Goal: Task Accomplishment & Management: Manage account settings

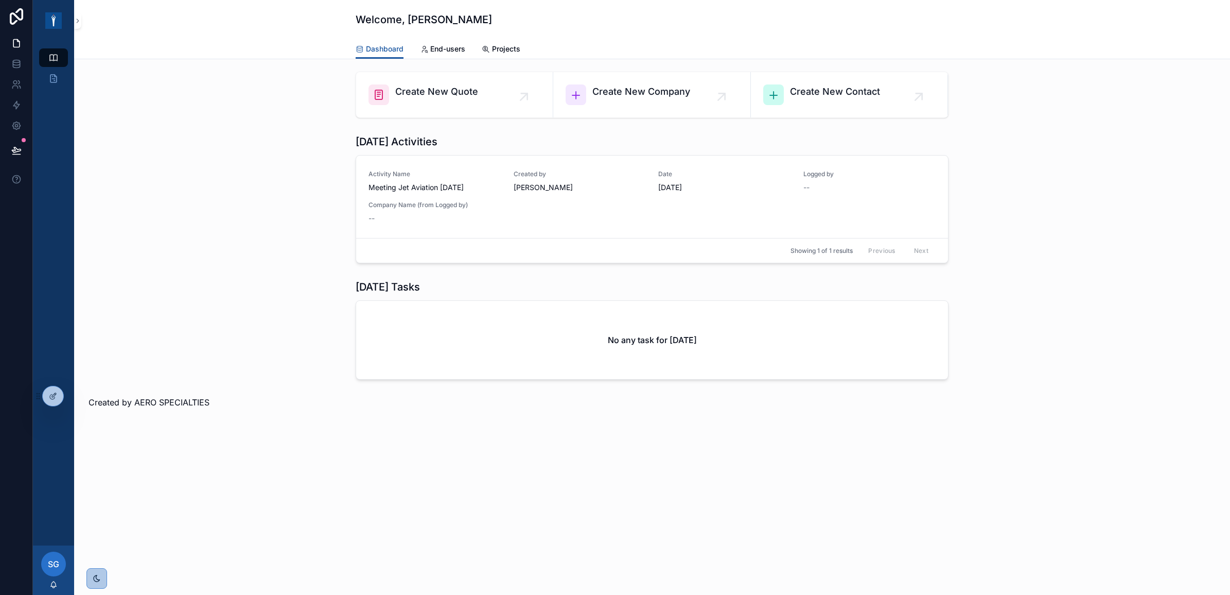
drag, startPoint x: 47, startPoint y: 391, endPoint x: 79, endPoint y: 374, distance: 36.0
click at [48, 391] on div at bounding box center [53, 396] width 21 height 20
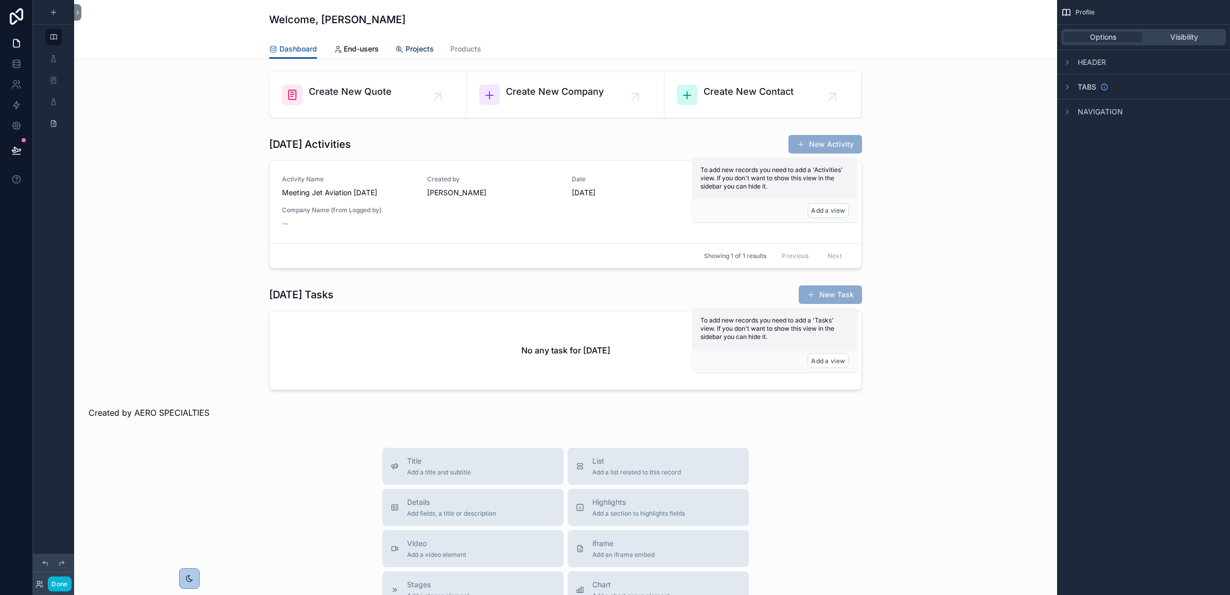
click at [421, 47] on span "Projects" at bounding box center [420, 49] width 28 height 10
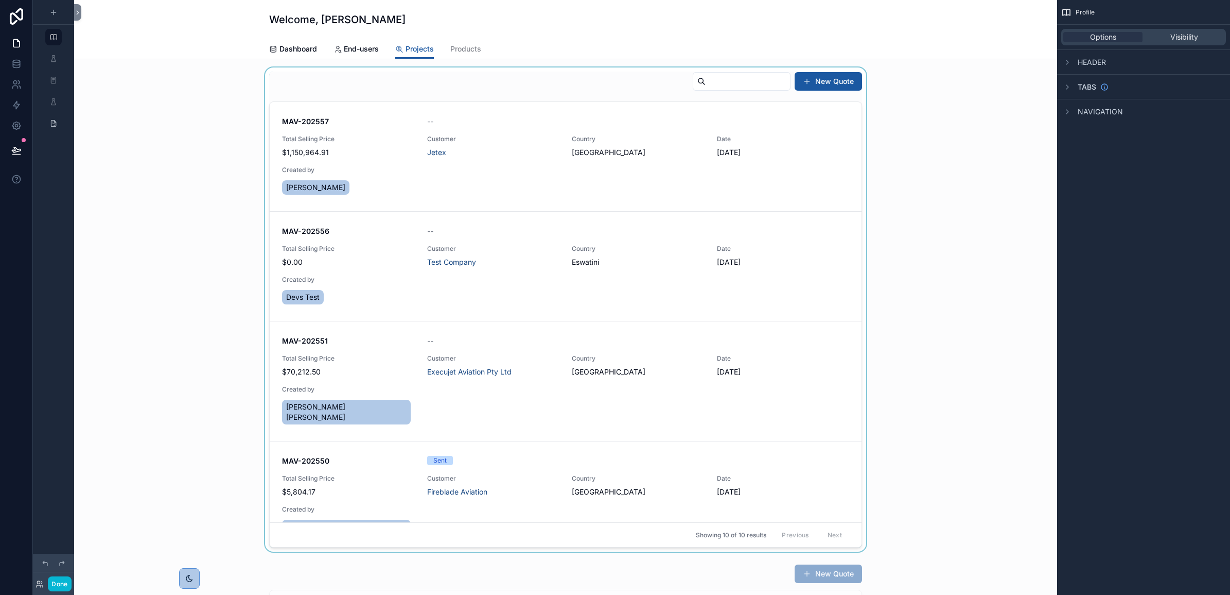
click at [374, 127] on div "scrollable content" at bounding box center [565, 309] width 967 height 484
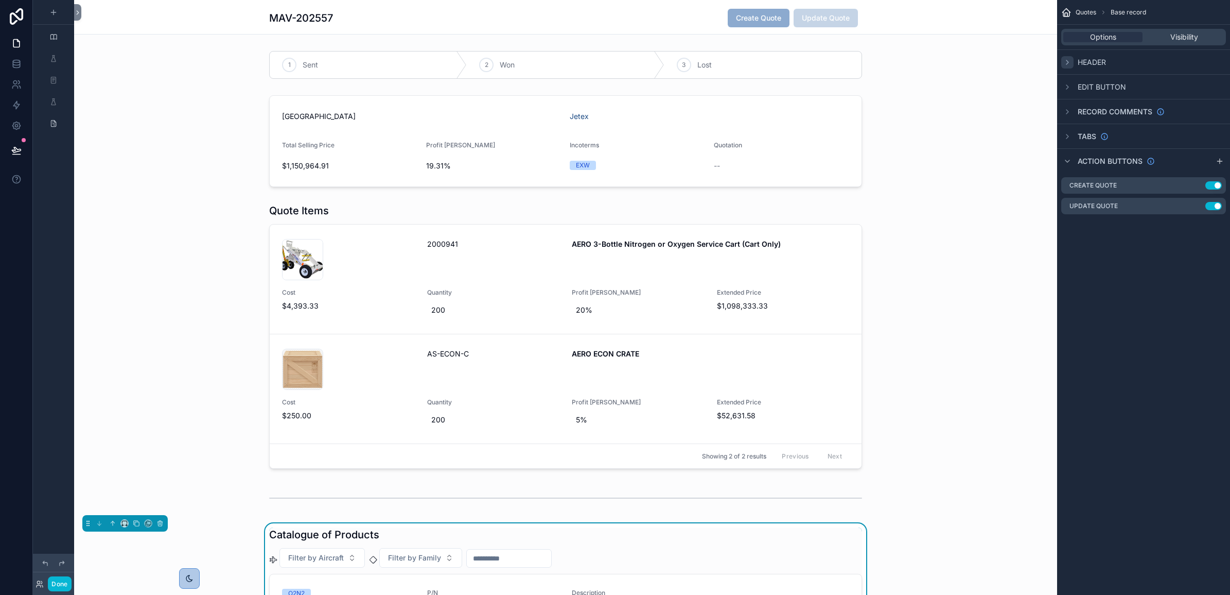
click at [1064, 60] on icon "scrollable content" at bounding box center [1068, 62] width 8 height 8
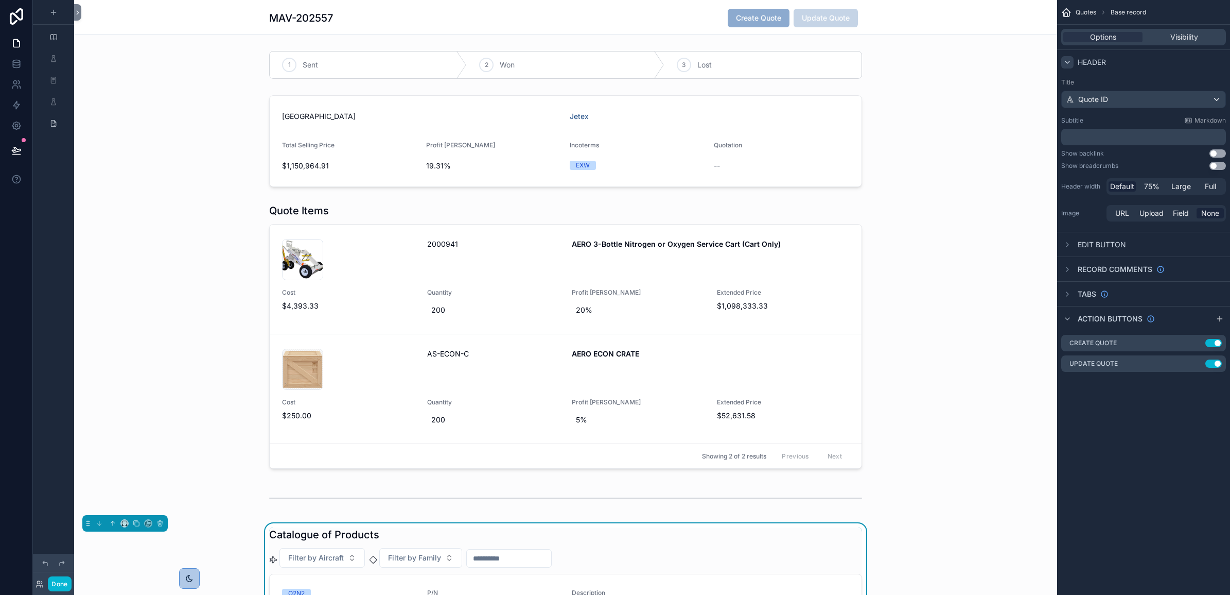
click at [1064, 60] on icon "scrollable content" at bounding box center [1068, 62] width 8 height 8
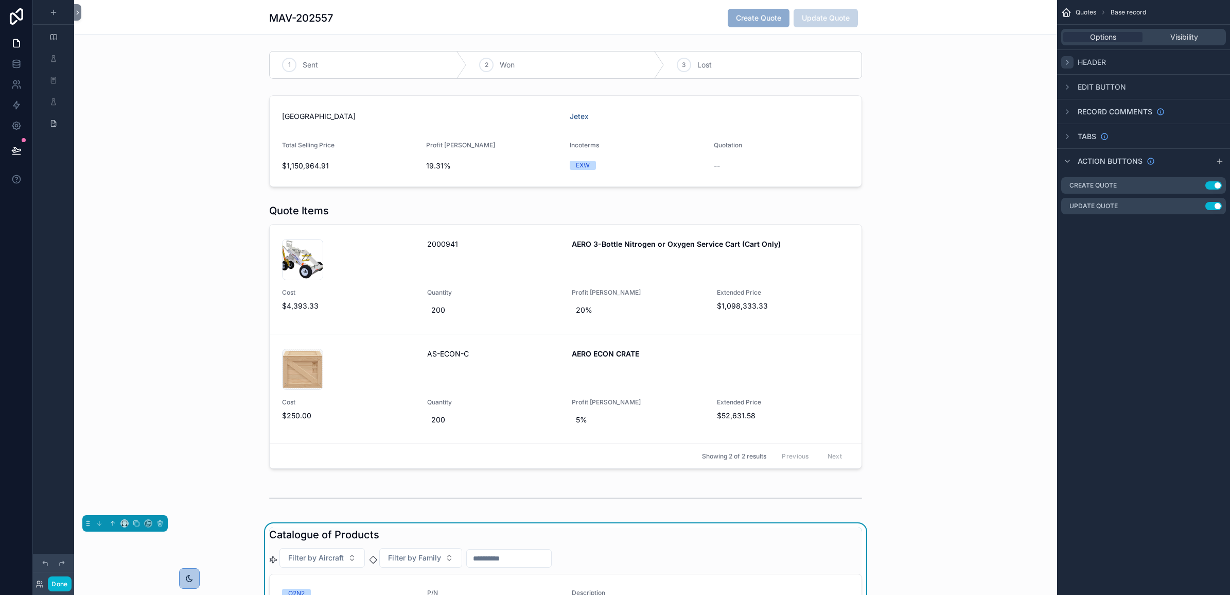
click at [1064, 60] on icon "scrollable content" at bounding box center [1068, 62] width 8 height 8
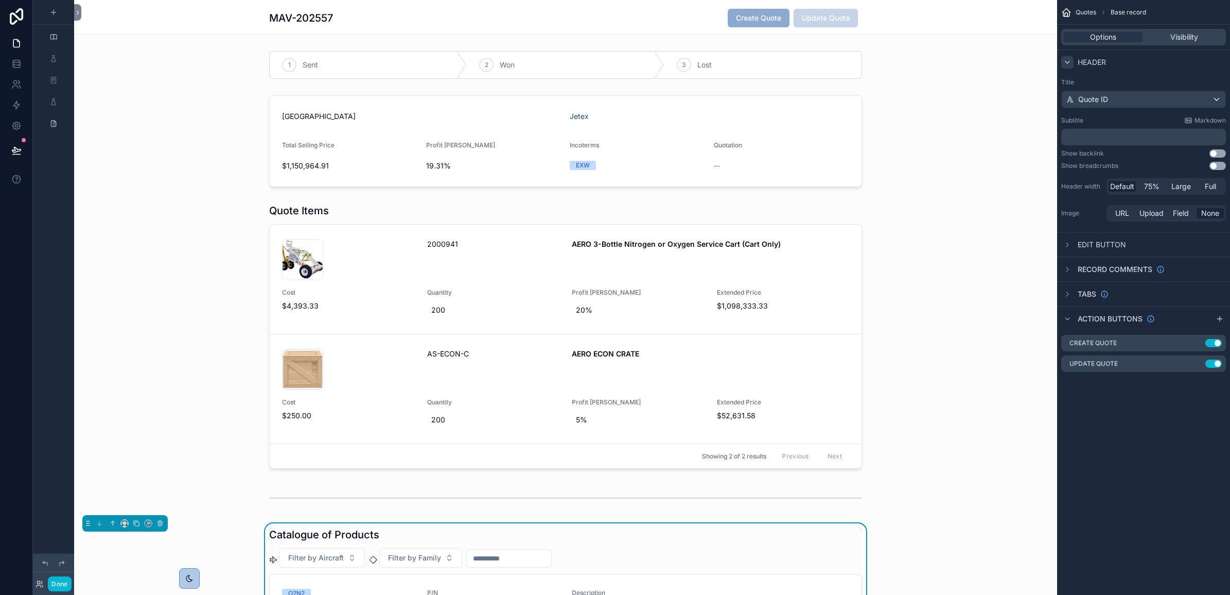
click at [1215, 153] on button "Use setting" at bounding box center [1218, 153] width 16 height 8
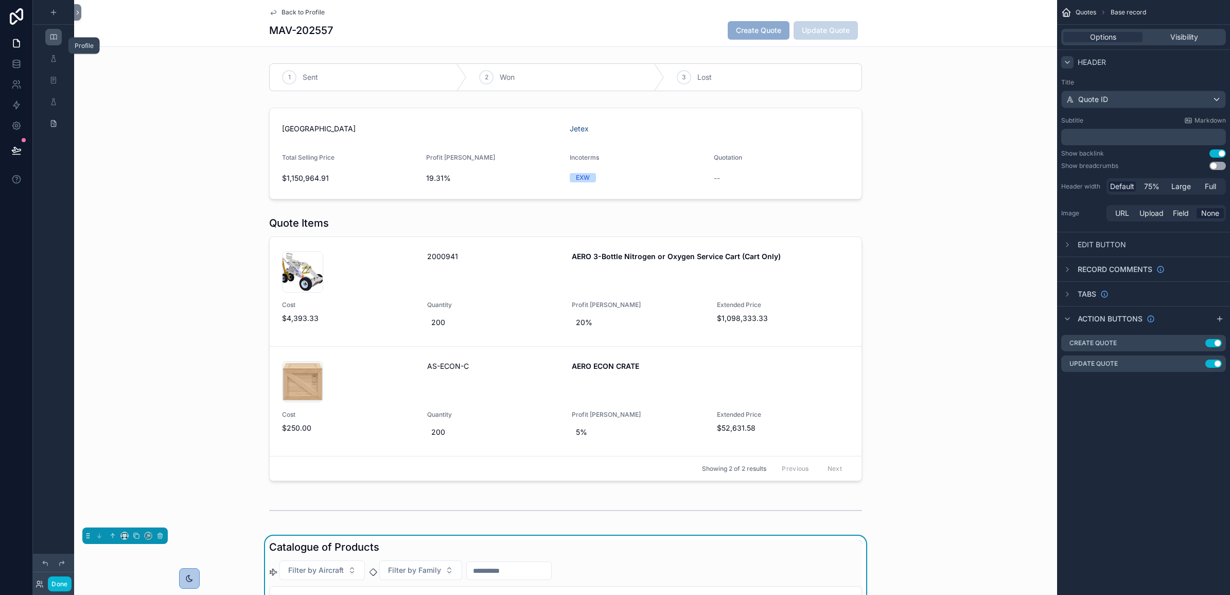
click at [58, 34] on div "scrollable content" at bounding box center [53, 37] width 12 height 16
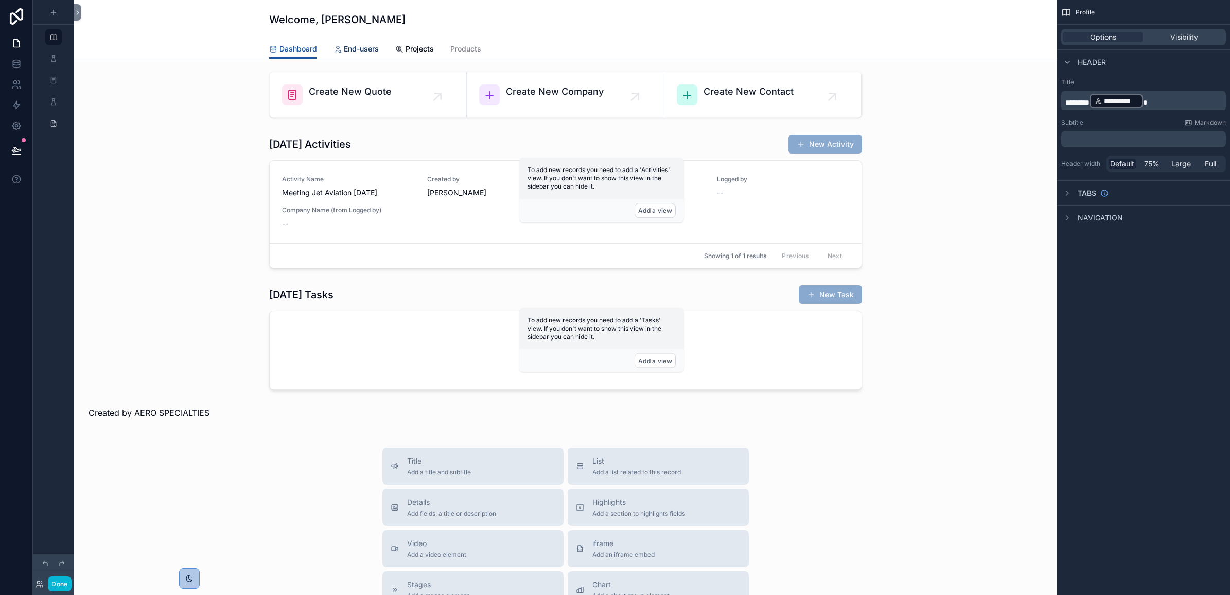
click at [360, 48] on span "End-users" at bounding box center [361, 49] width 35 height 10
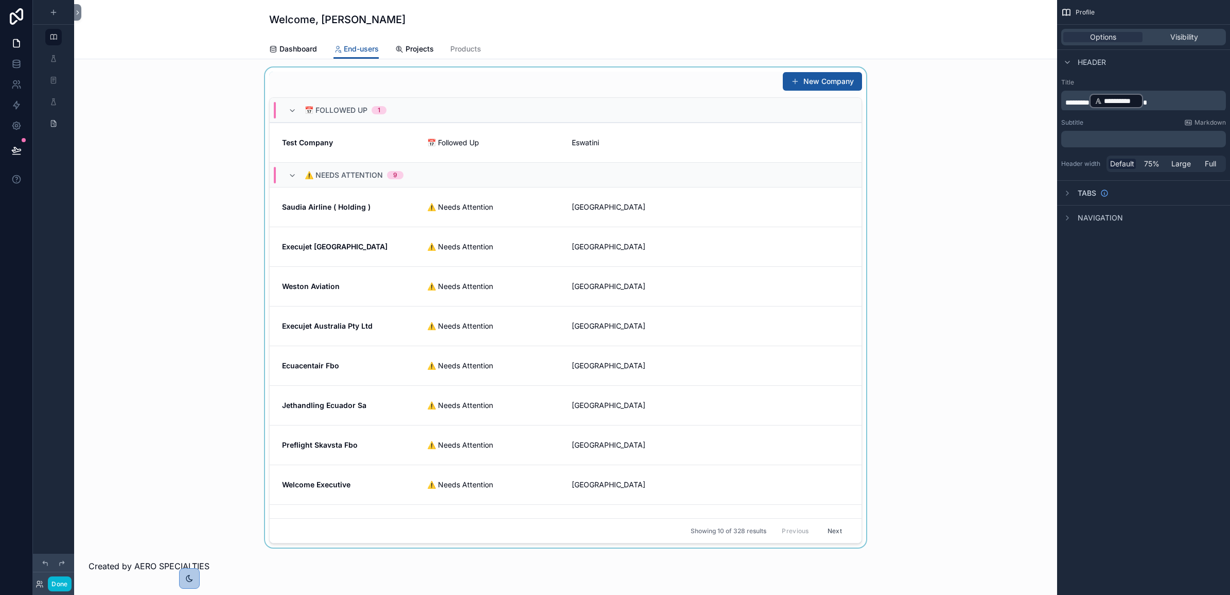
click at [366, 138] on div "scrollable content" at bounding box center [565, 307] width 967 height 480
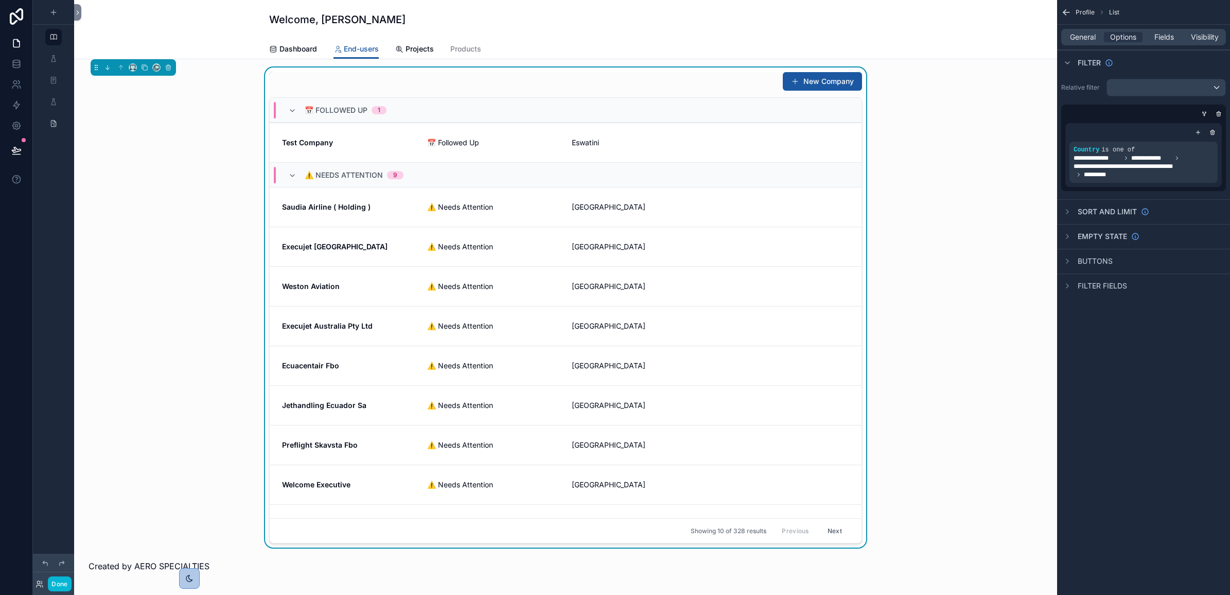
click at [366, 138] on span "Test Company" at bounding box center [348, 142] width 133 height 10
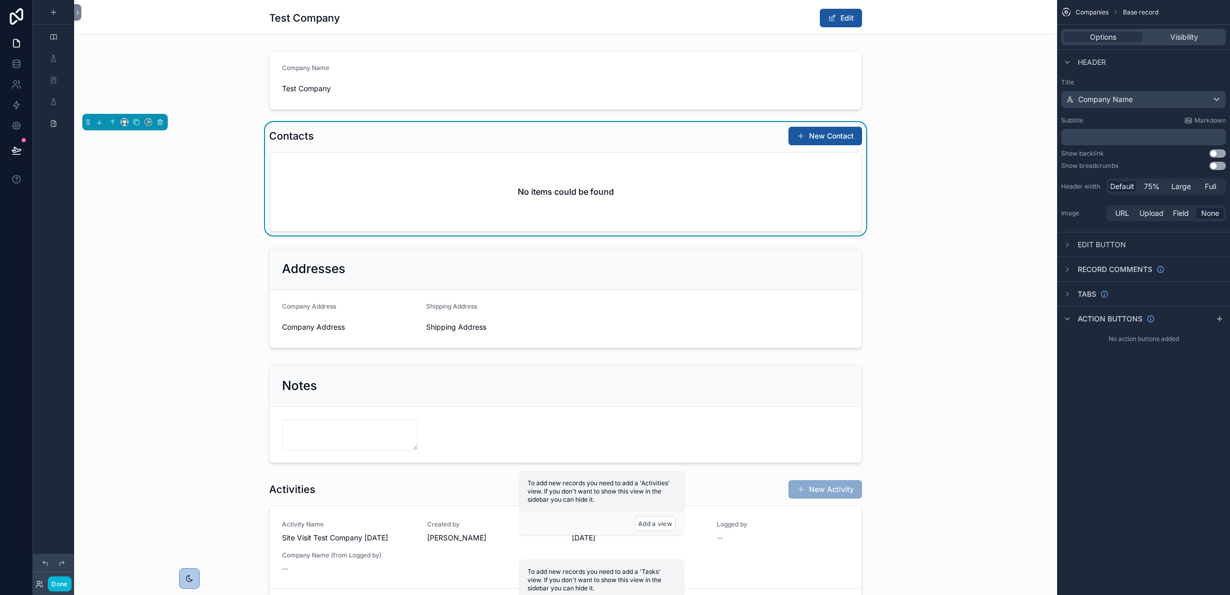
click at [1221, 153] on button "Use setting" at bounding box center [1218, 153] width 16 height 8
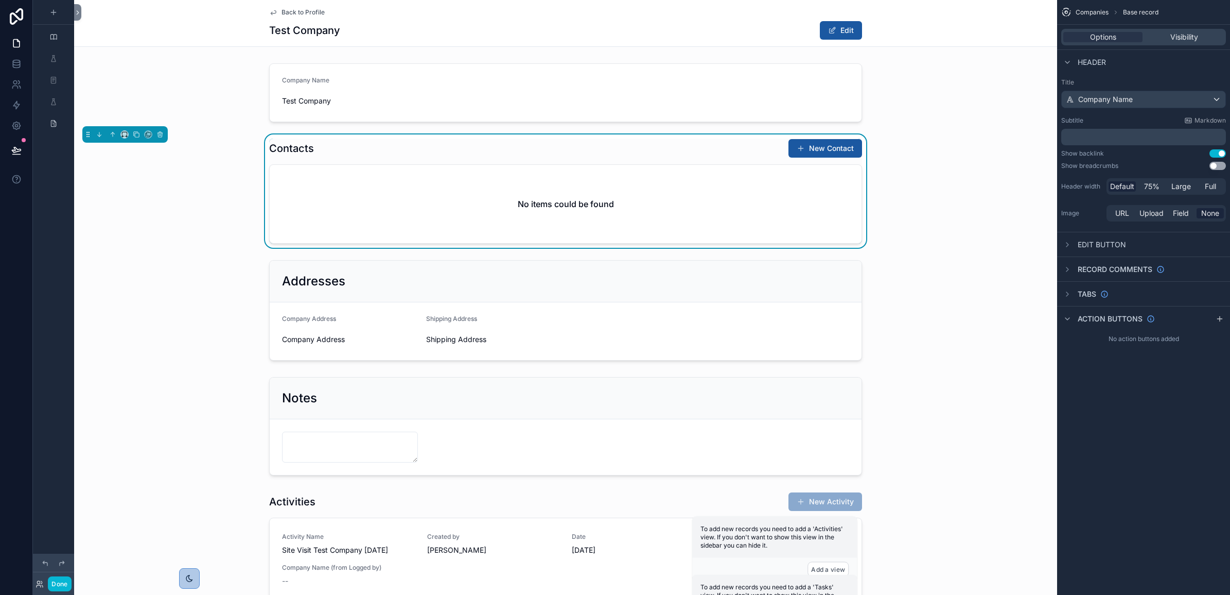
click at [299, 10] on span "Back to Profile" at bounding box center [303, 12] width 43 height 8
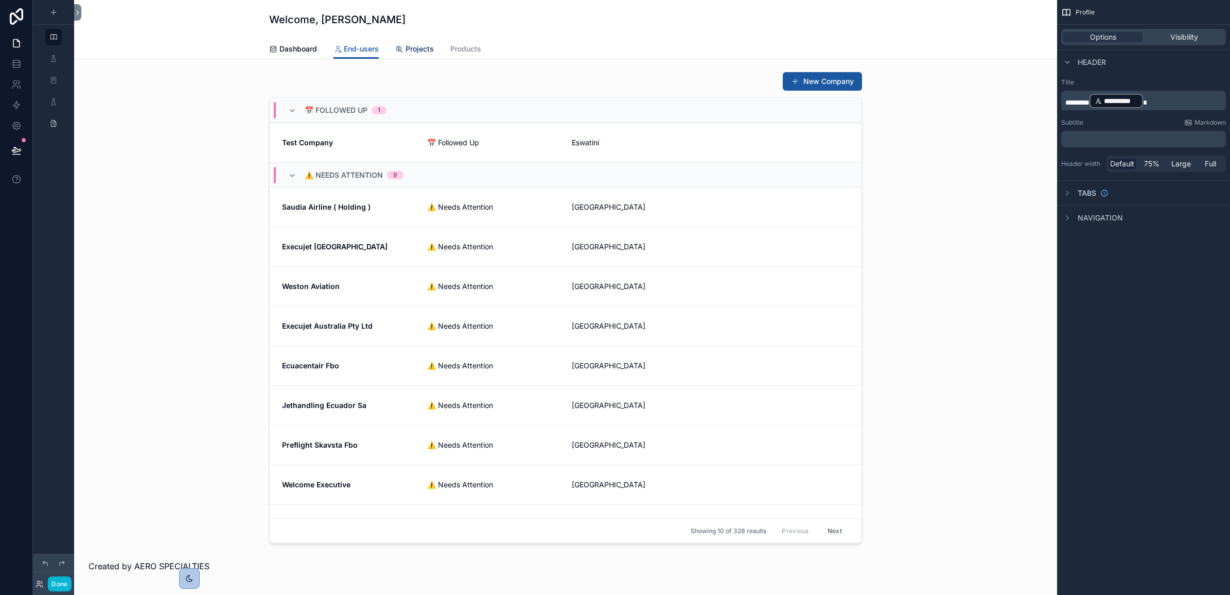
click at [414, 49] on span "Projects" at bounding box center [420, 49] width 28 height 10
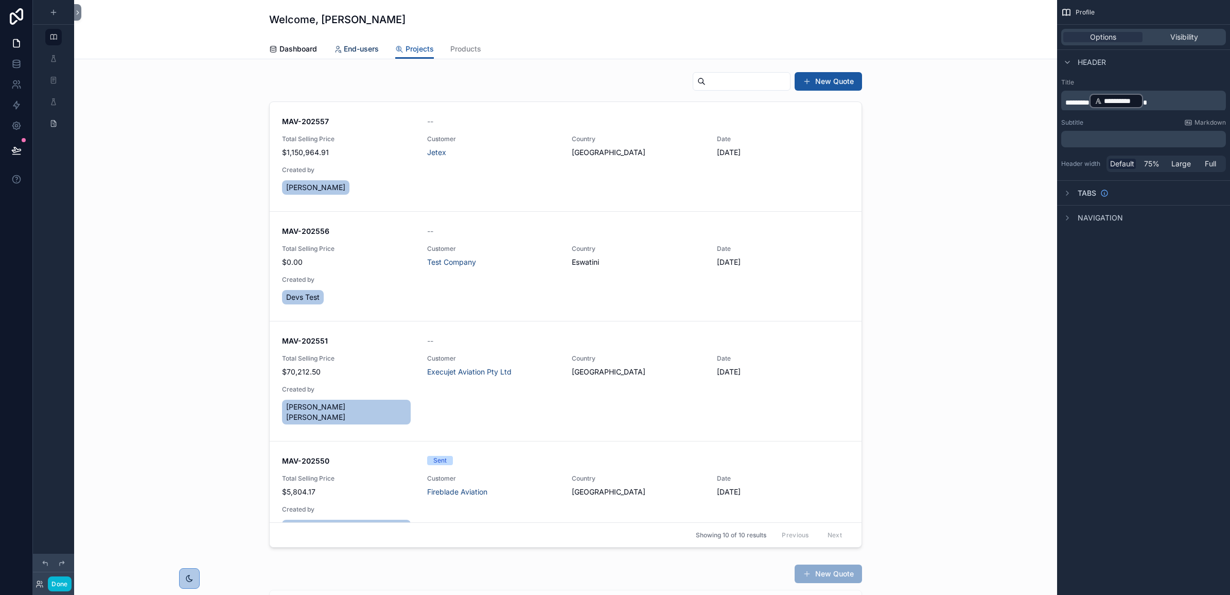
click at [353, 51] on span "End-users" at bounding box center [361, 49] width 35 height 10
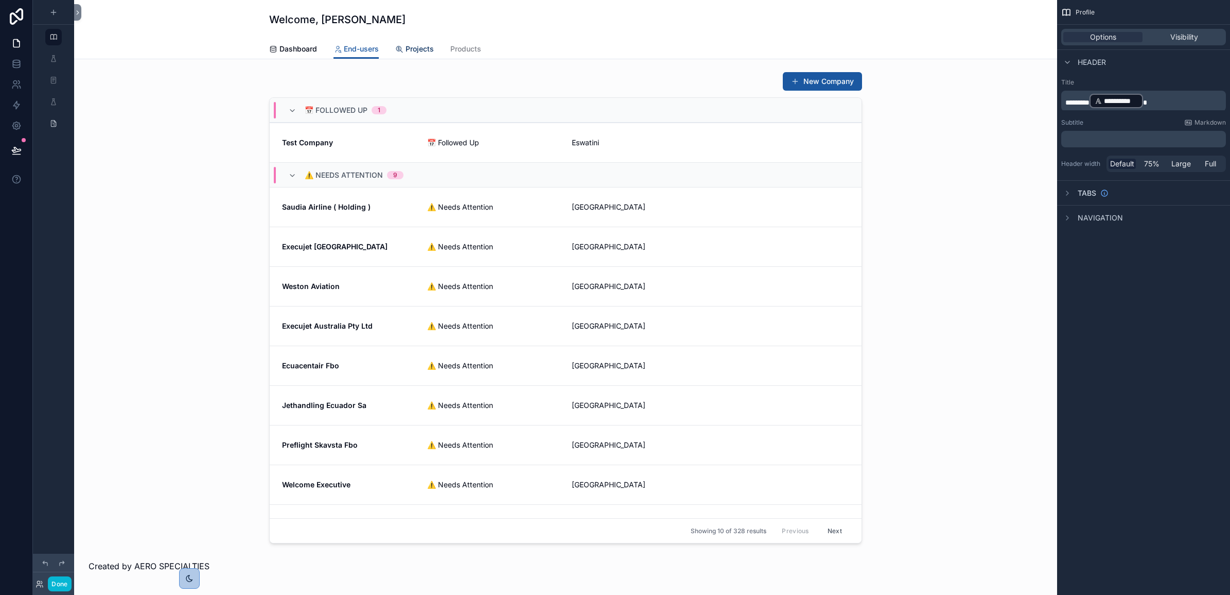
click at [400, 49] on div "Projects" at bounding box center [414, 49] width 39 height 10
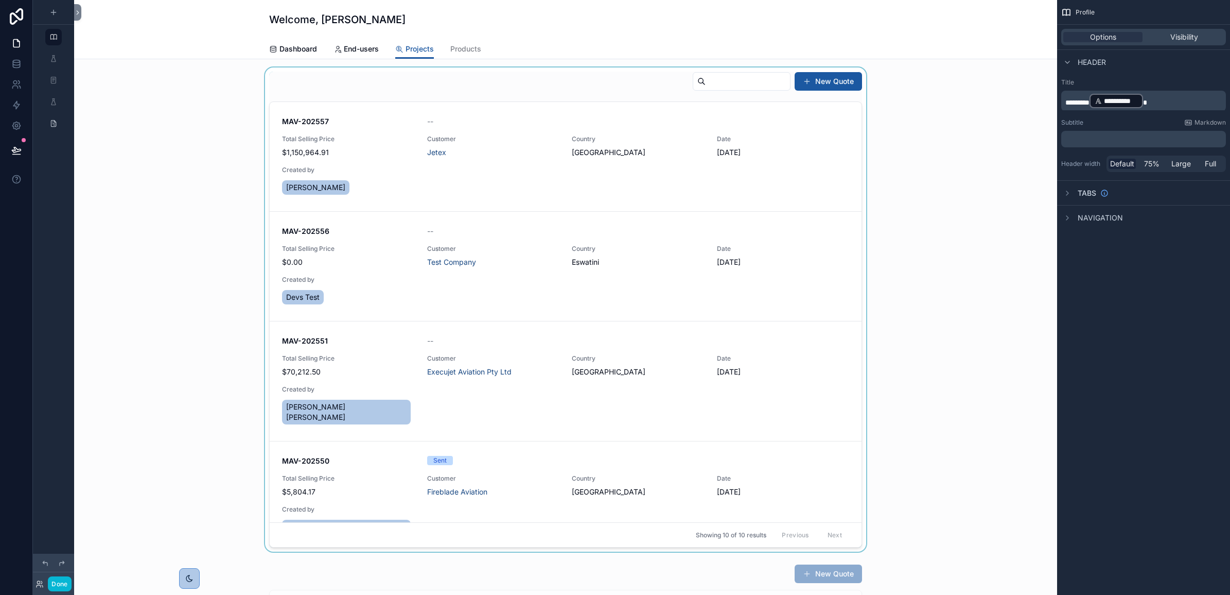
click at [833, 81] on div "scrollable content" at bounding box center [565, 309] width 967 height 484
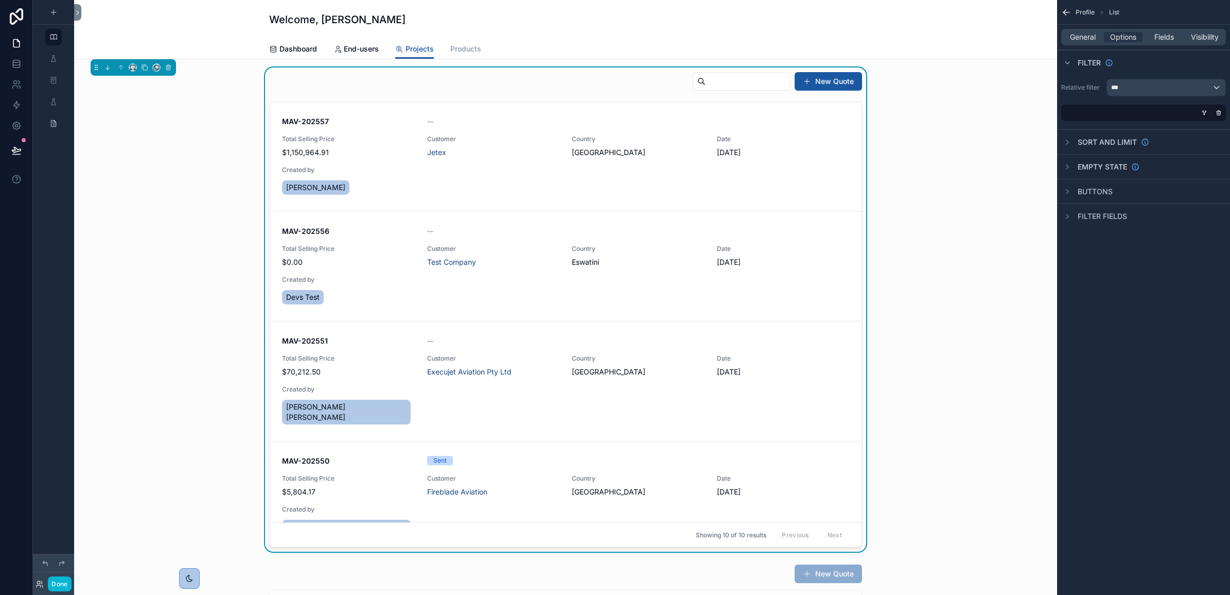
click at [461, 45] on span "Products" at bounding box center [465, 49] width 31 height 10
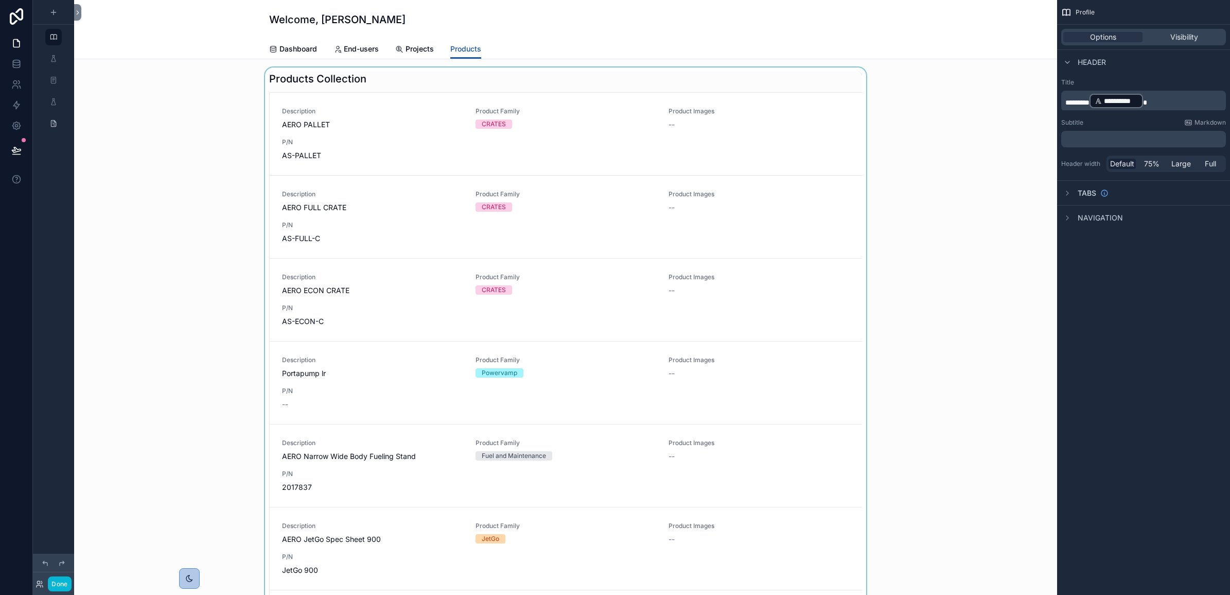
click at [415, 137] on div "scrollable content" at bounding box center [565, 508] width 967 height 883
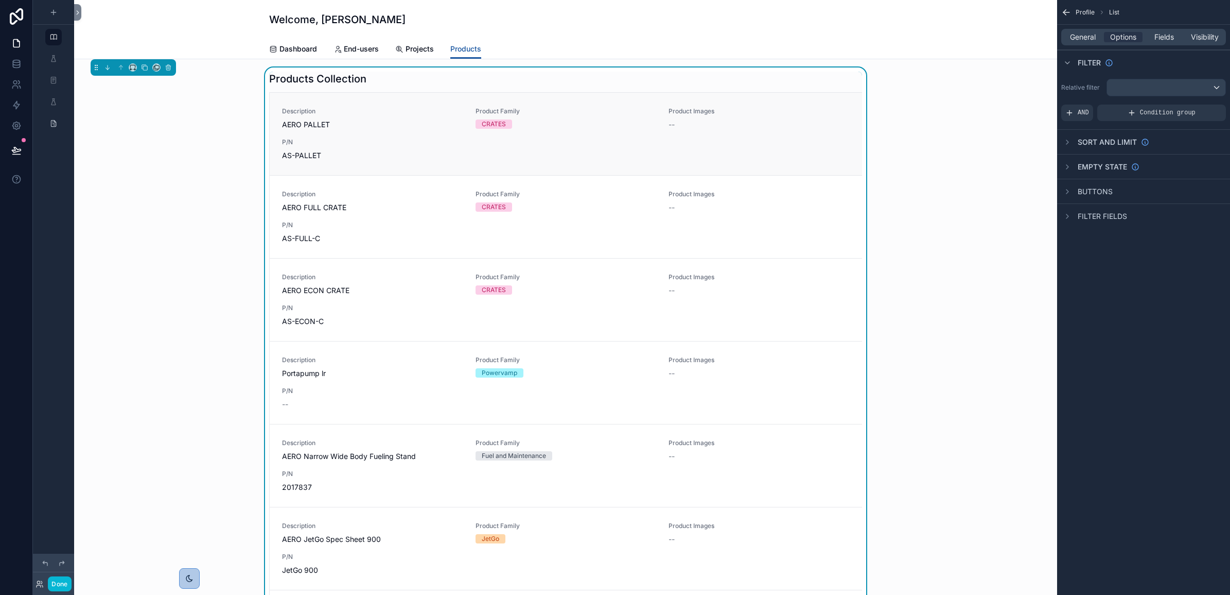
click at [419, 145] on span "P/N" at bounding box center [372, 142] width 181 height 8
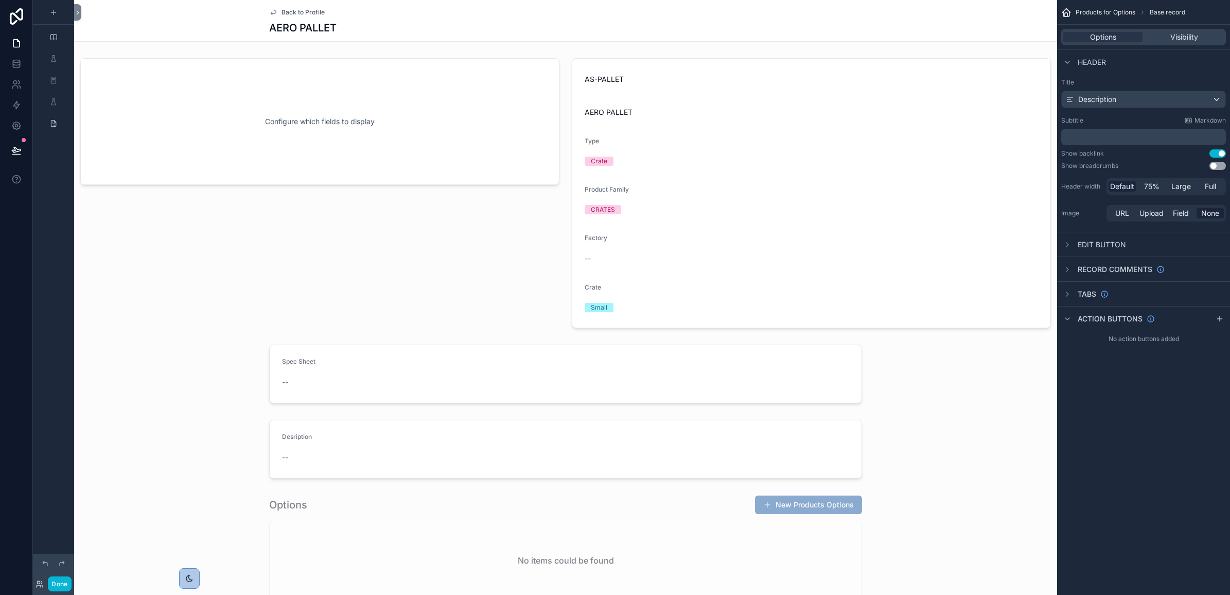
click at [297, 11] on span "Back to Profile" at bounding box center [303, 12] width 43 height 8
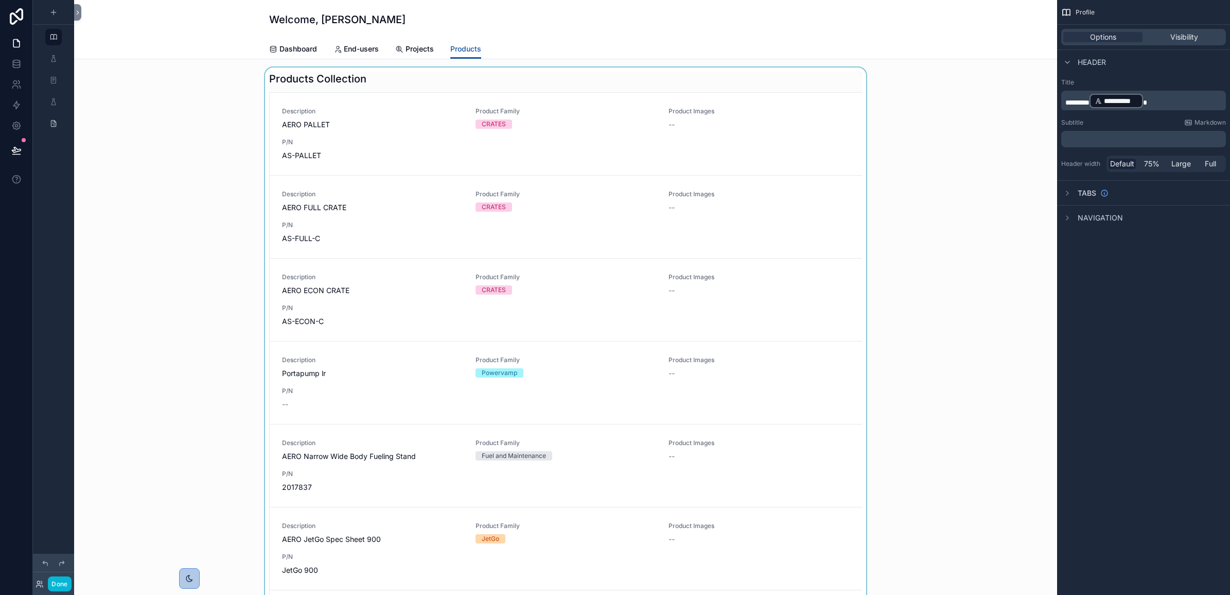
click at [408, 372] on div "scrollable content" at bounding box center [565, 508] width 967 height 883
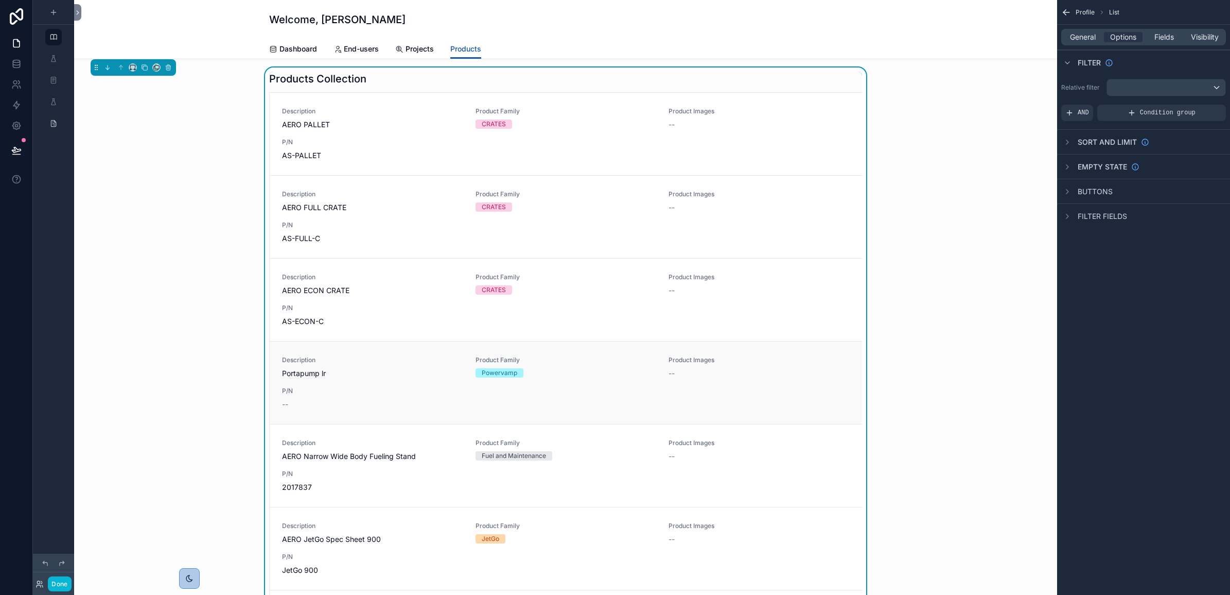
click at [402, 374] on span "Portapump lr" at bounding box center [372, 373] width 181 height 10
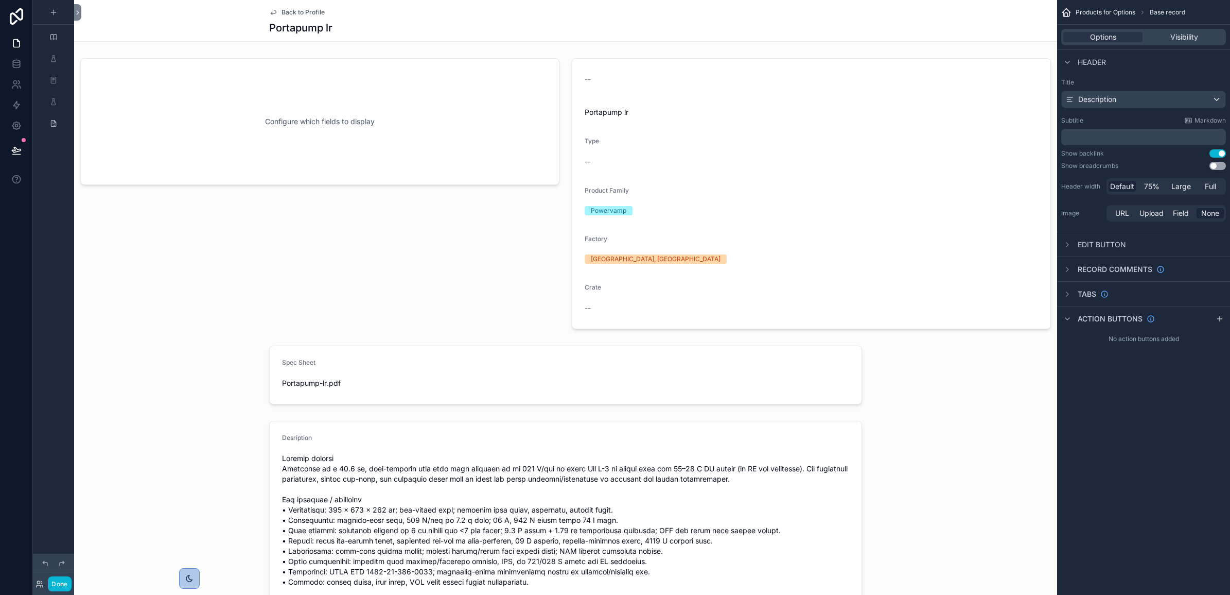
click at [269, 12] on icon "scrollable content" at bounding box center [273, 12] width 8 height 8
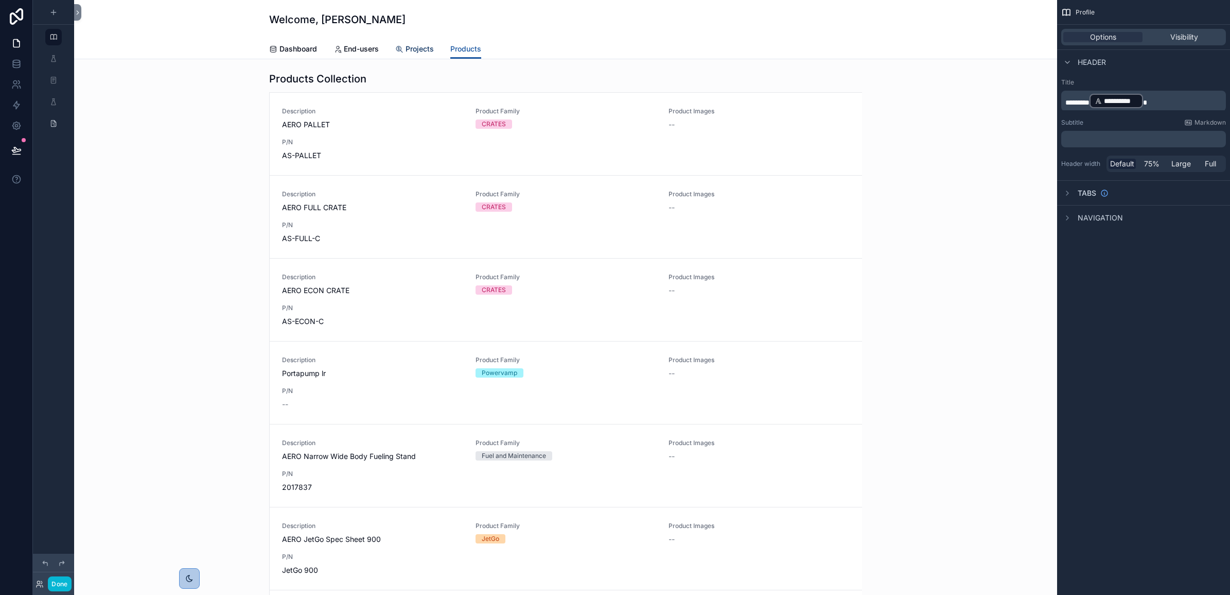
click at [406, 51] on span "Projects" at bounding box center [420, 49] width 28 height 10
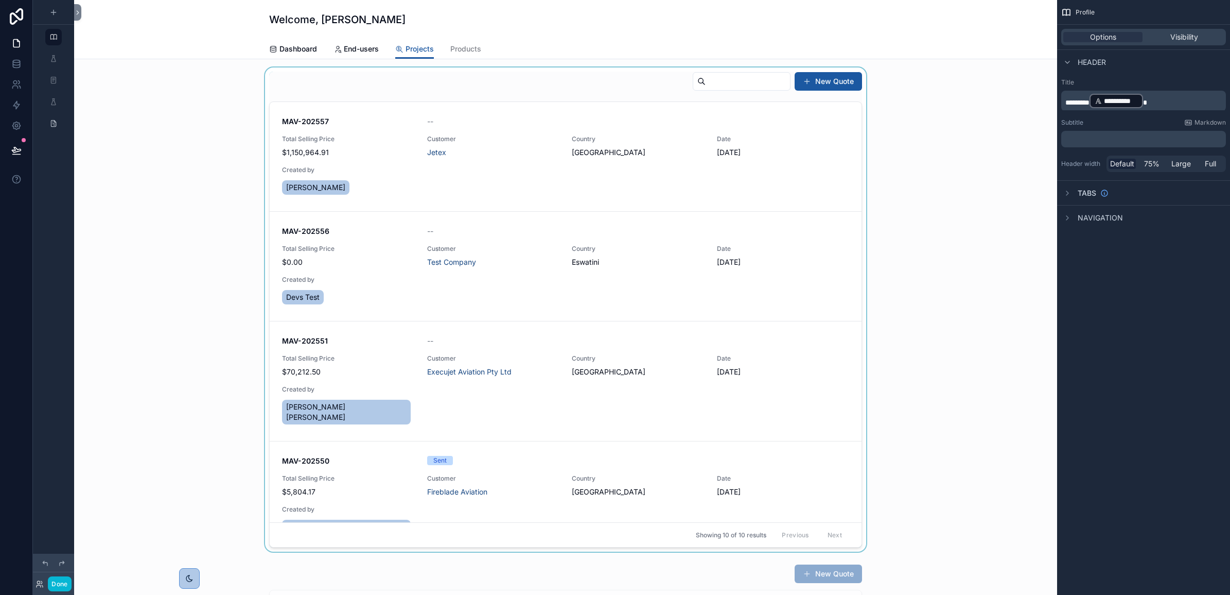
click at [505, 145] on div "scrollable content" at bounding box center [565, 309] width 967 height 484
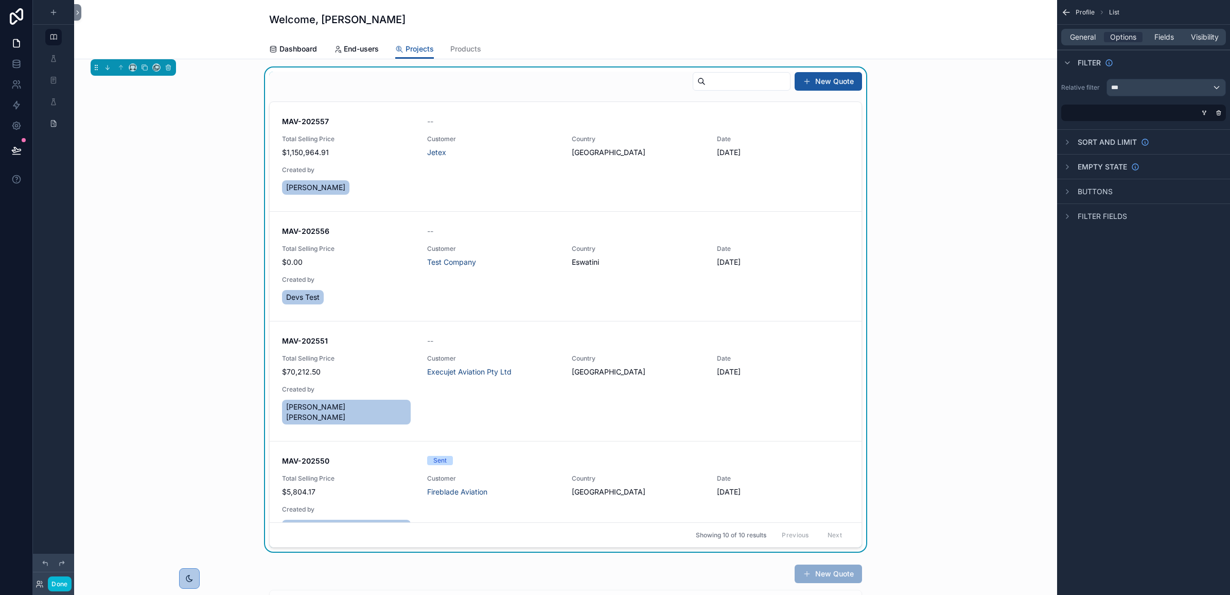
click at [520, 166] on div "MAV-202557 -- Total Selling Price $1,150,964.91 Customer Jetex Country Saudi Ar…" at bounding box center [565, 156] width 567 height 80
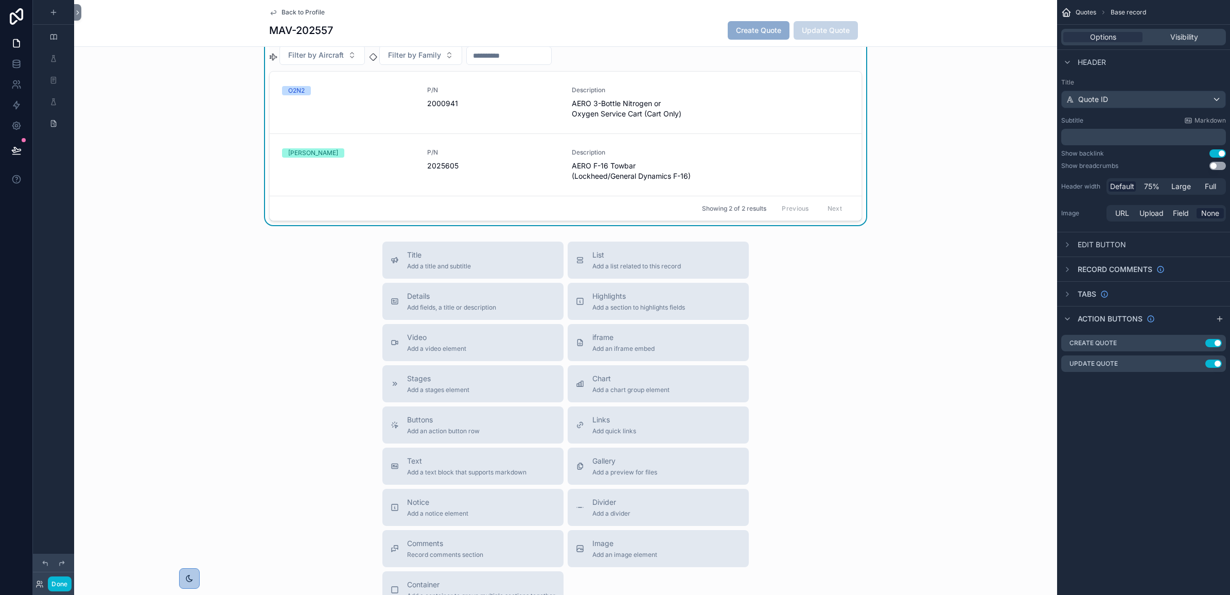
scroll to position [343, 0]
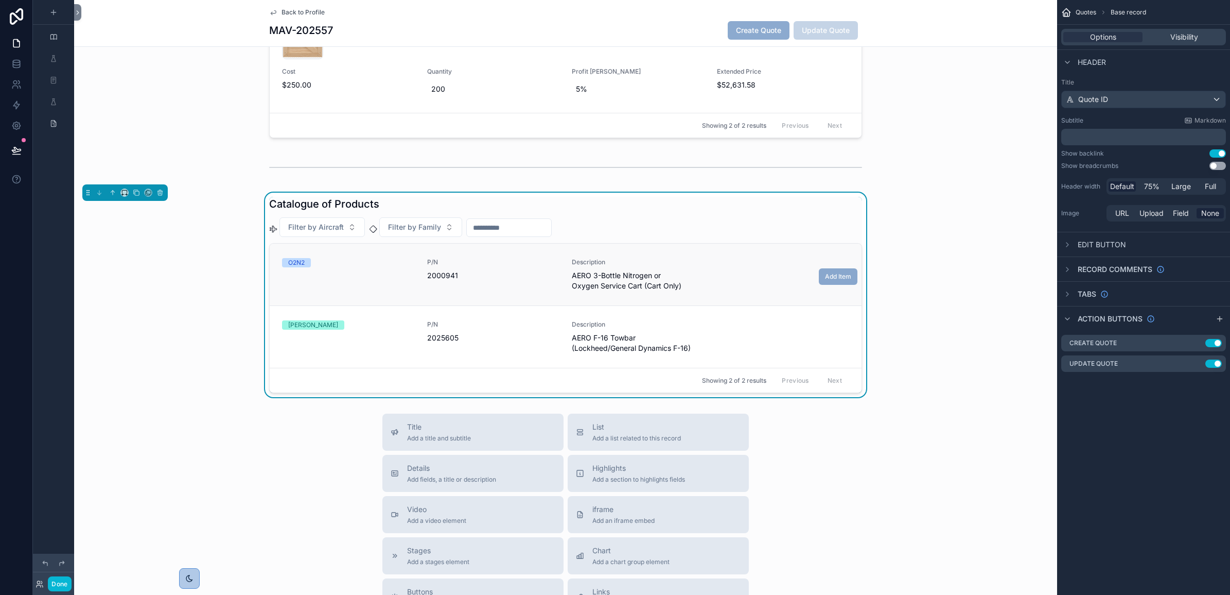
click at [518, 267] on div "P/N 2000941" at bounding box center [493, 269] width 133 height 23
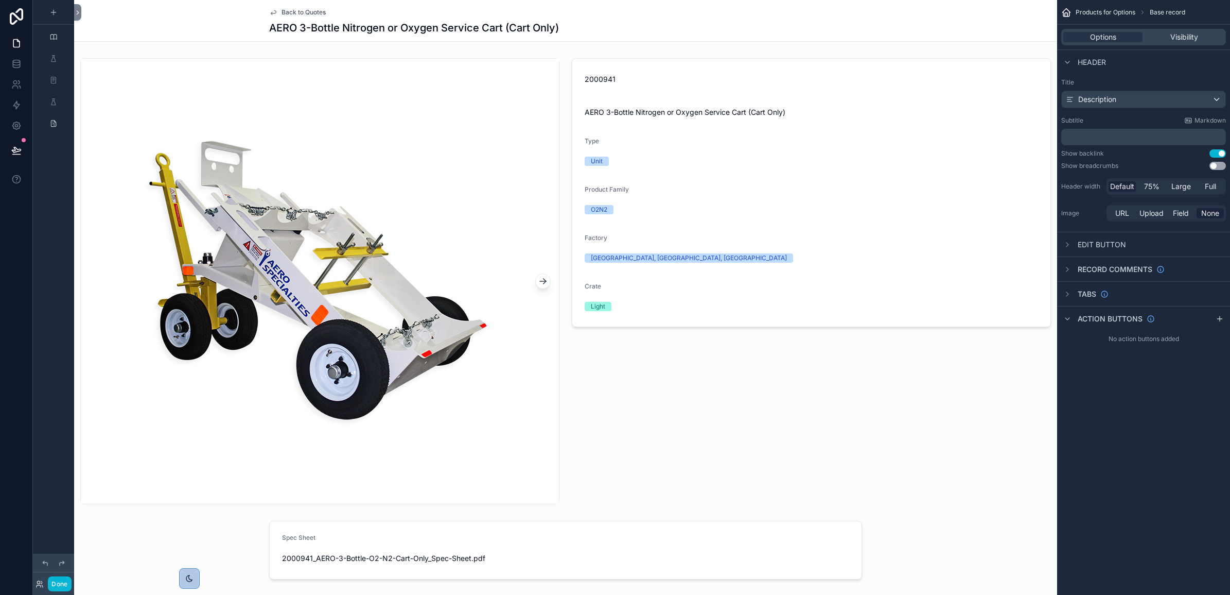
click at [312, 10] on span "Back to Quotes" at bounding box center [304, 12] width 44 height 8
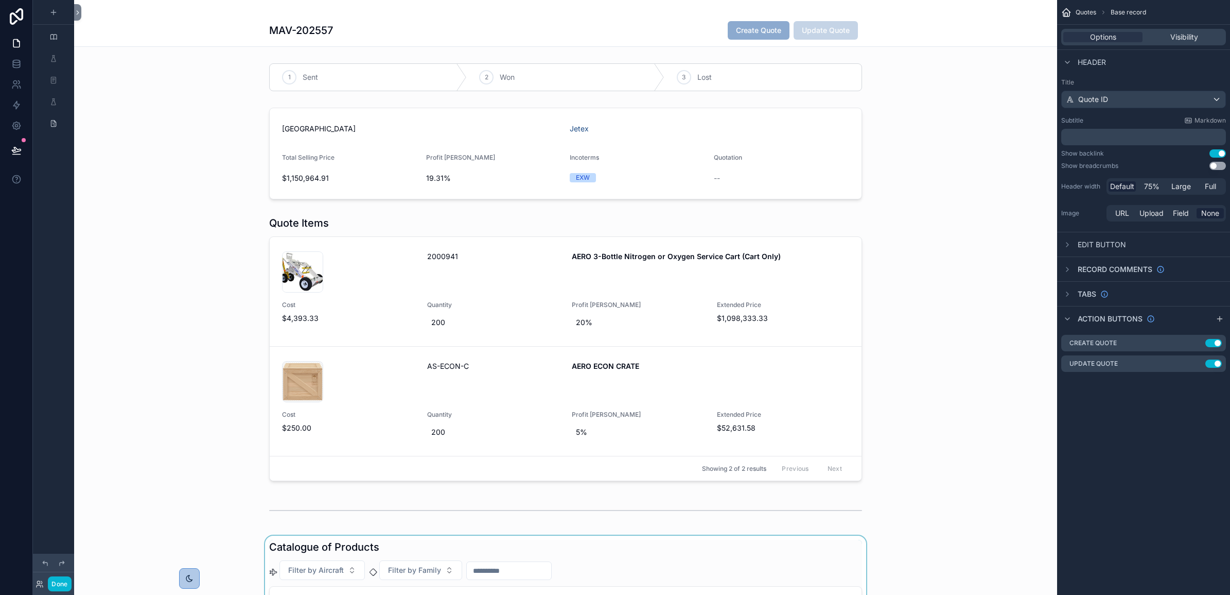
scroll to position [171, 0]
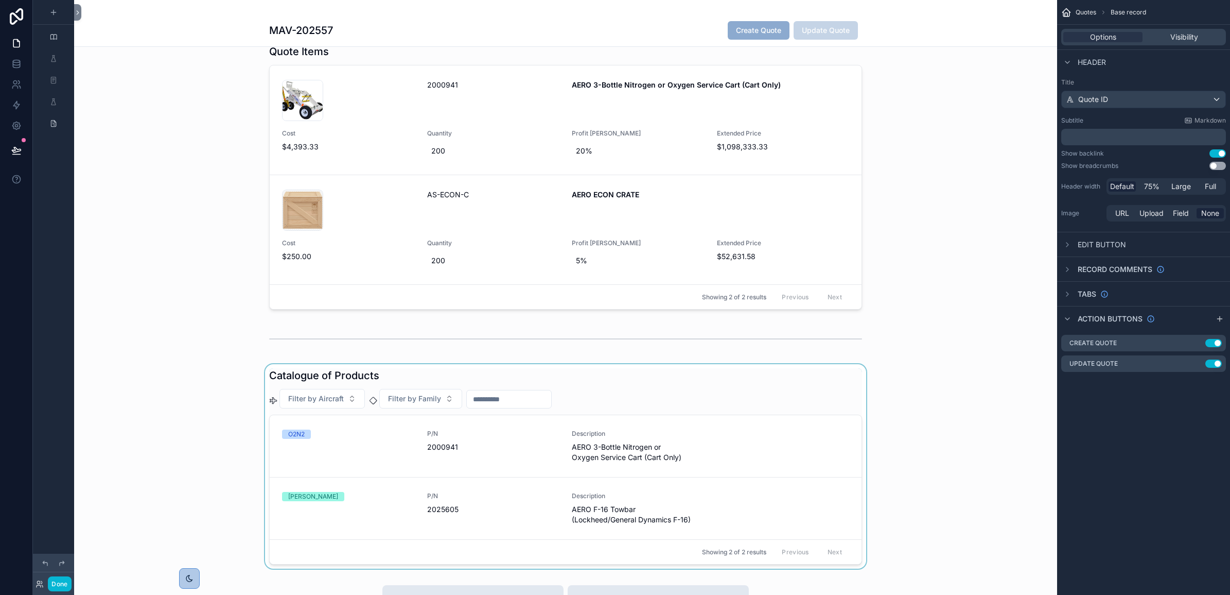
click at [508, 451] on div "scrollable content" at bounding box center [565, 466] width 983 height 204
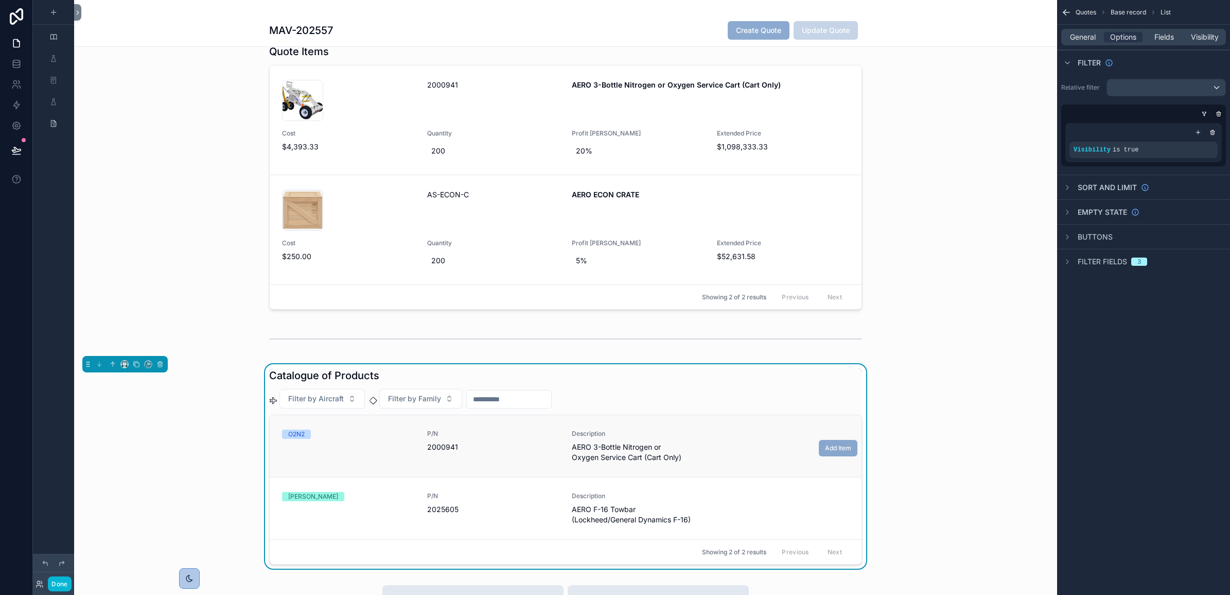
click at [533, 447] on span "2000941" at bounding box center [493, 447] width 133 height 10
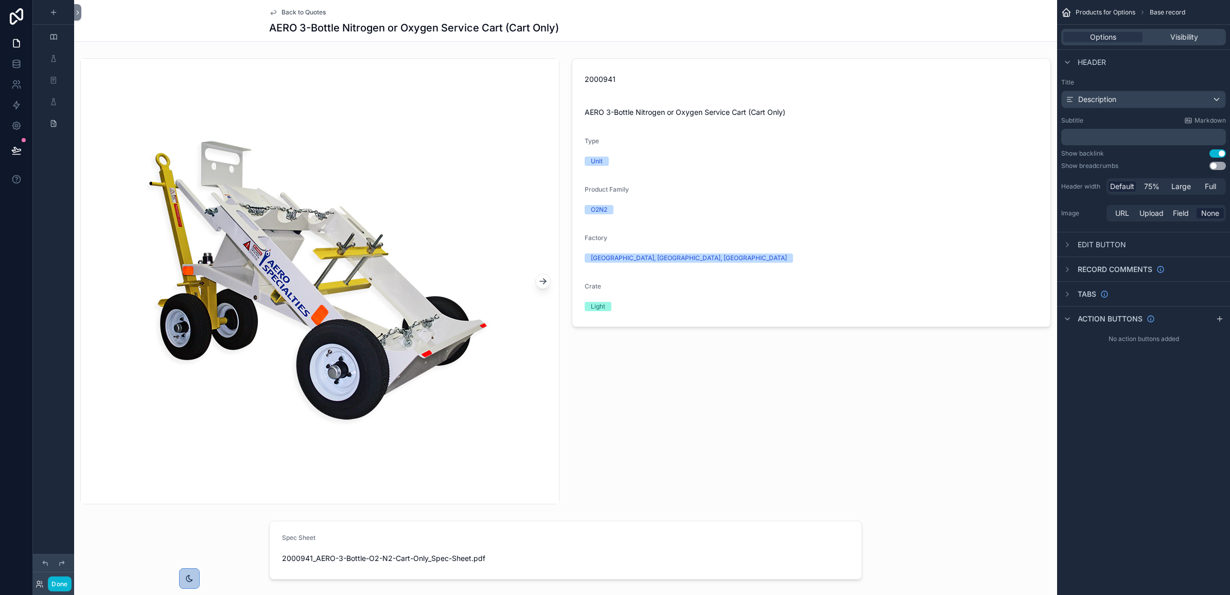
click at [282, 11] on span "Back to Quotes" at bounding box center [304, 12] width 44 height 8
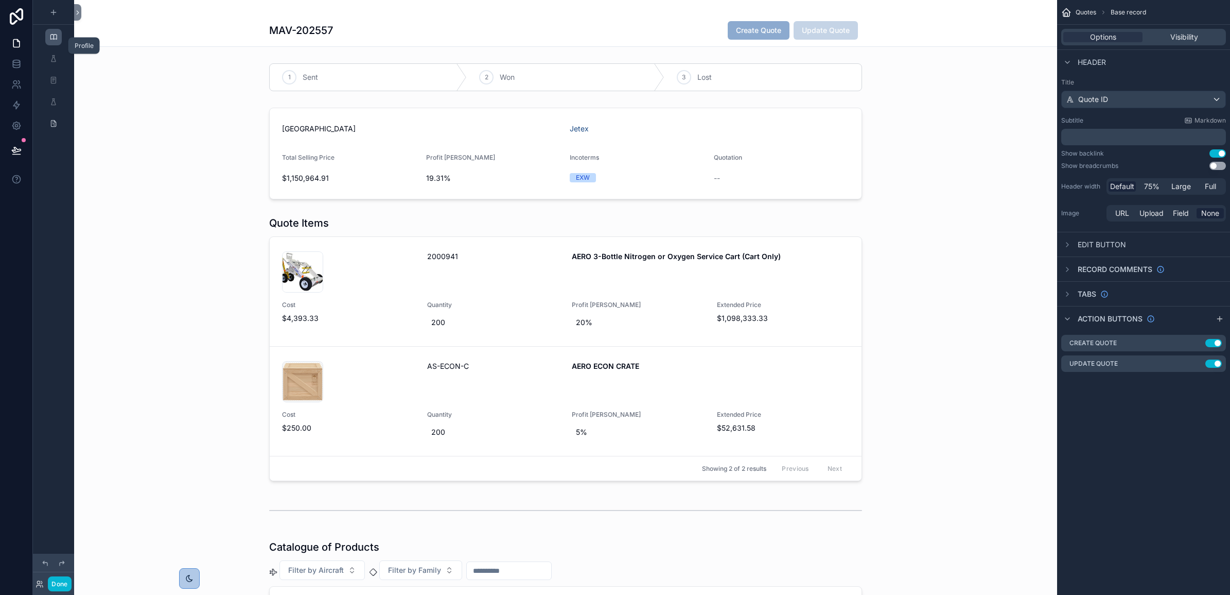
click at [50, 37] on icon "scrollable content" at bounding box center [53, 37] width 8 height 8
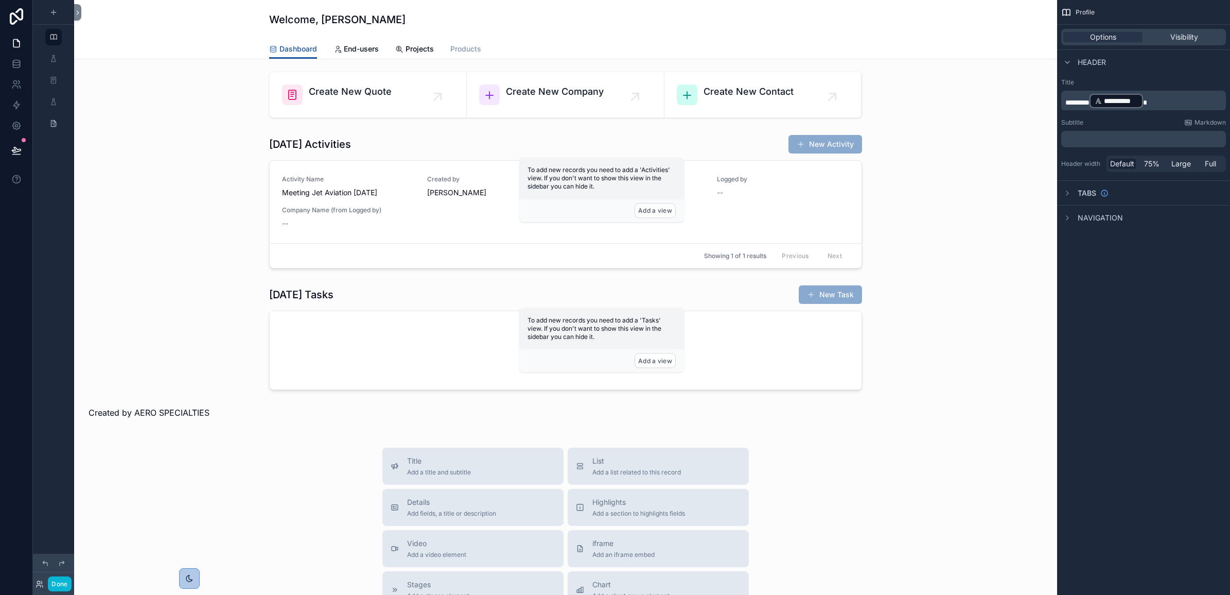
click at [471, 45] on span "Products" at bounding box center [465, 49] width 31 height 10
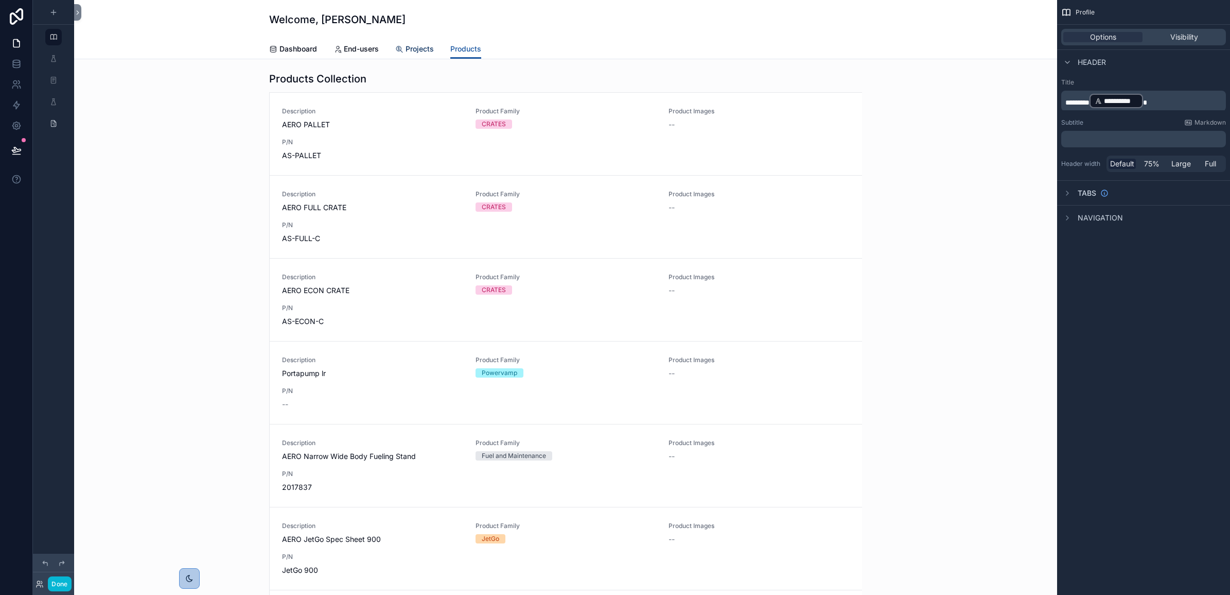
click at [397, 46] on icon "scrollable content" at bounding box center [399, 49] width 8 height 8
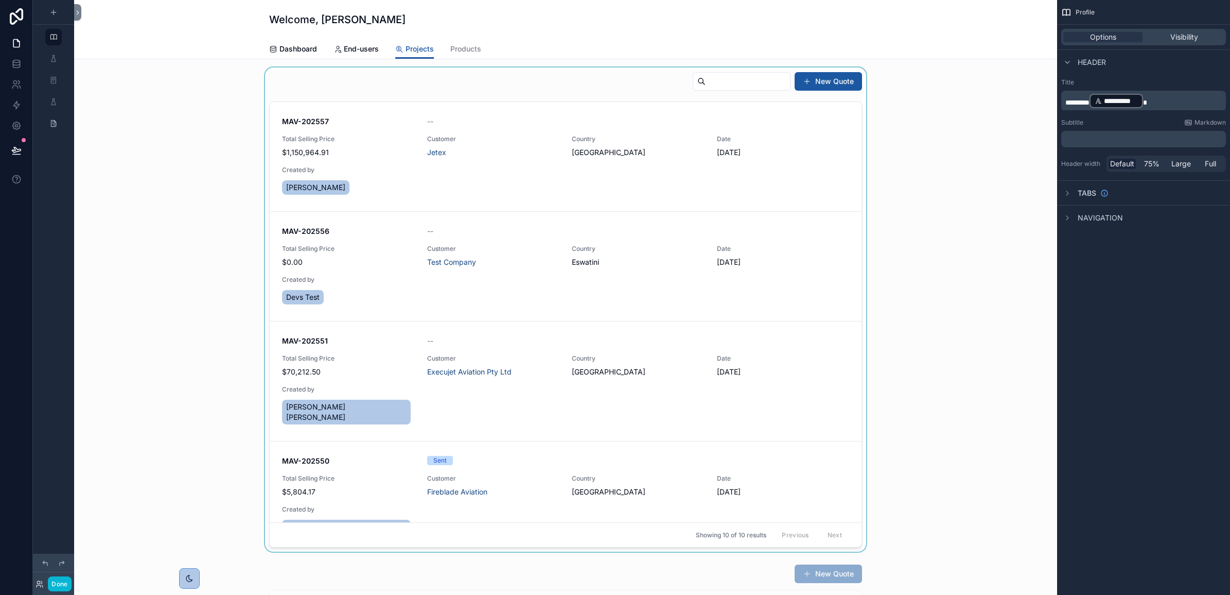
click at [688, 185] on div "scrollable content" at bounding box center [565, 309] width 967 height 484
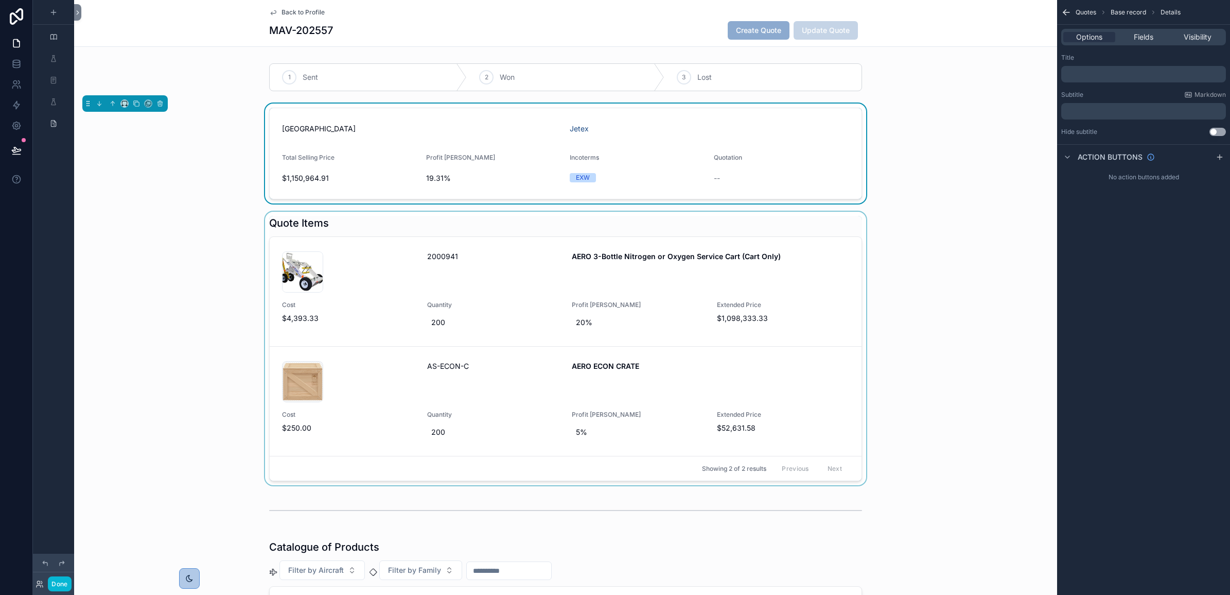
scroll to position [171, 0]
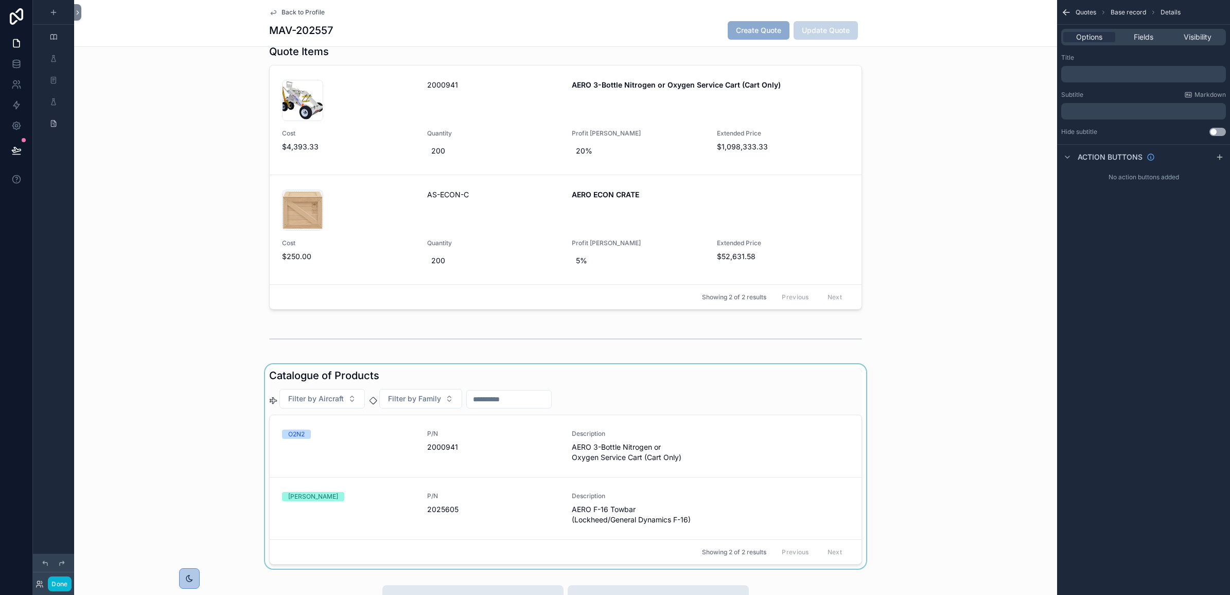
click at [536, 399] on div "scrollable content" at bounding box center [565, 466] width 983 height 204
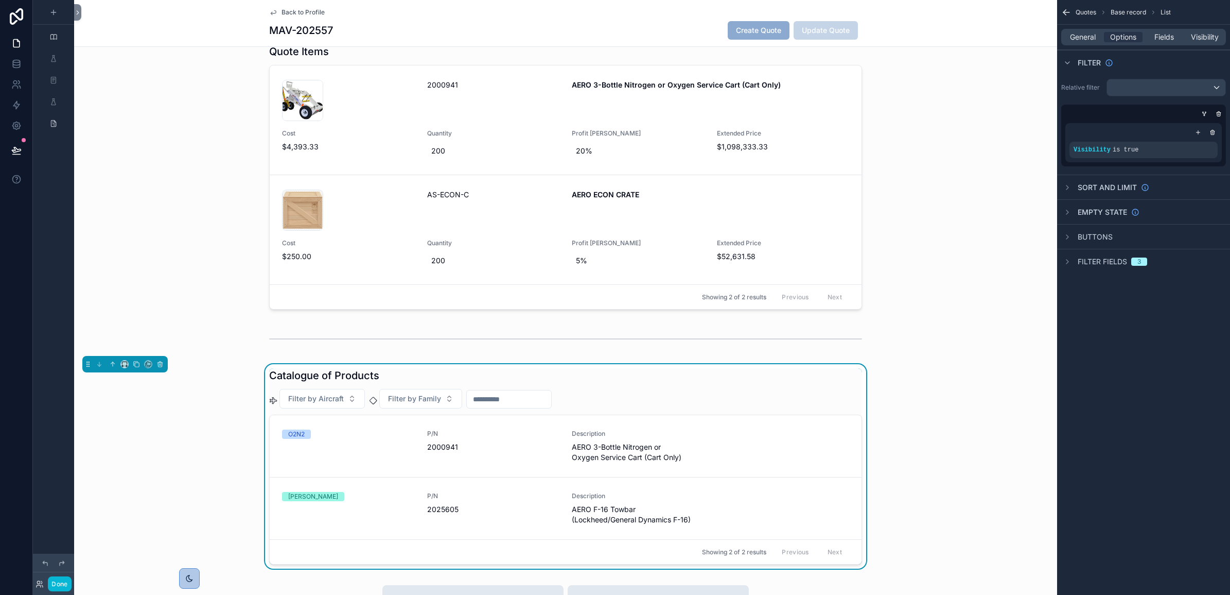
click at [535, 396] on input "scrollable content" at bounding box center [509, 399] width 84 height 14
click at [184, 274] on div "scrollable content" at bounding box center [565, 176] width 983 height 273
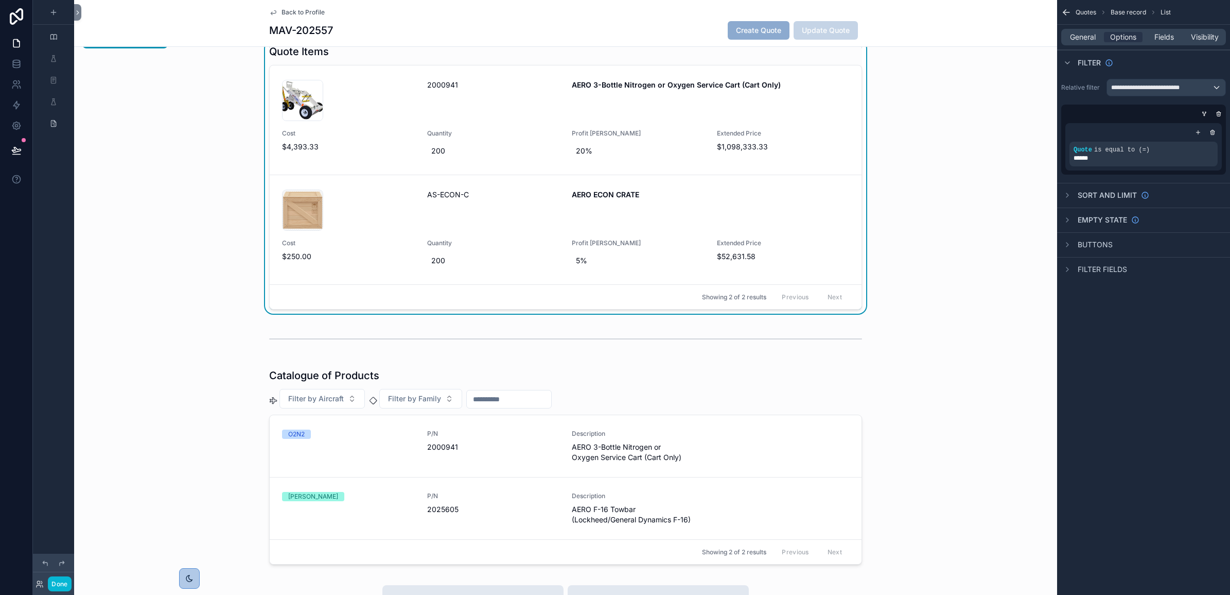
click at [286, 11] on span "Back to Profile" at bounding box center [303, 12] width 43 height 8
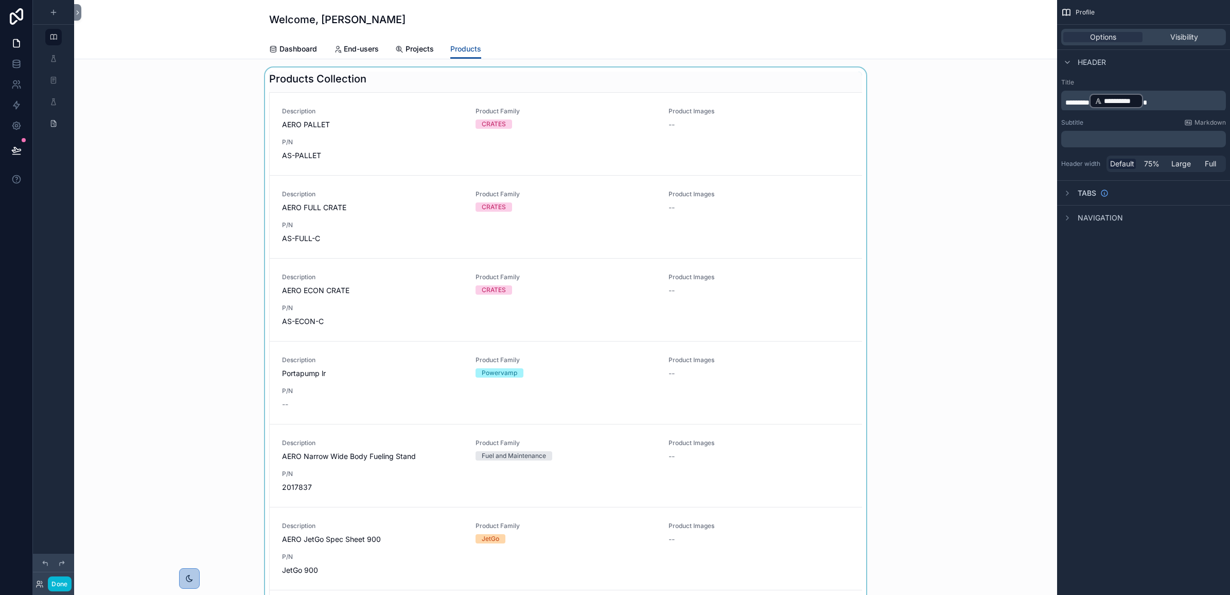
click at [542, 73] on div "scrollable content" at bounding box center [565, 508] width 967 height 883
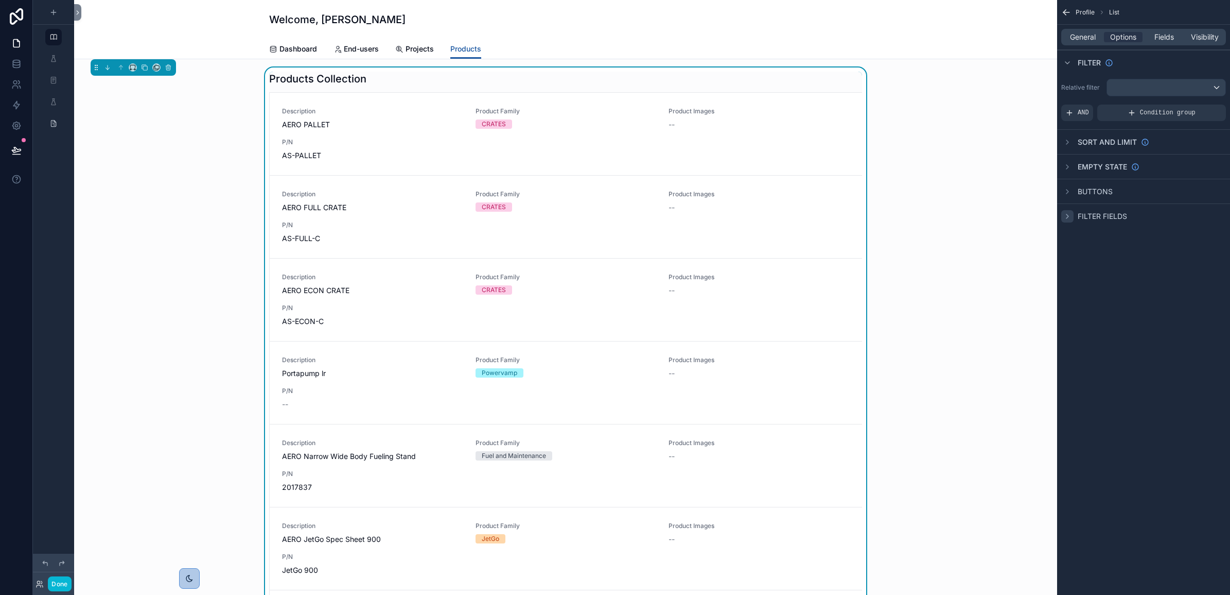
click at [1068, 219] on icon "scrollable content" at bounding box center [1068, 216] width 8 height 8
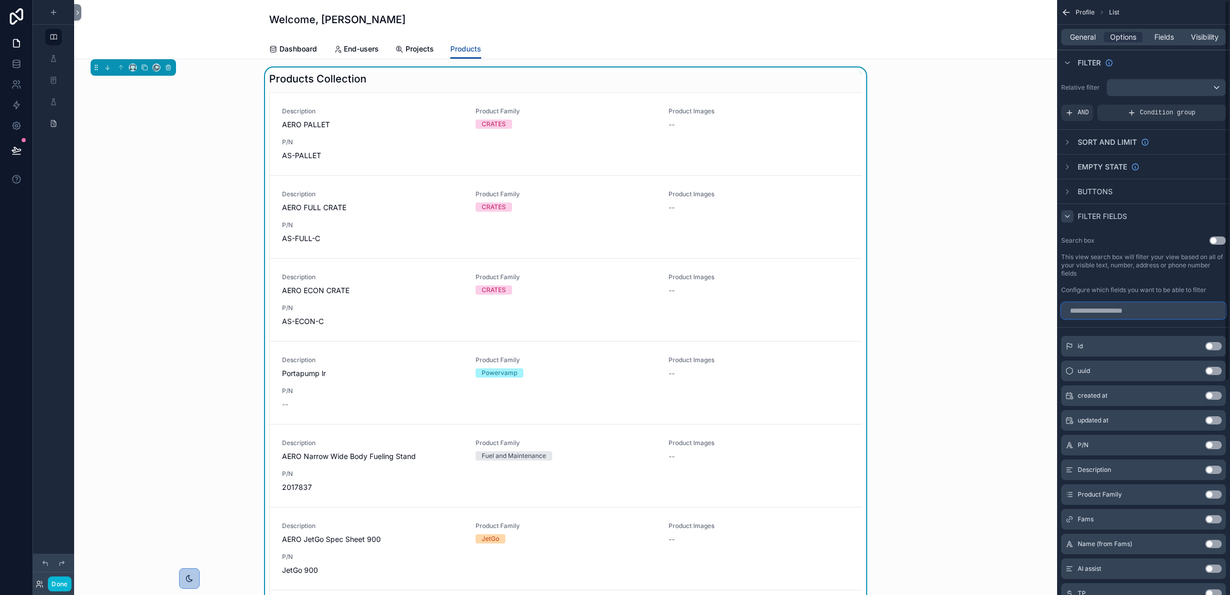
click at [1094, 302] on input "scrollable content" at bounding box center [1144, 310] width 165 height 16
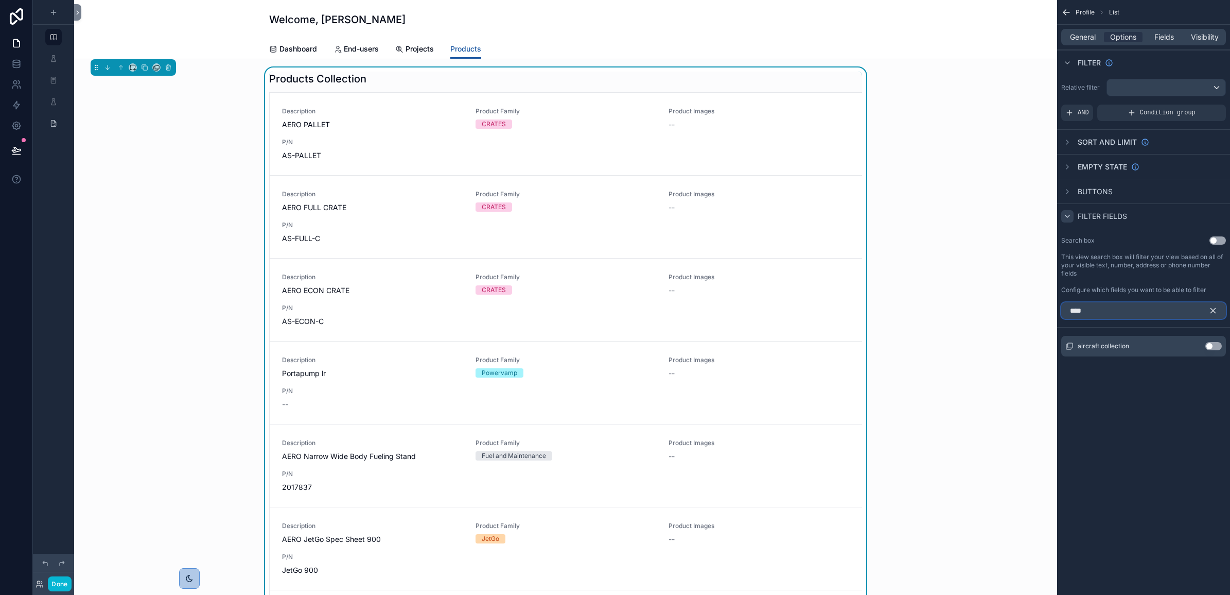
type input "****"
click at [1211, 346] on button "Use setting" at bounding box center [1214, 346] width 16 height 8
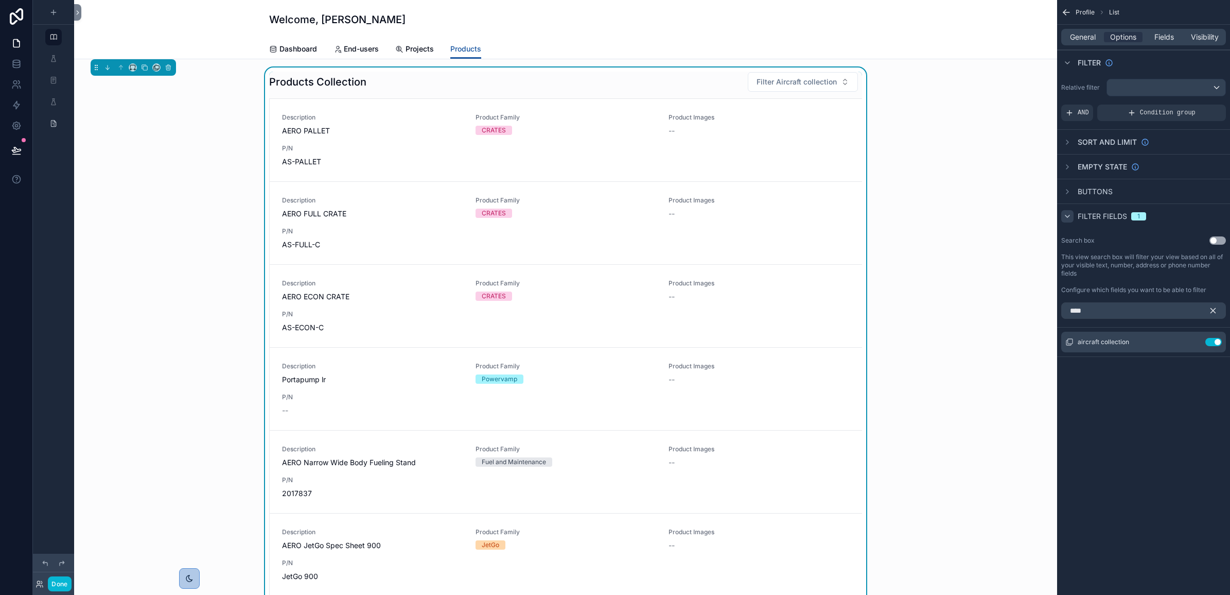
click at [1210, 312] on icon "scrollable content" at bounding box center [1213, 310] width 9 height 9
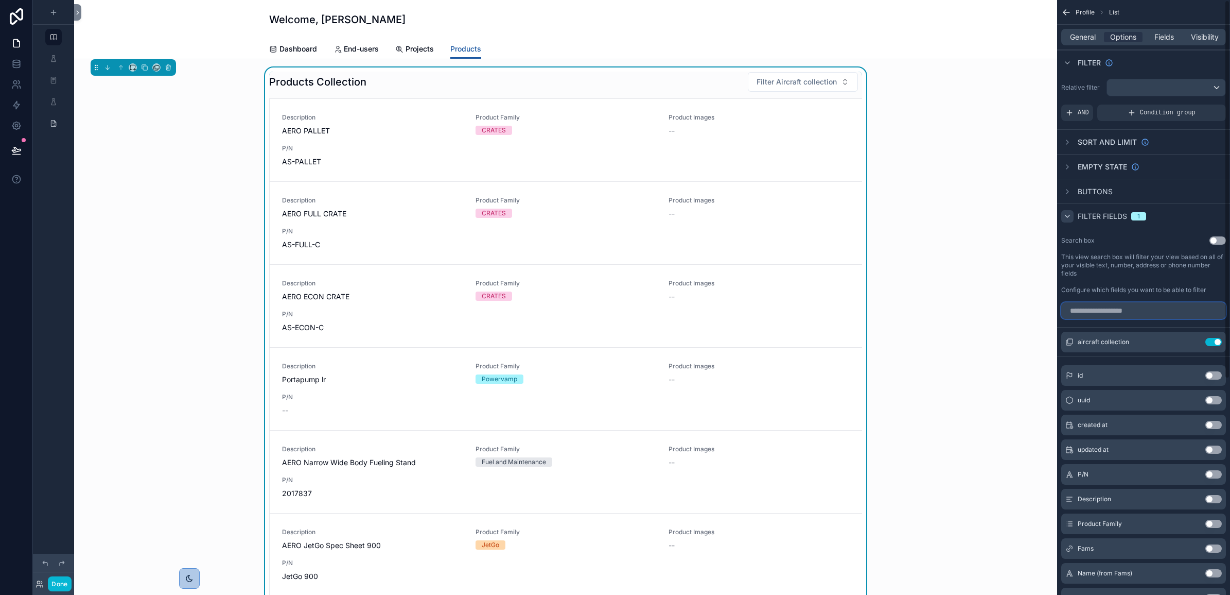
click at [1188, 310] on input "scrollable content" at bounding box center [1144, 310] width 165 height 16
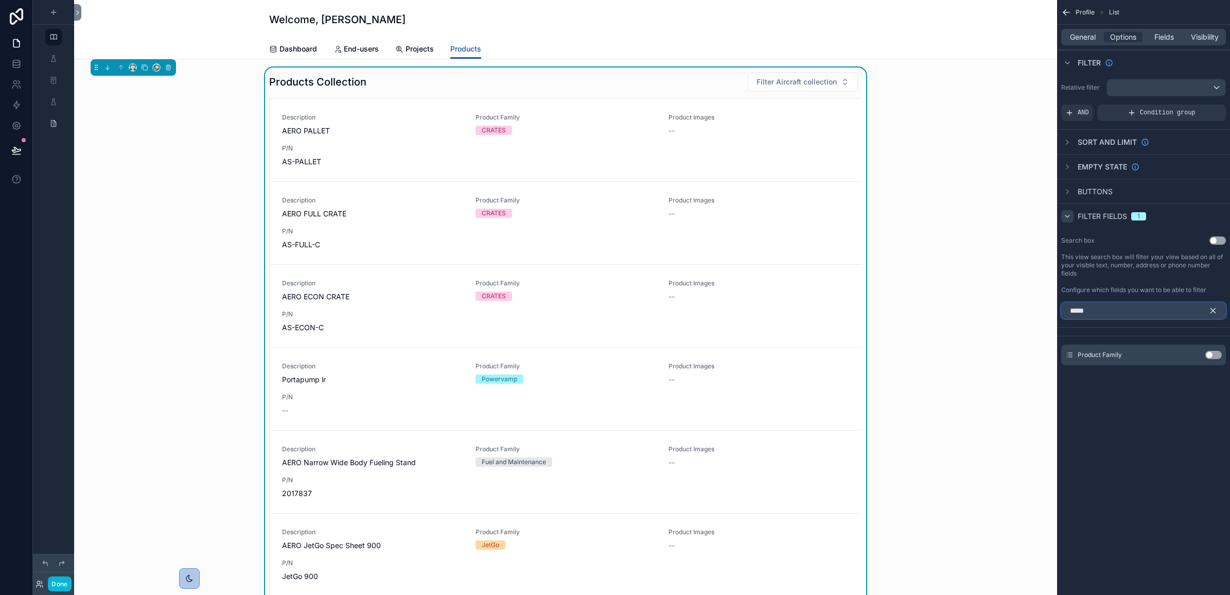
type input "*****"
click at [1213, 353] on button "Use setting" at bounding box center [1214, 355] width 16 height 8
click at [1210, 312] on icon "scrollable content" at bounding box center [1213, 310] width 9 height 9
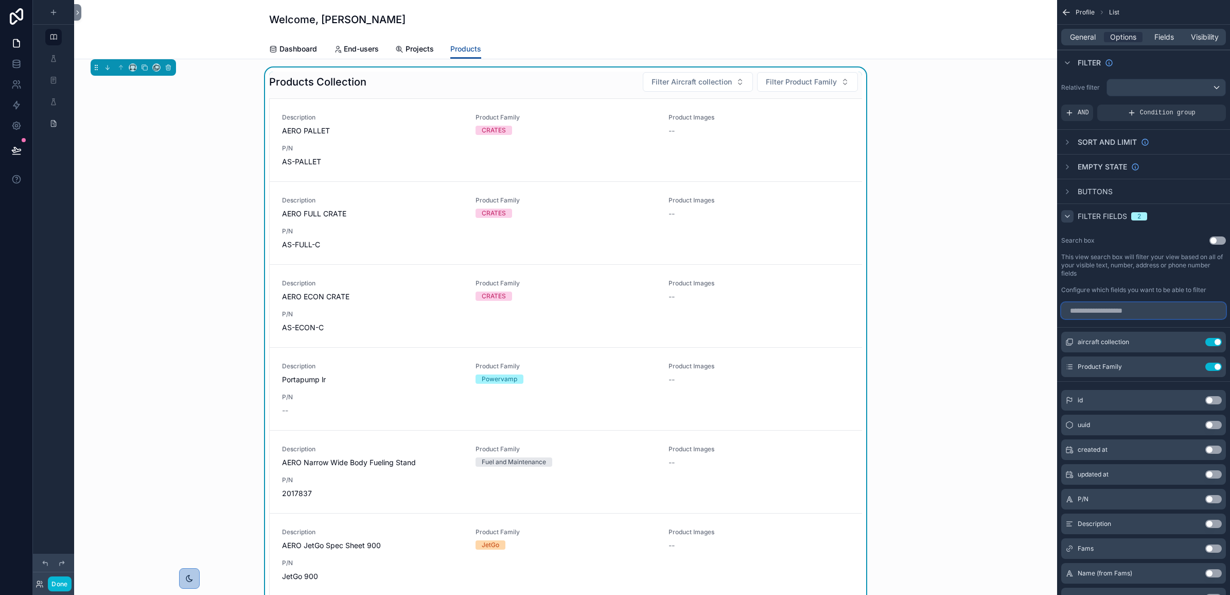
click at [1193, 310] on input "scrollable content" at bounding box center [1144, 310] width 165 height 16
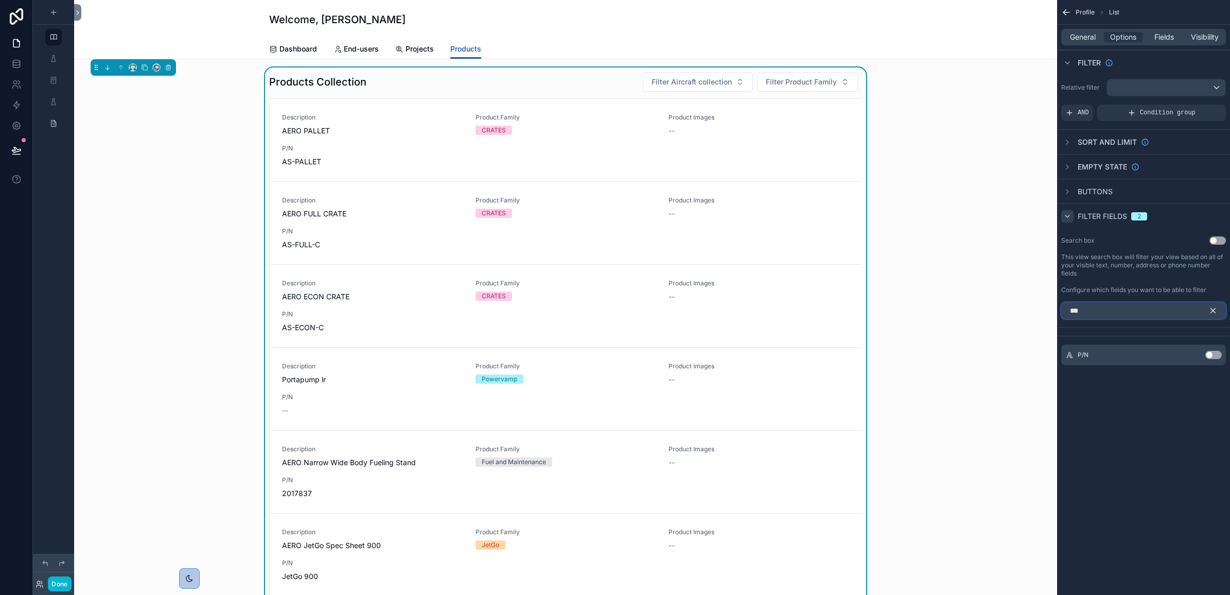
type input "***"
click at [1215, 354] on button "Use setting" at bounding box center [1214, 355] width 16 height 8
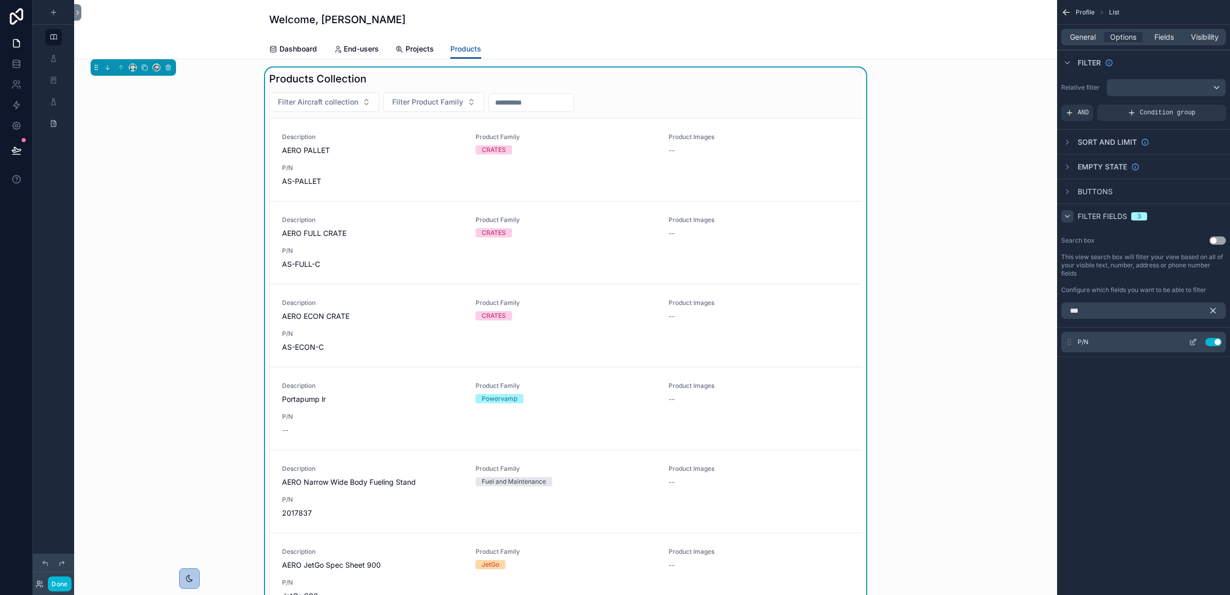
click at [1161, 341] on div "P/N Use setting" at bounding box center [1144, 342] width 165 height 21
click at [1194, 341] on icon "scrollable content" at bounding box center [1193, 342] width 8 height 8
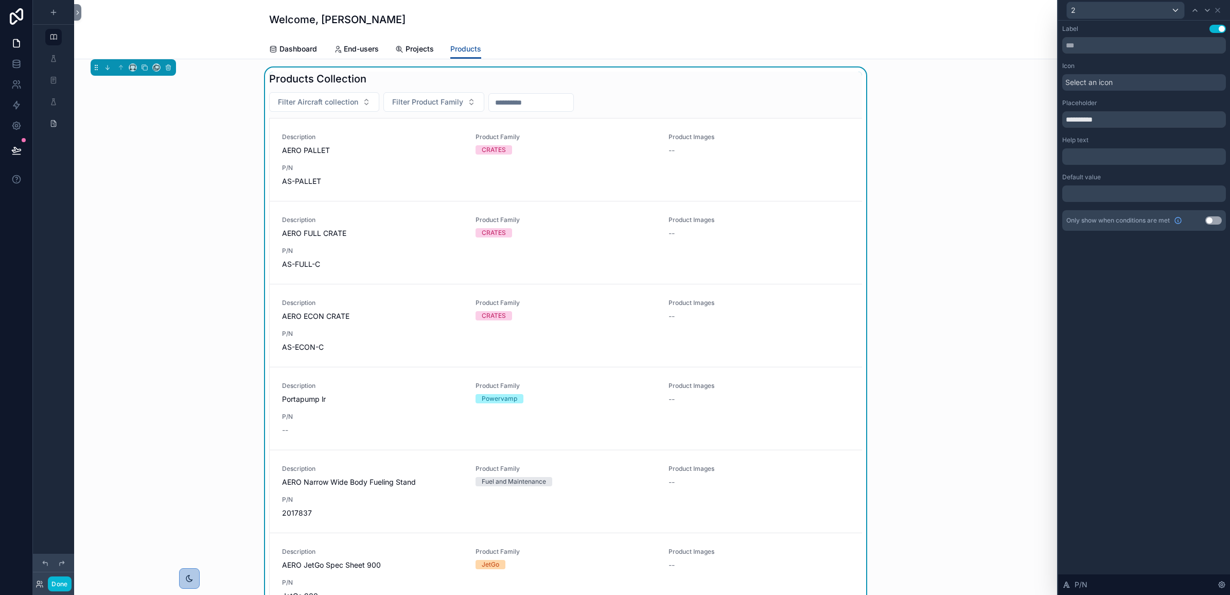
click at [1128, 153] on p "﻿" at bounding box center [1146, 156] width 158 height 10
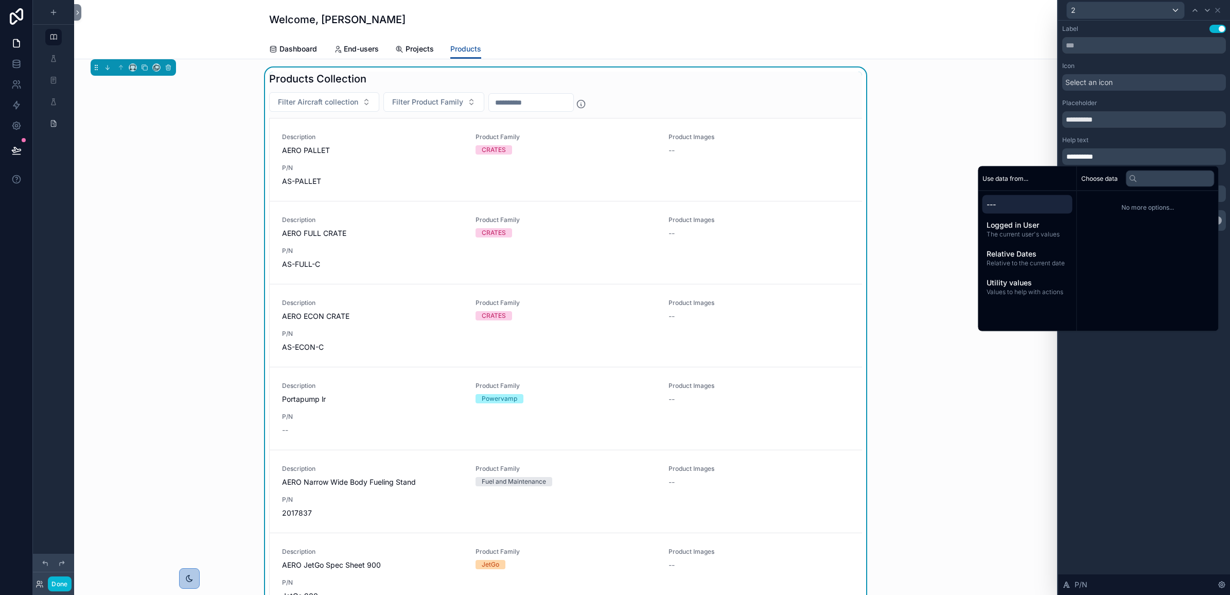
click at [1172, 392] on div "**********" at bounding box center [1144, 308] width 172 height 574
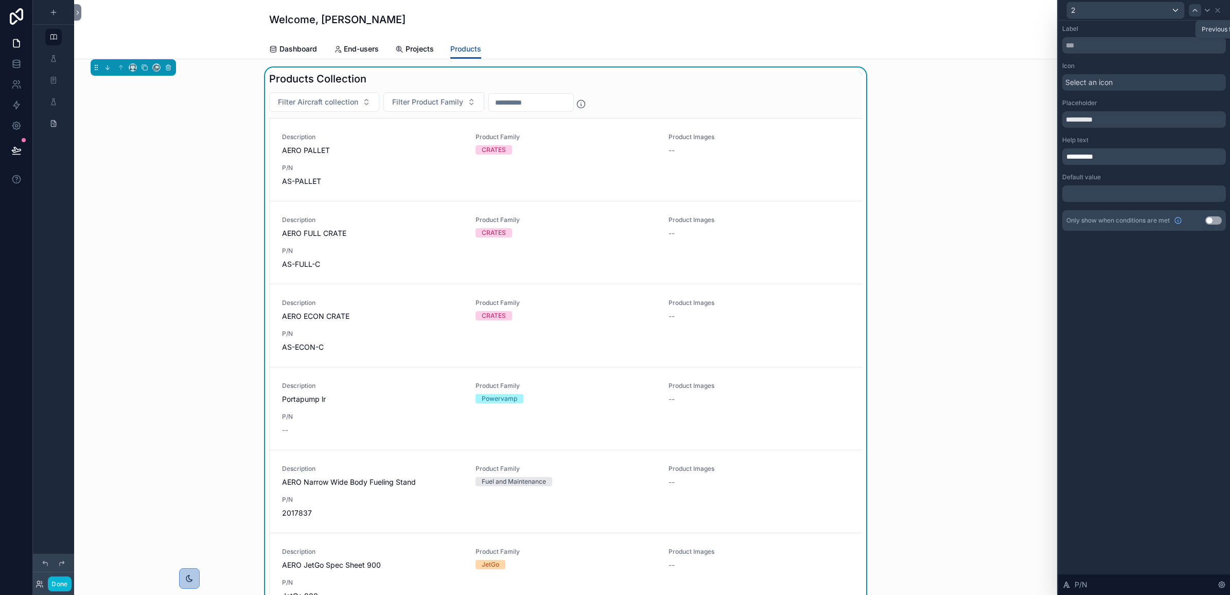
click at [1193, 7] on icon at bounding box center [1195, 10] width 8 height 8
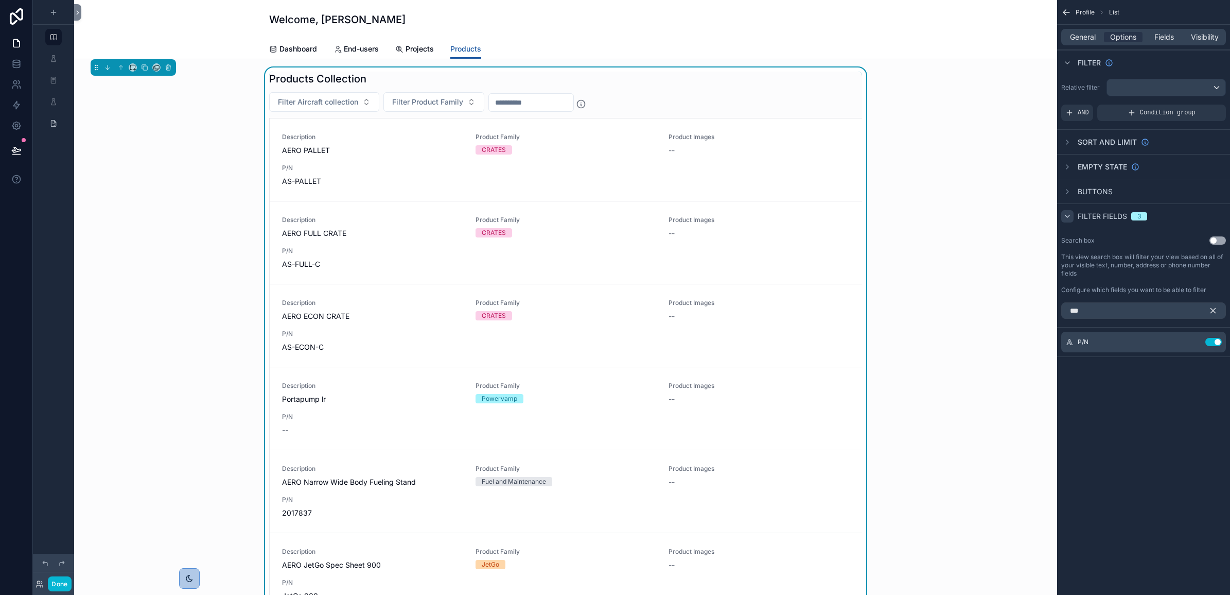
click at [1212, 306] on icon "scrollable content" at bounding box center [1213, 310] width 9 height 9
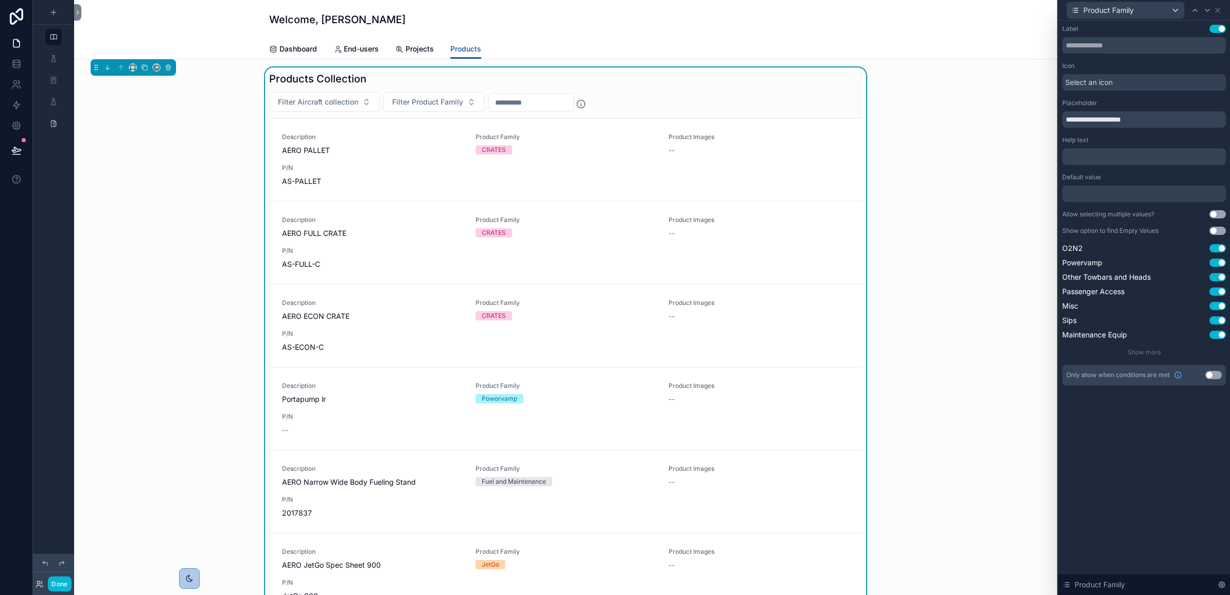
click at [1158, 487] on div "**********" at bounding box center [1144, 308] width 172 height 574
click at [721, 91] on div "Products Collection Filter Aircraft collection Filter Product Family Descriptio…" at bounding box center [565, 522] width 593 height 900
click at [1206, 8] on icon at bounding box center [1208, 10] width 8 height 8
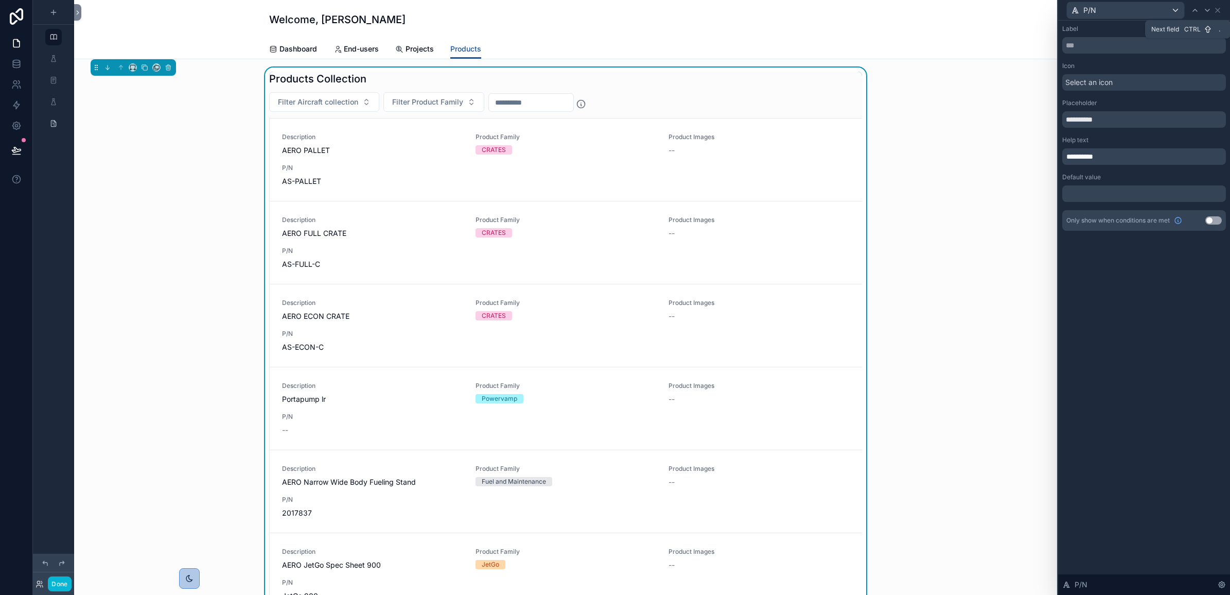
click at [1206, 8] on icon at bounding box center [1208, 10] width 8 height 8
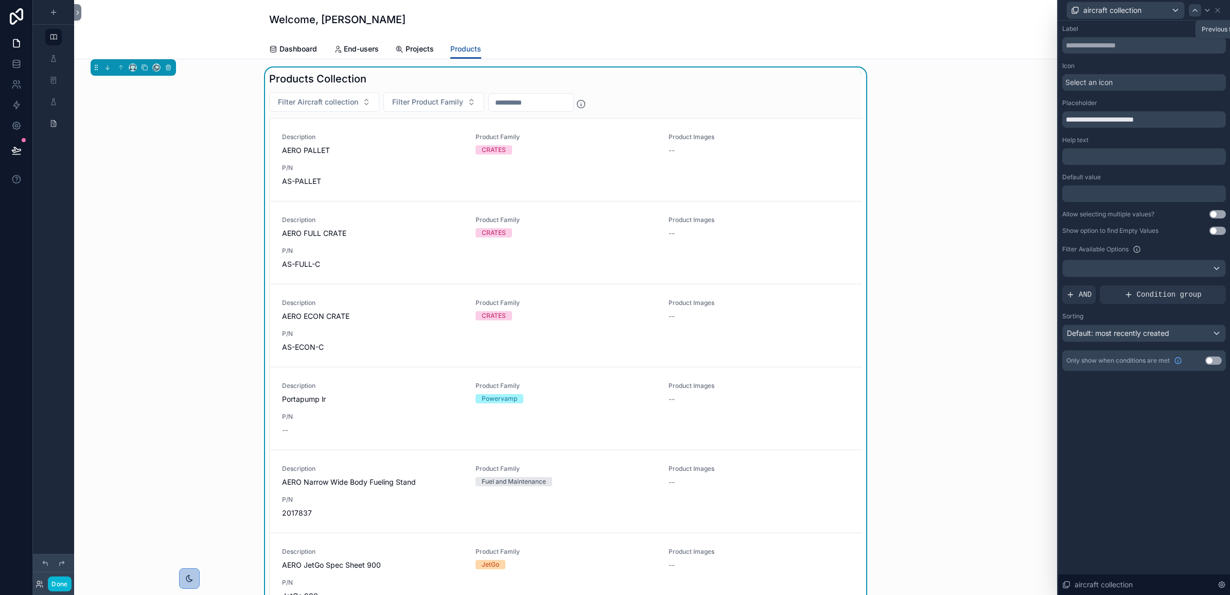
click at [1198, 10] on icon at bounding box center [1195, 10] width 8 height 8
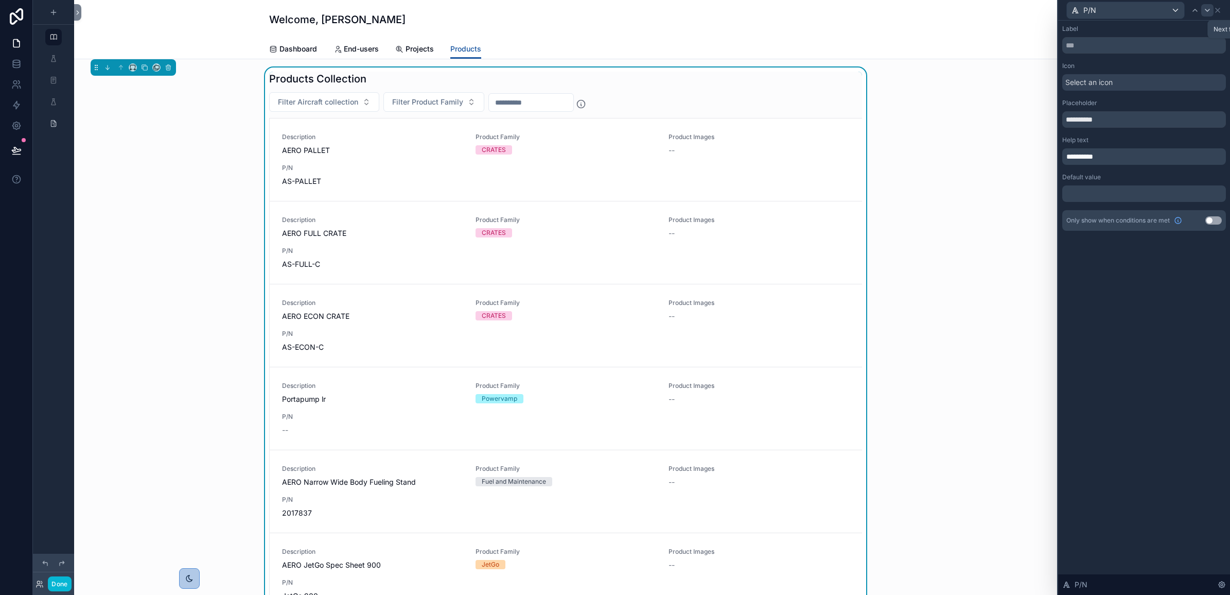
click at [1213, 10] on div at bounding box center [1208, 10] width 12 height 12
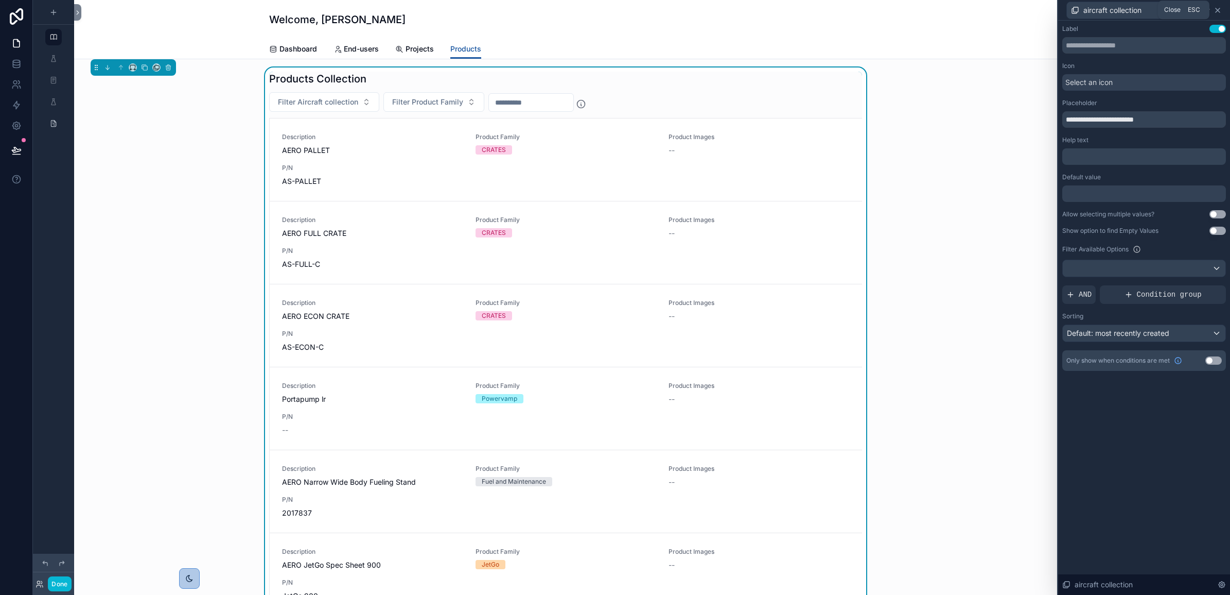
click at [1215, 10] on icon at bounding box center [1218, 10] width 8 height 8
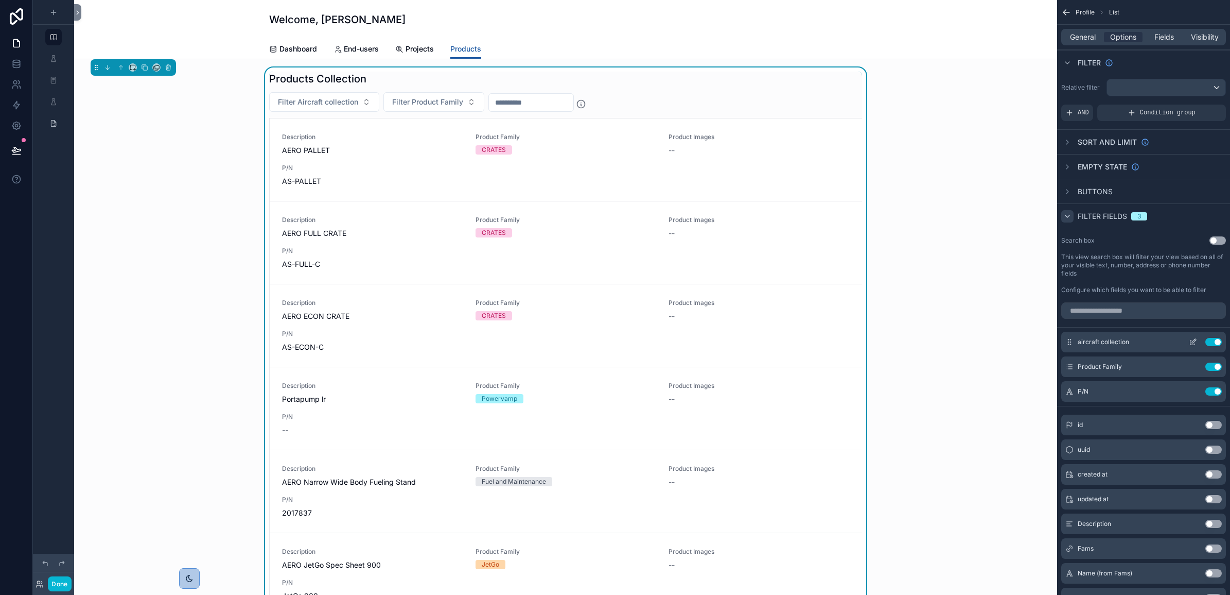
click at [1188, 340] on button "scrollable content" at bounding box center [1193, 342] width 16 height 8
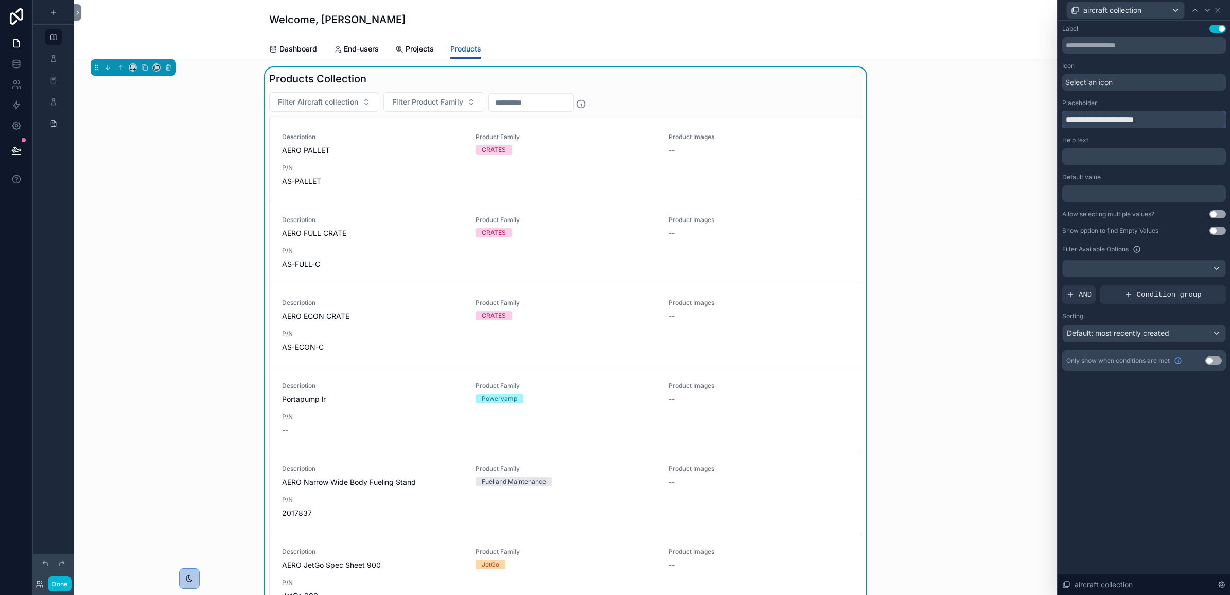
click at [1156, 117] on input "**********" at bounding box center [1145, 119] width 164 height 16
type input "**********"
click at [1140, 398] on div "**********" at bounding box center [1144, 308] width 172 height 574
click at [1217, 10] on icon at bounding box center [1218, 10] width 8 height 8
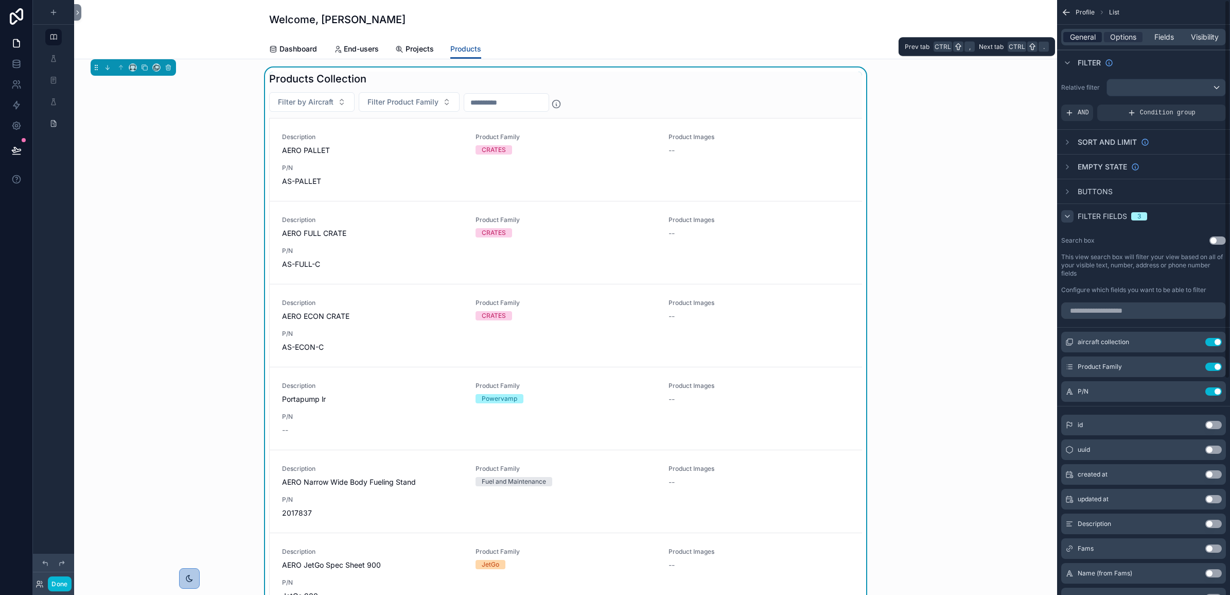
click at [1074, 38] on span "General" at bounding box center [1083, 37] width 26 height 10
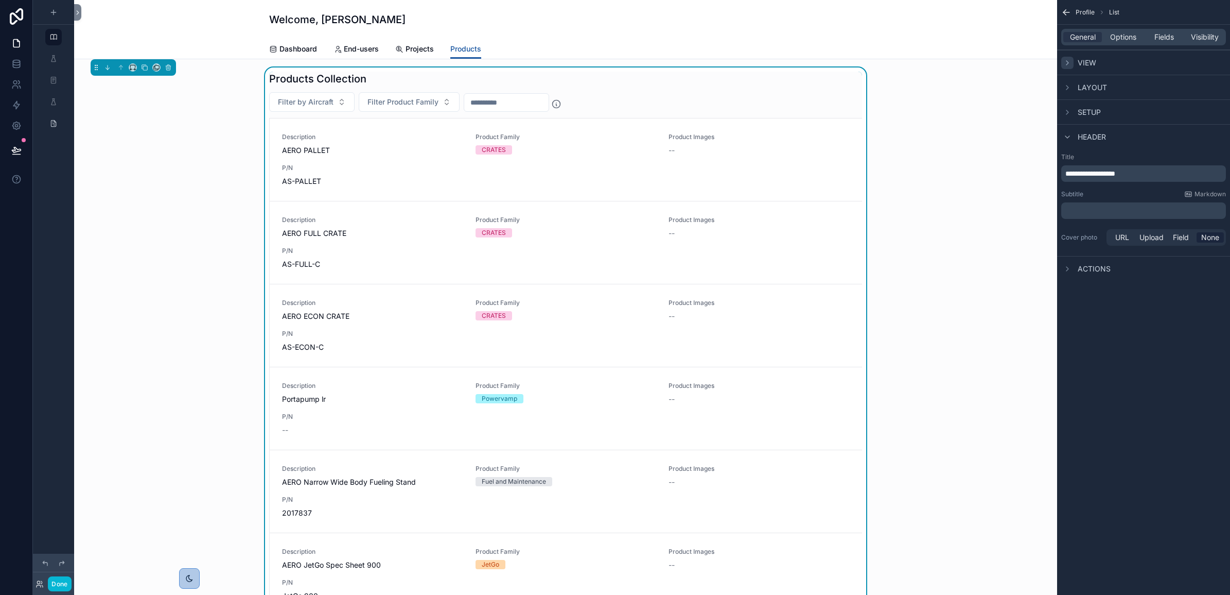
click at [1067, 61] on icon "scrollable content" at bounding box center [1068, 63] width 2 height 4
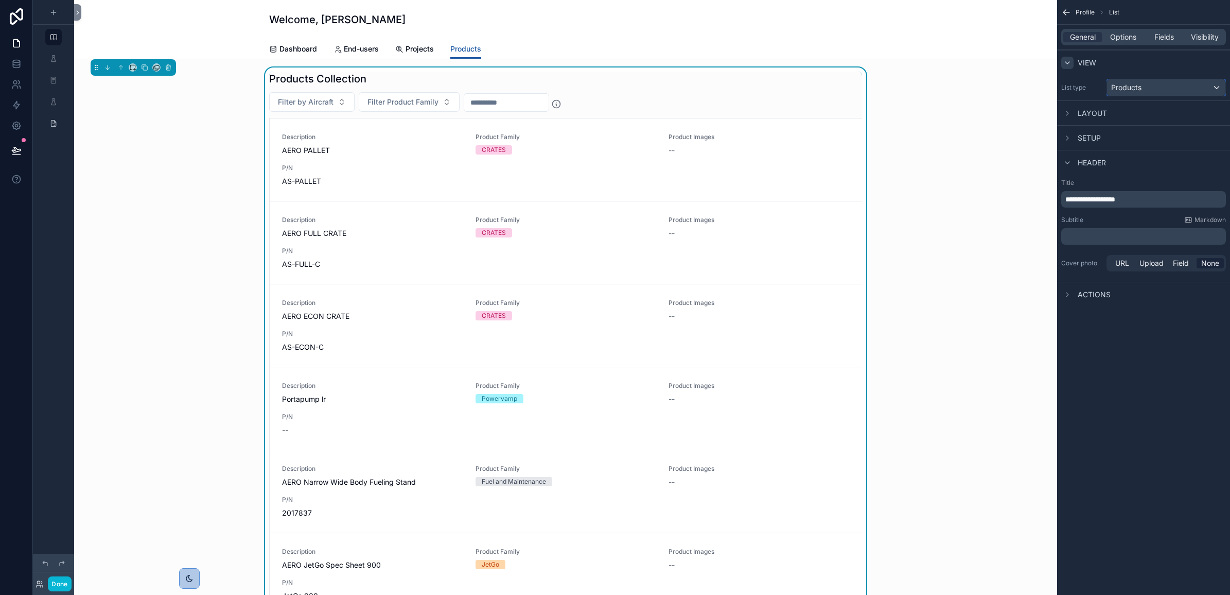
click at [1221, 81] on div "Products" at bounding box center [1166, 87] width 118 height 16
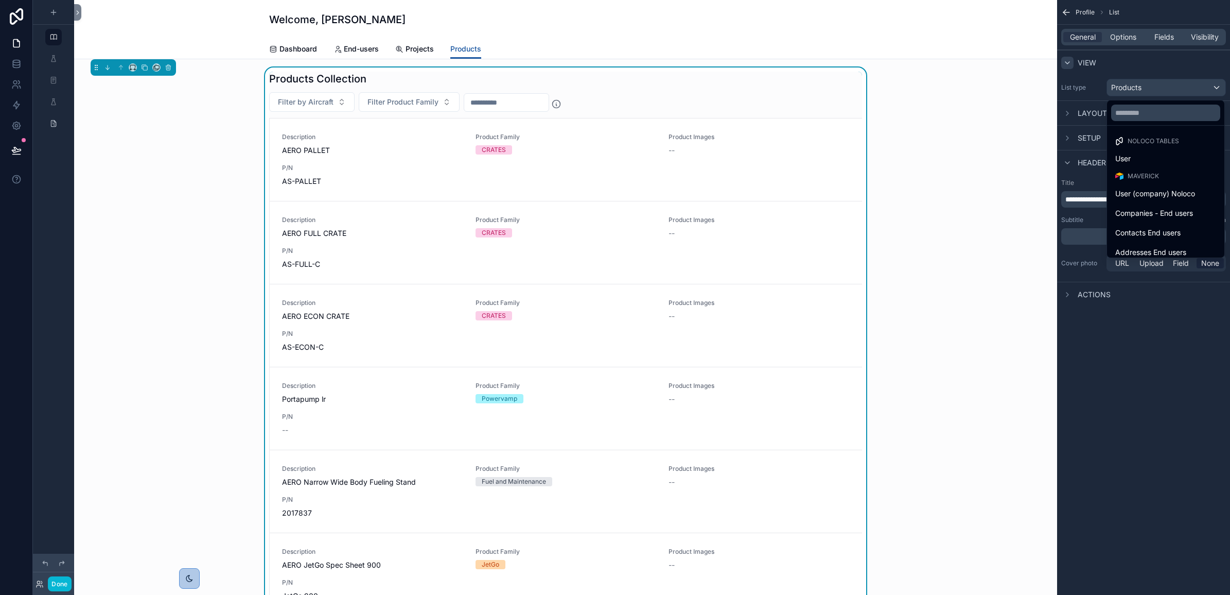
click at [1119, 30] on div "scrollable content" at bounding box center [615, 297] width 1230 height 595
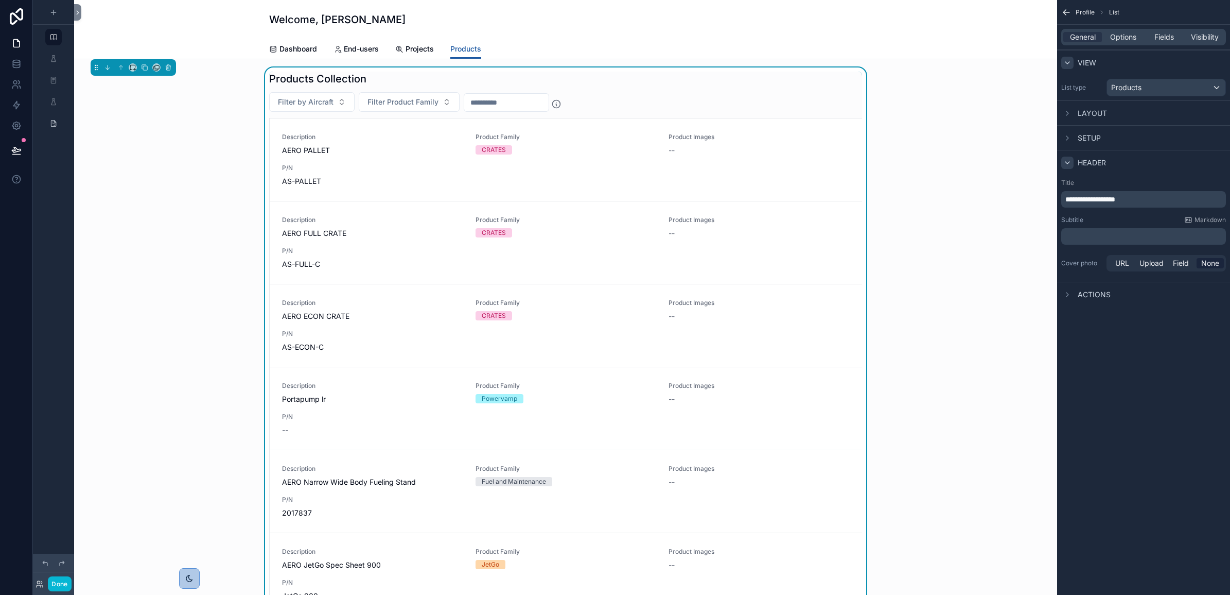
click at [1067, 163] on icon "scrollable content" at bounding box center [1068, 163] width 4 height 2
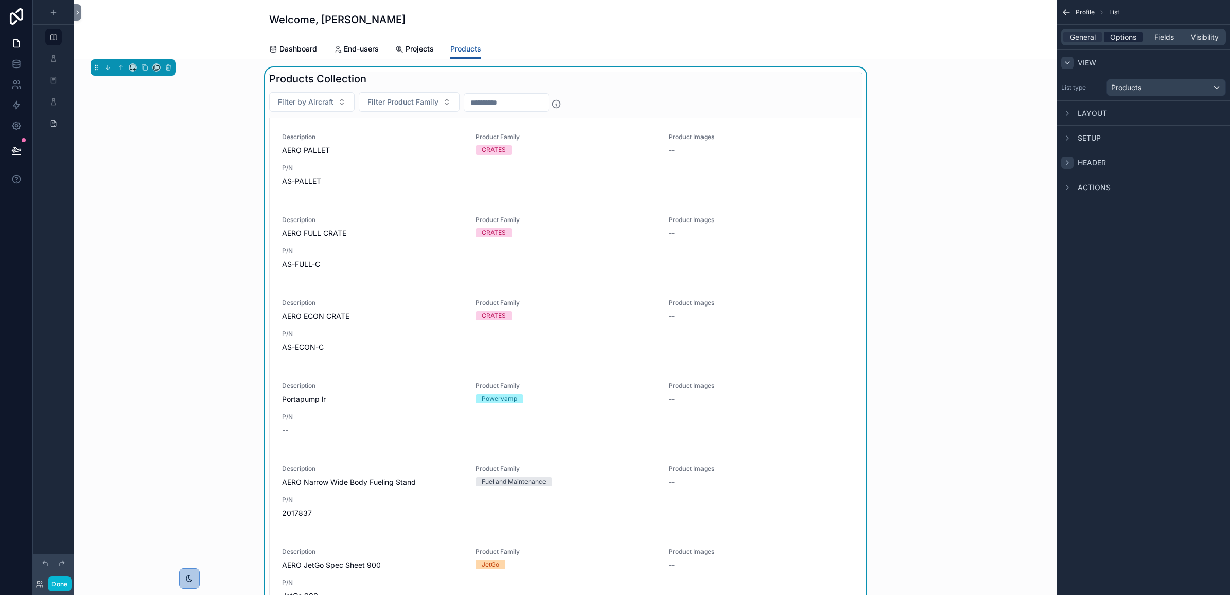
click at [1131, 37] on span "Options" at bounding box center [1123, 37] width 26 height 10
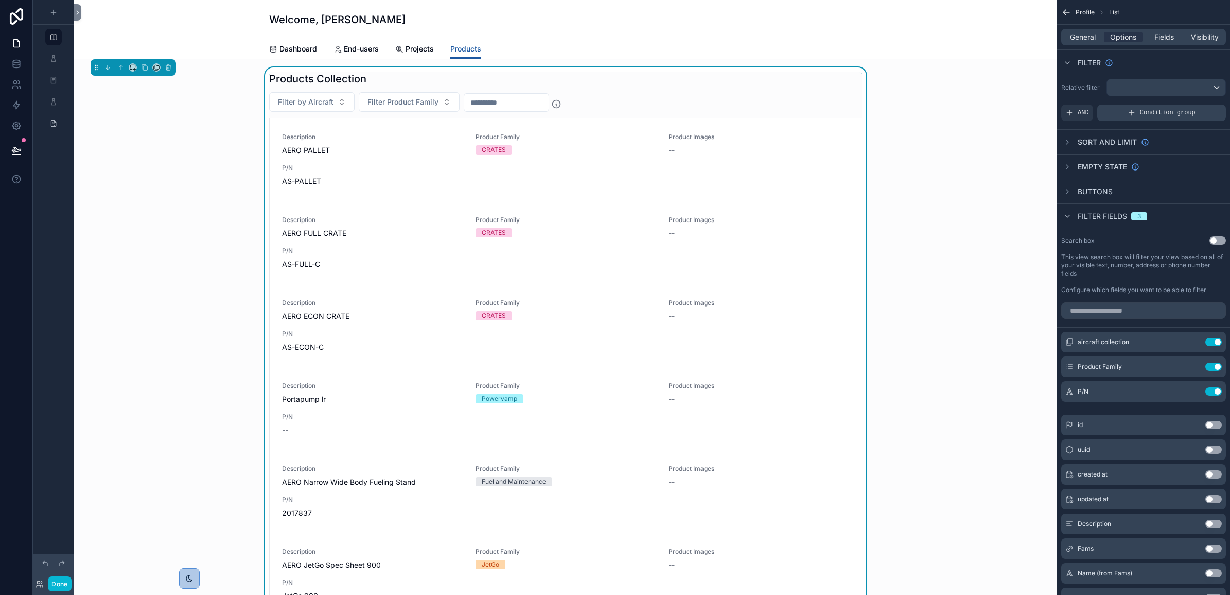
click at [1208, 114] on div "Condition group" at bounding box center [1162, 113] width 129 height 16
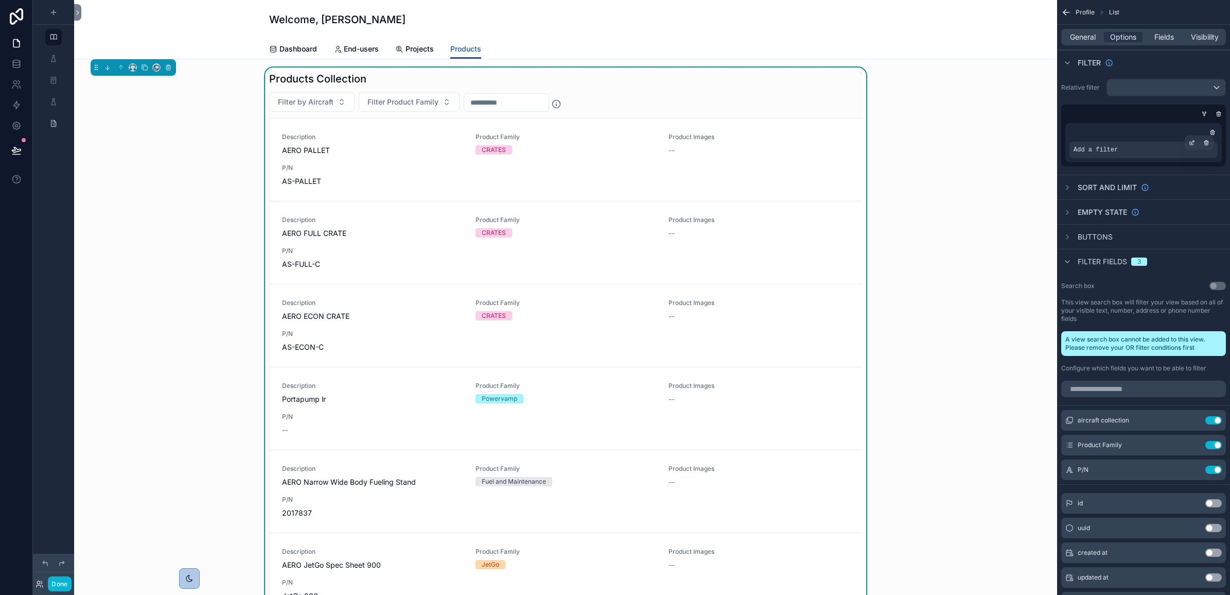
click at [1138, 151] on div "Add a filter" at bounding box center [1144, 150] width 148 height 16
click at [1107, 150] on span "Add a filter" at bounding box center [1096, 150] width 44 height 8
click at [1190, 141] on icon "scrollable content" at bounding box center [1192, 143] width 6 height 6
click at [985, 134] on span "Select a field" at bounding box center [966, 134] width 44 height 9
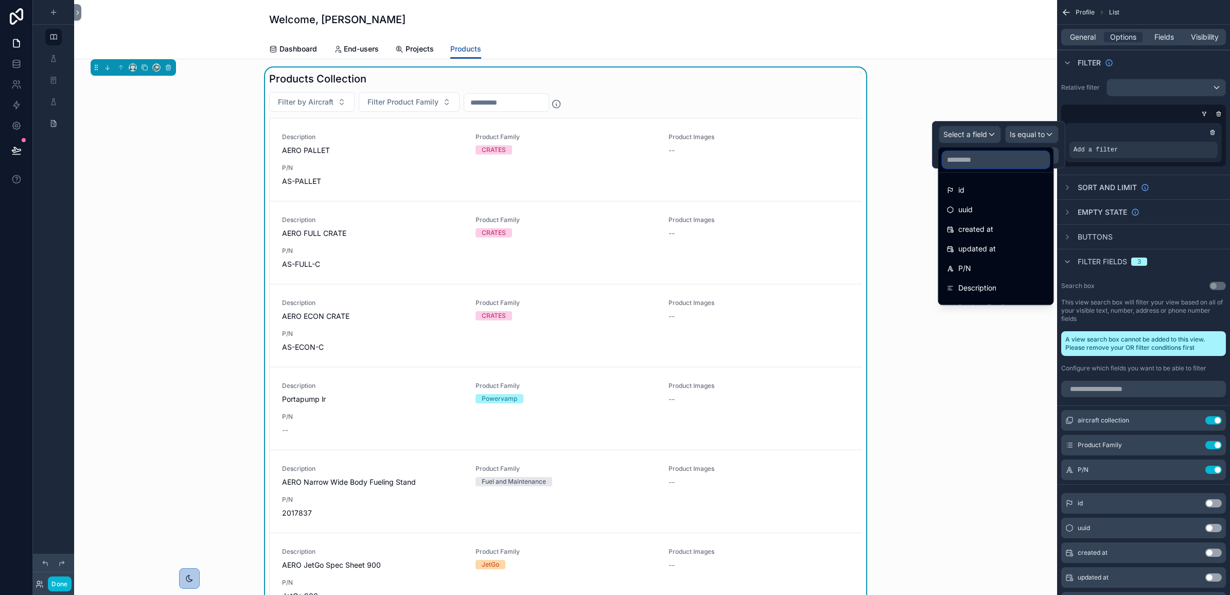
click at [1010, 162] on input "text" at bounding box center [996, 159] width 107 height 16
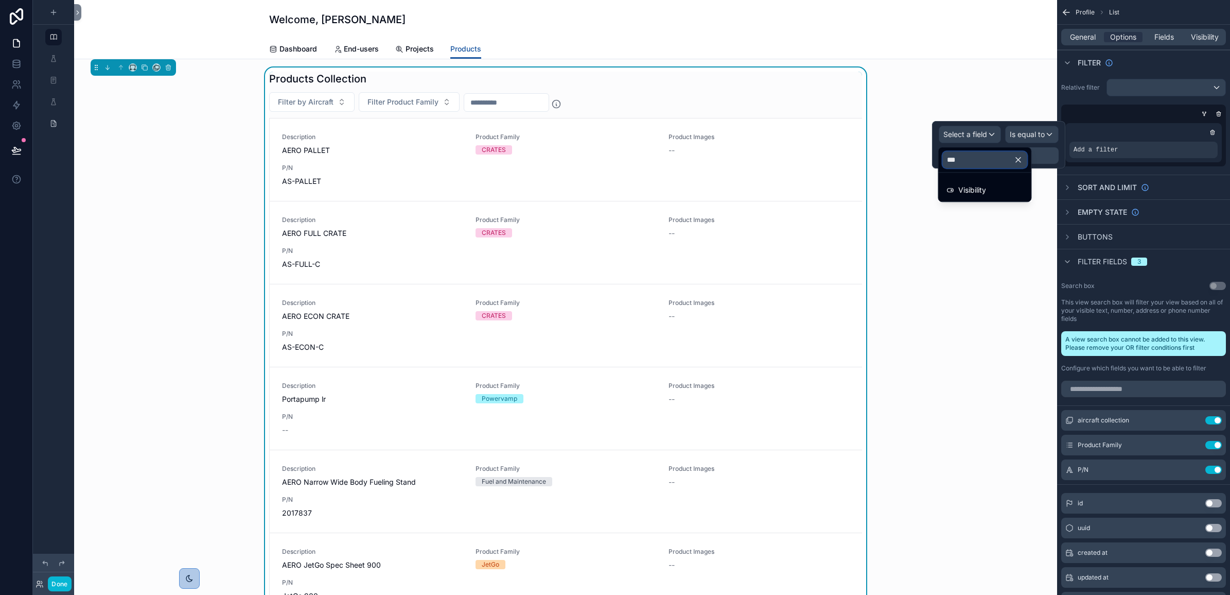
type input "****"
click at [1002, 194] on div "Visibility" at bounding box center [985, 190] width 76 height 12
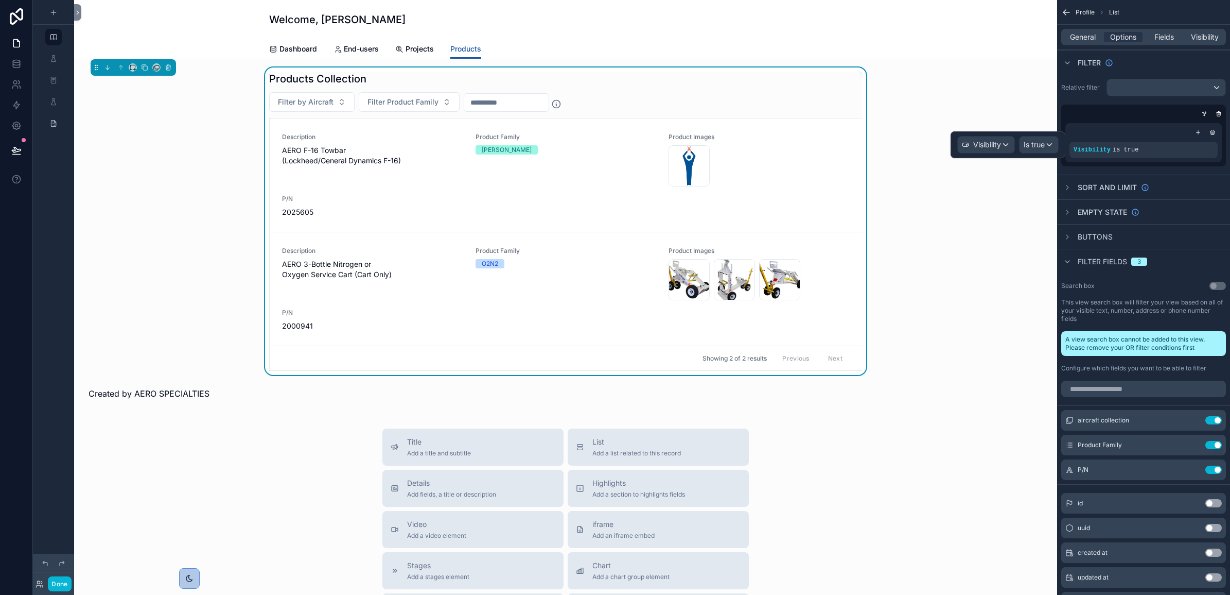
click at [923, 358] on div "Products Collection Filter by Aircraft Filter Product Family Description AERO F…" at bounding box center [565, 220] width 967 height 307
click at [19, 88] on icon at bounding box center [16, 84] width 10 height 10
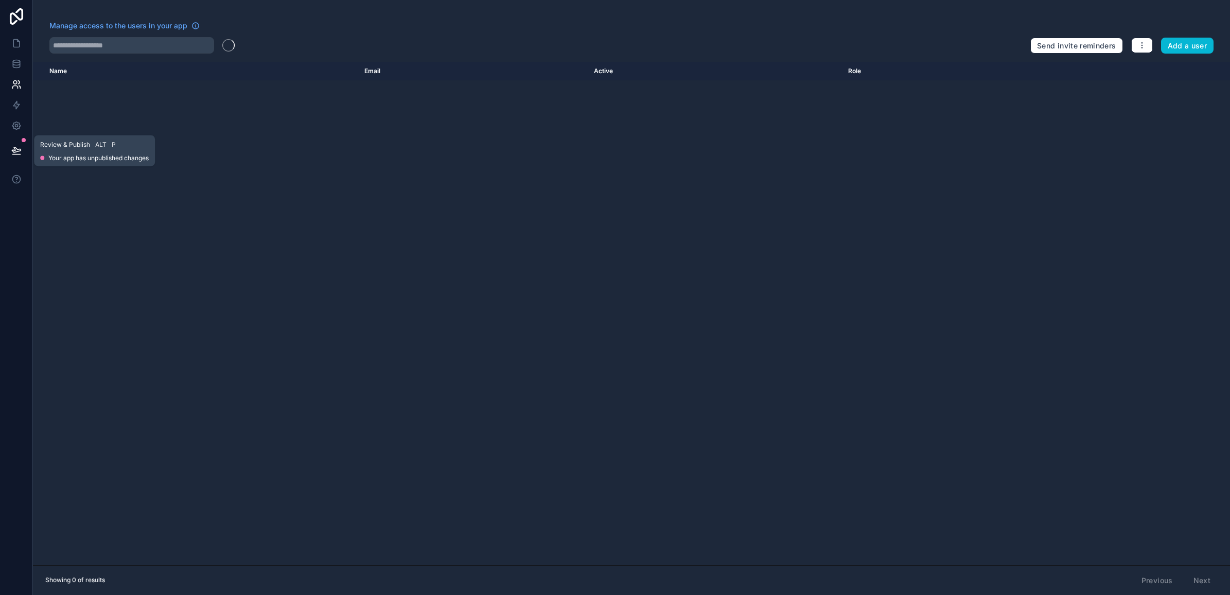
click at [18, 152] on icon at bounding box center [16, 150] width 10 height 10
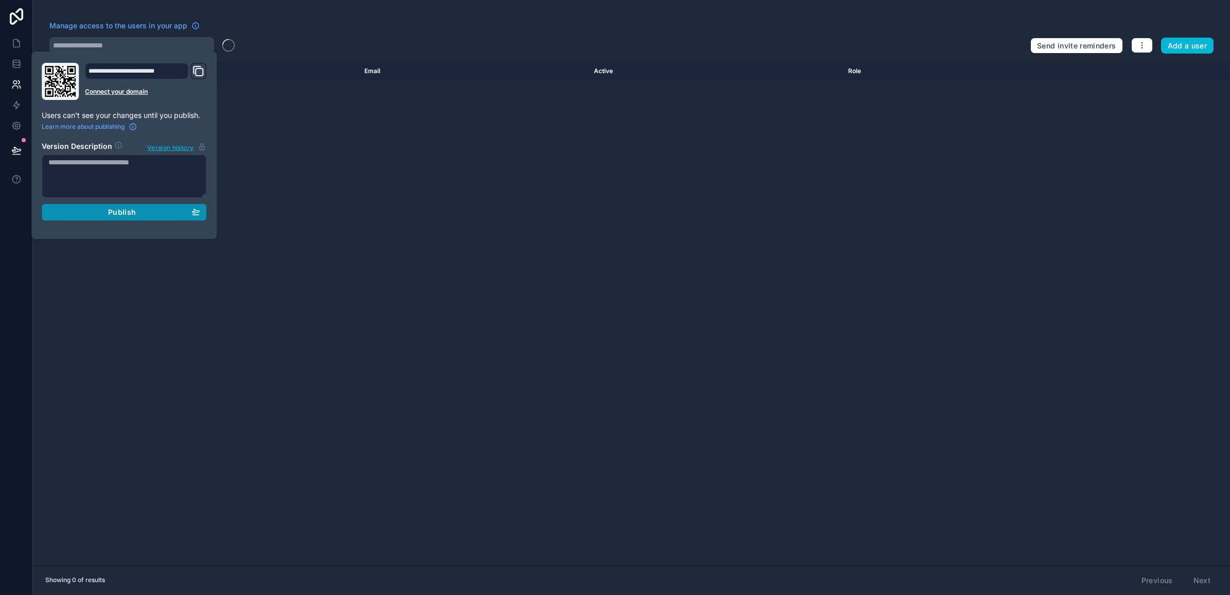
click at [126, 210] on span "Publish" at bounding box center [122, 211] width 28 height 9
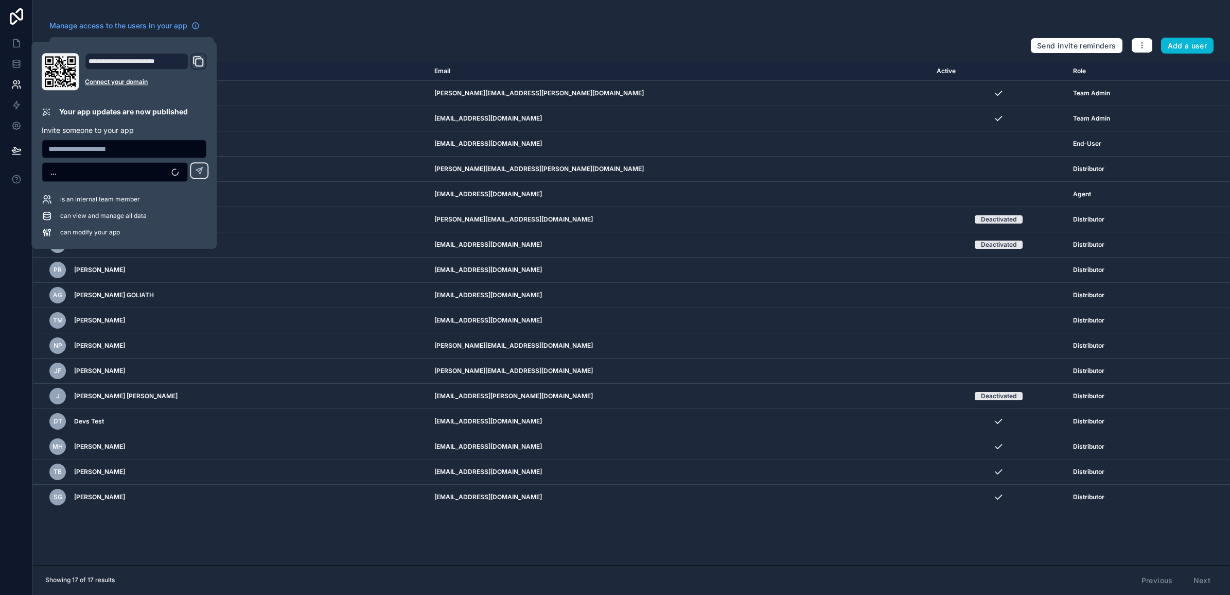
click at [274, 37] on div at bounding box center [535, 45] width 973 height 16
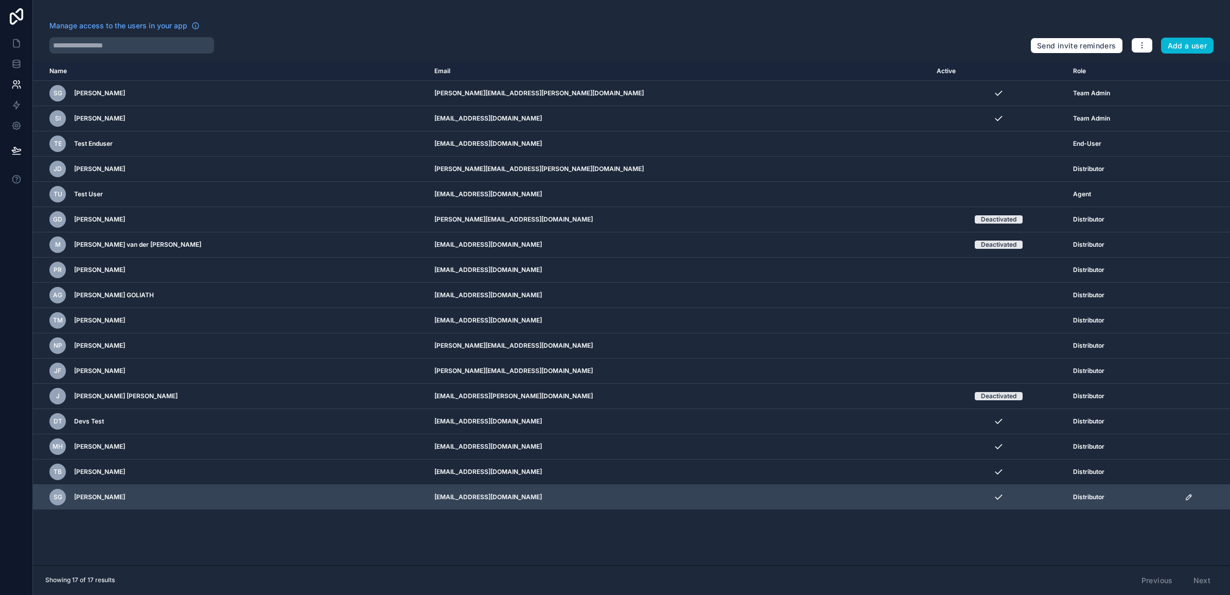
click at [1185, 499] on icon "scrollable content" at bounding box center [1189, 497] width 8 height 8
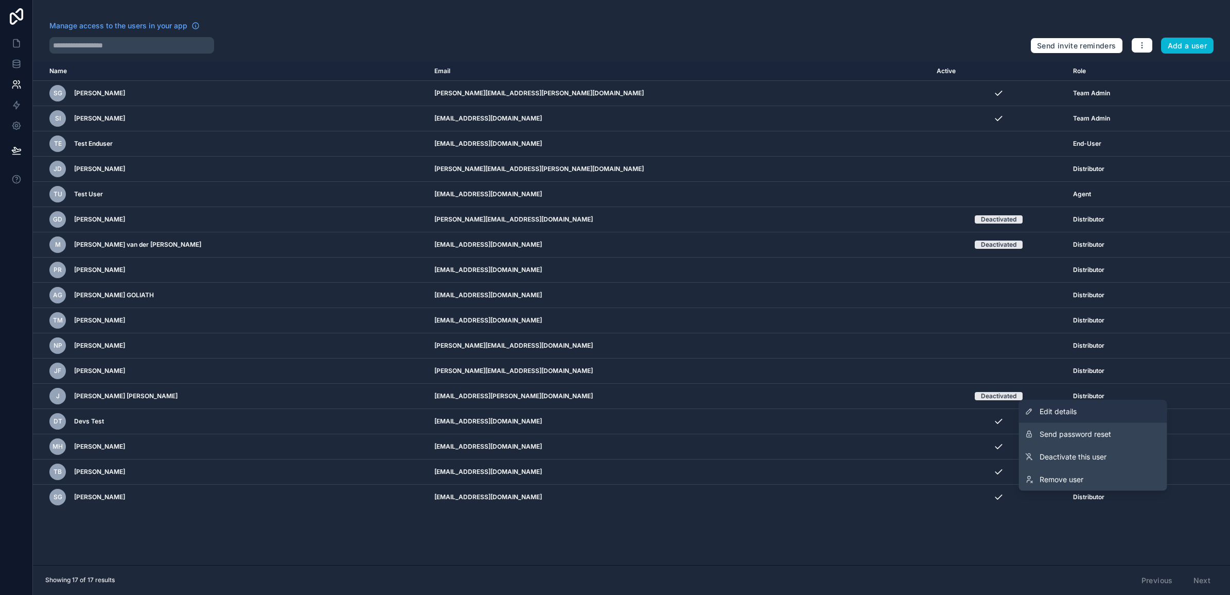
click at [1098, 412] on link "Edit details" at bounding box center [1093, 411] width 148 height 23
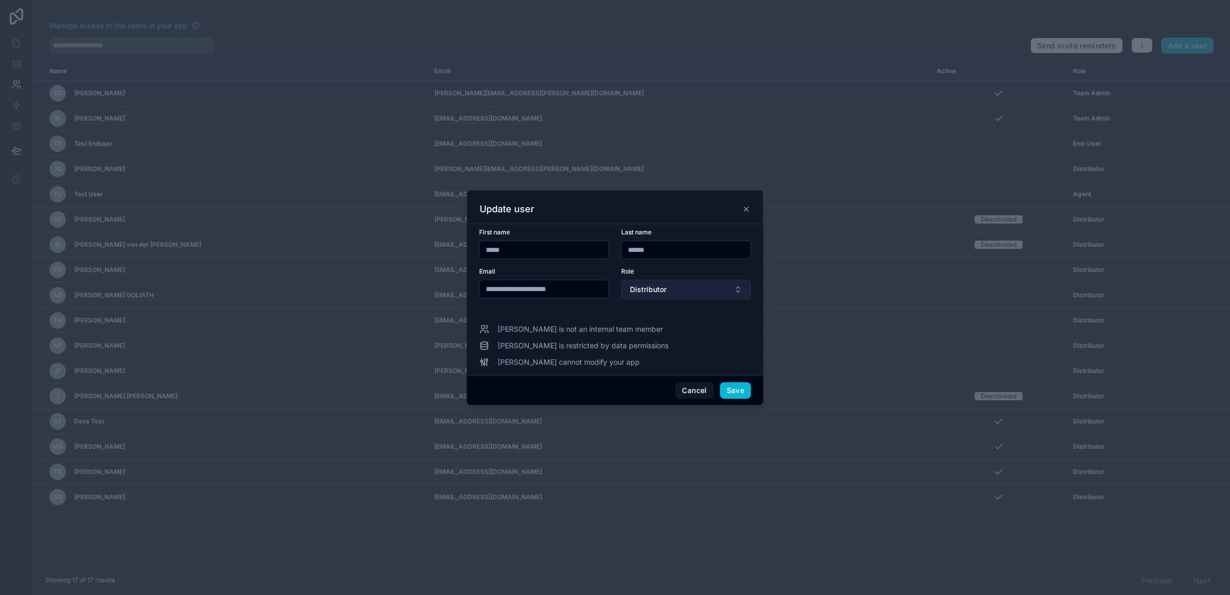
click at [669, 289] on button "Distributor" at bounding box center [686, 290] width 130 height 20
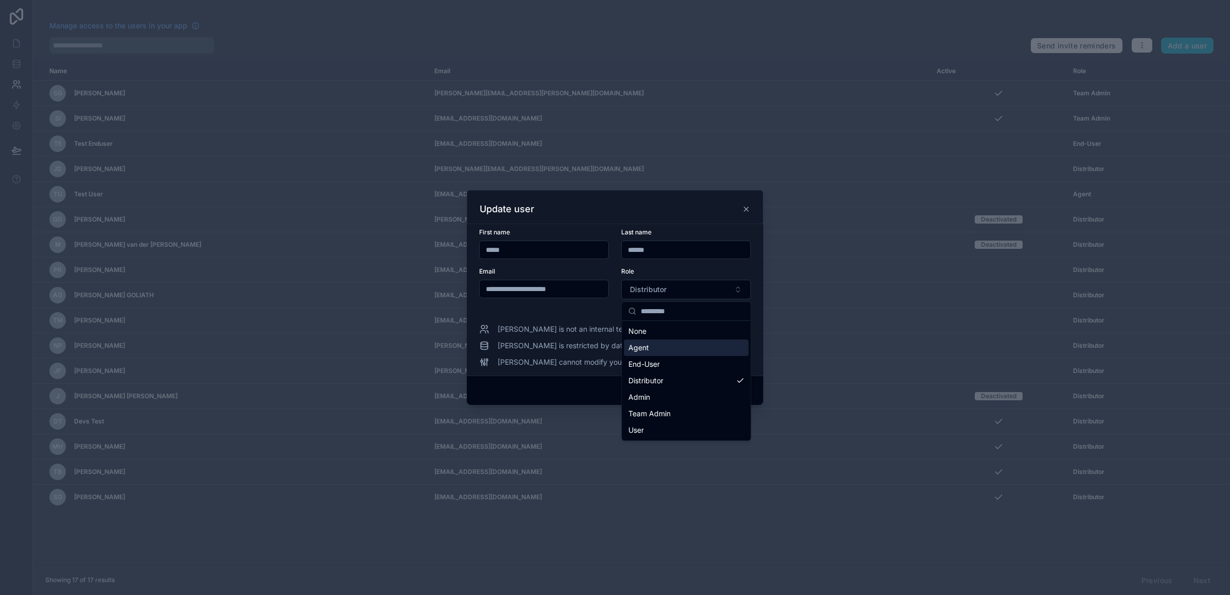
click at [670, 346] on div "Agent" at bounding box center [686, 347] width 125 height 16
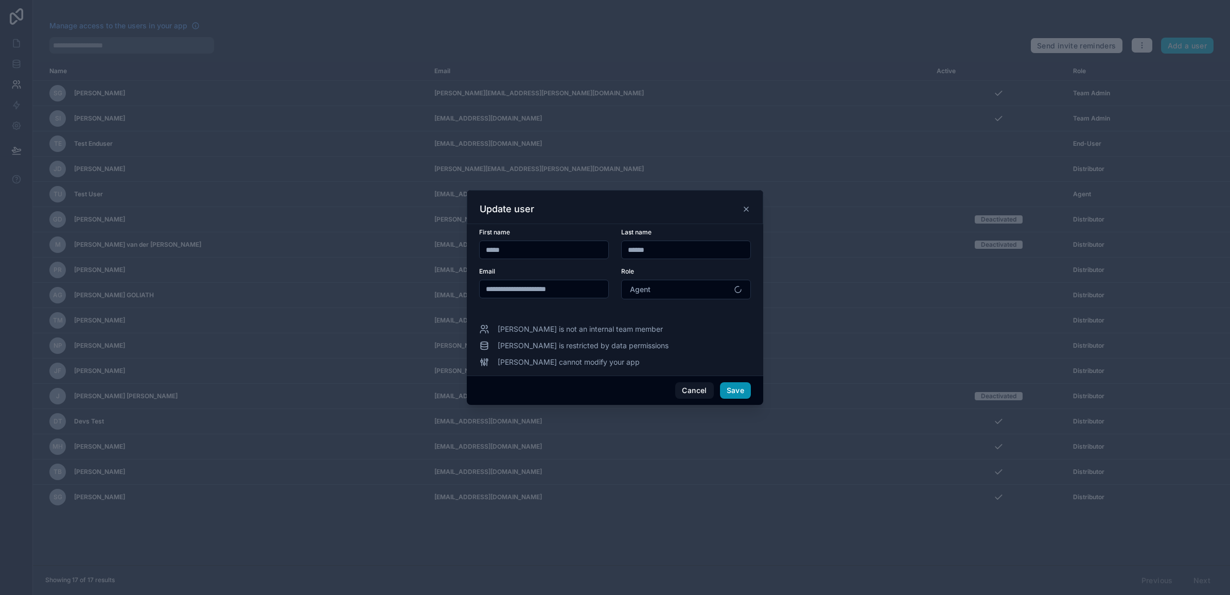
click at [751, 390] on div "Cancel Save" at bounding box center [615, 389] width 297 height 29
click at [734, 391] on button "Save" at bounding box center [735, 390] width 31 height 16
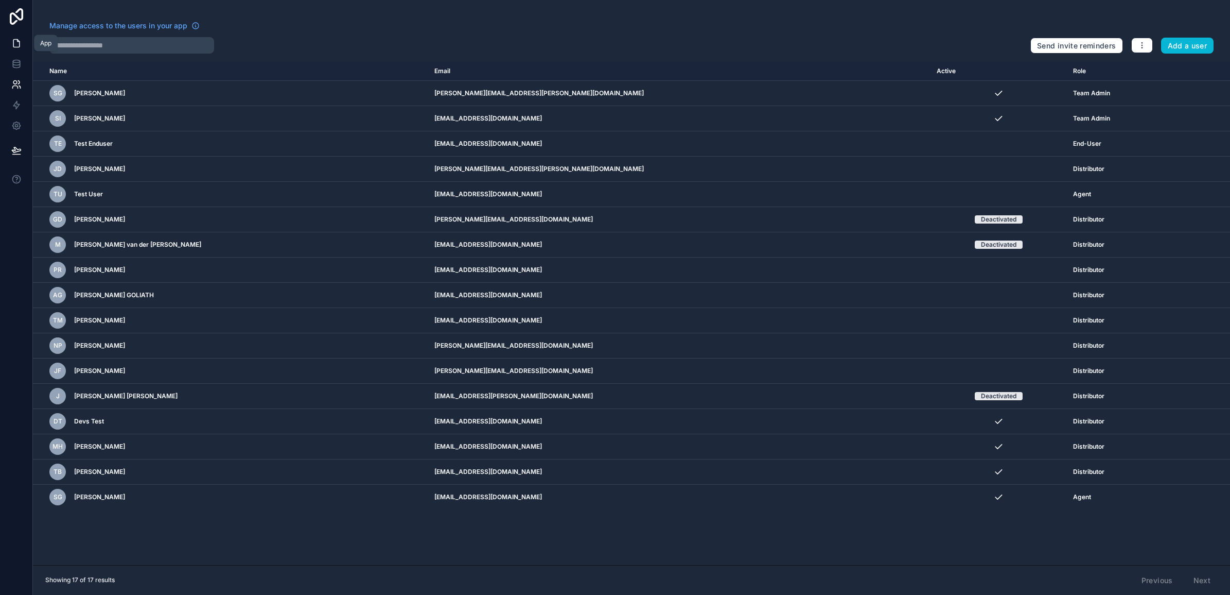
drag, startPoint x: 19, startPoint y: 42, endPoint x: 7, endPoint y: 40, distance: 12.5
click at [19, 42] on icon at bounding box center [16, 44] width 6 height 8
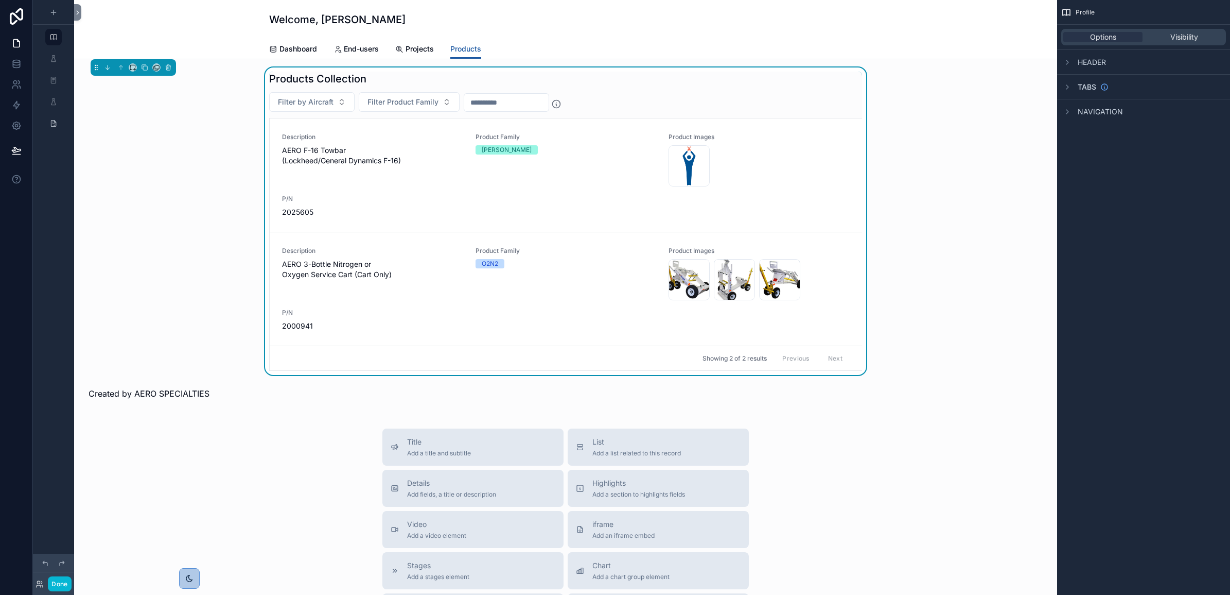
click at [933, 207] on div "Products Collection Filter by Aircraft Filter Product Family Description AERO F…" at bounding box center [565, 220] width 967 height 307
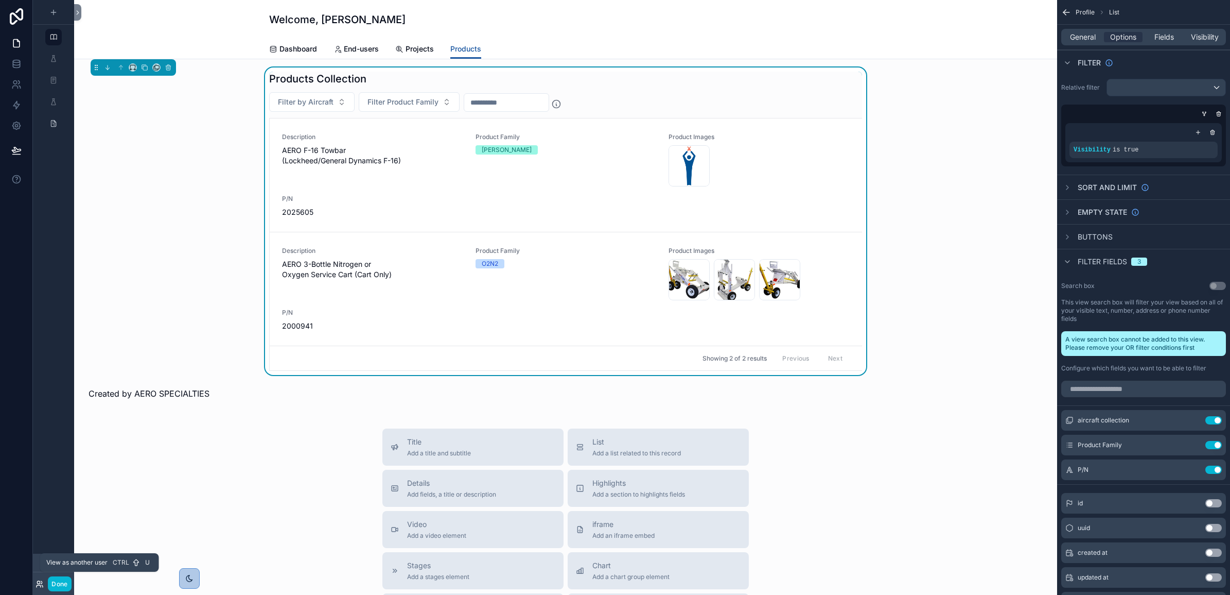
click at [39, 581] on icon at bounding box center [40, 584] width 8 height 8
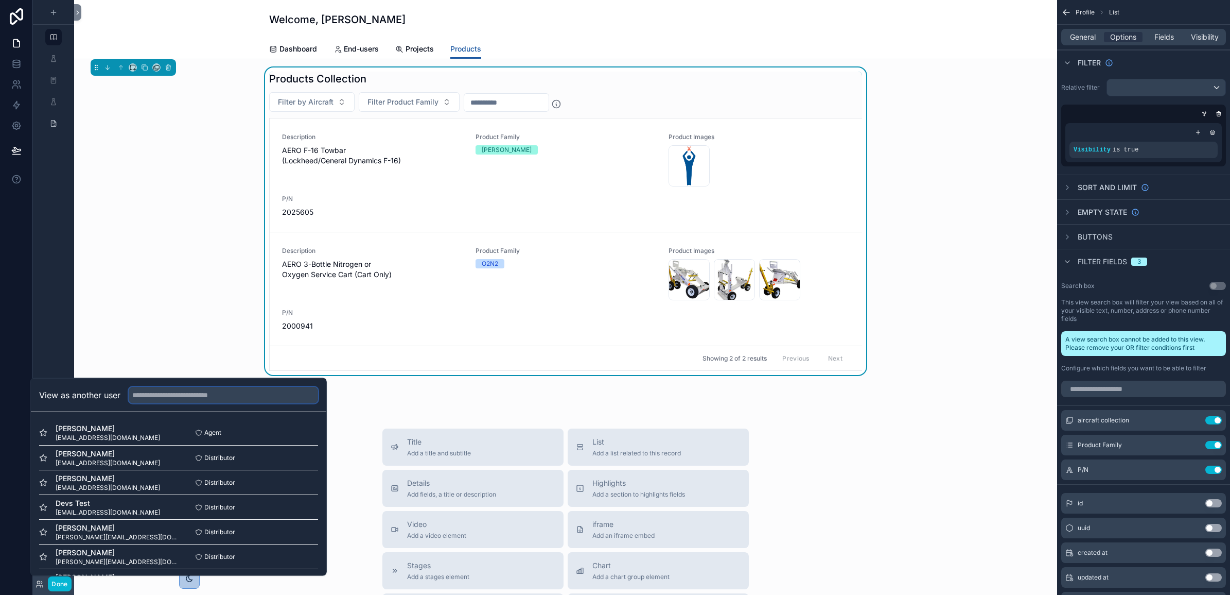
click at [187, 395] on input "text" at bounding box center [223, 395] width 189 height 16
click at [90, 436] on span "simongraber21@gmail.com" at bounding box center [108, 437] width 105 height 8
click at [294, 428] on button "Select" at bounding box center [304, 432] width 27 height 15
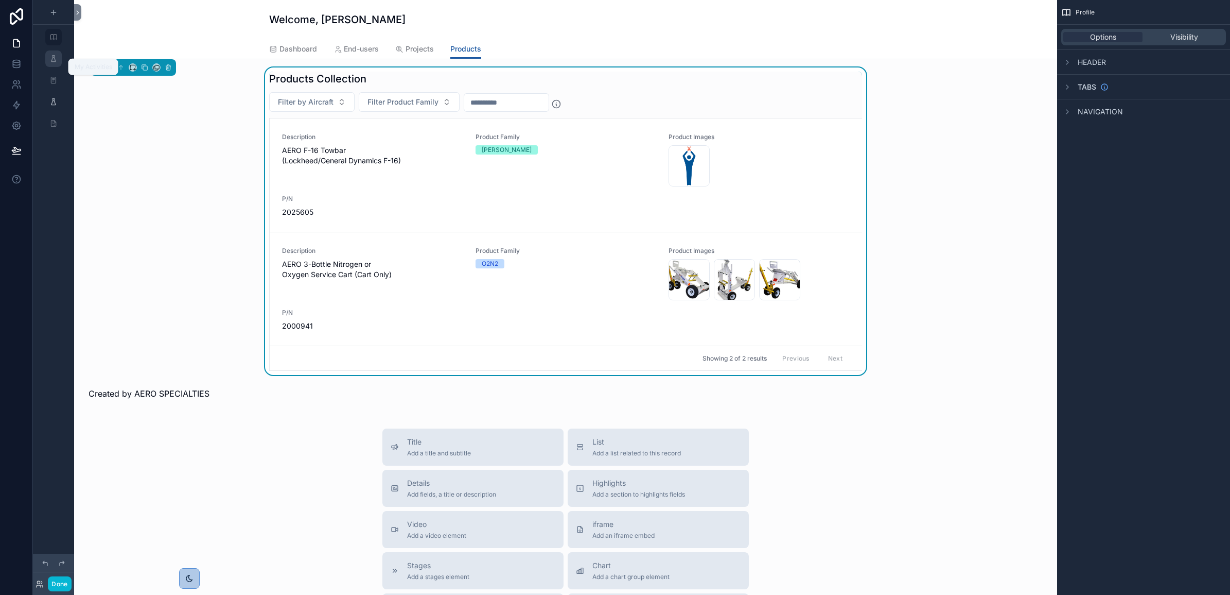
click at [55, 60] on icon "scrollable content" at bounding box center [53, 59] width 8 height 8
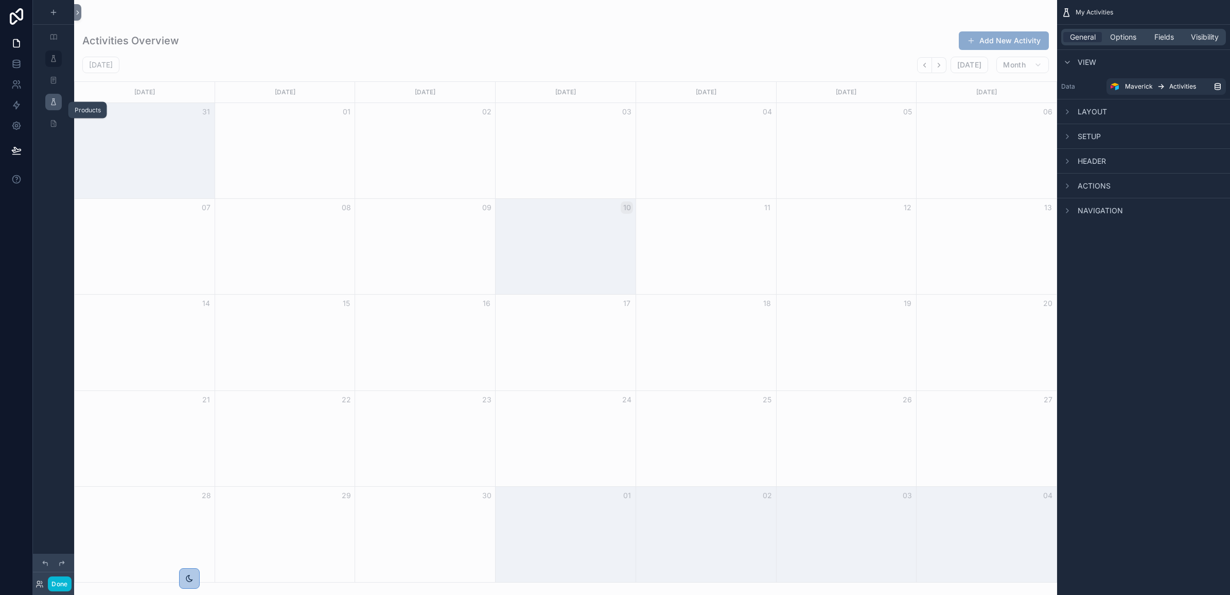
click at [55, 108] on div "scrollable content" at bounding box center [53, 102] width 12 height 16
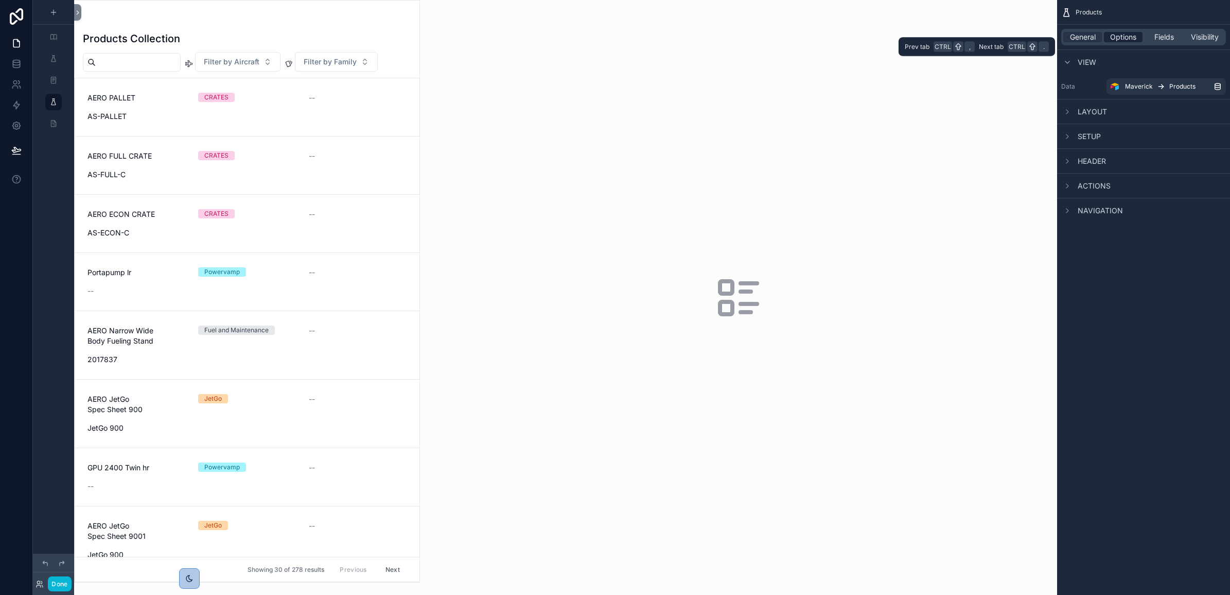
click at [1121, 38] on span "Options" at bounding box center [1123, 37] width 26 height 10
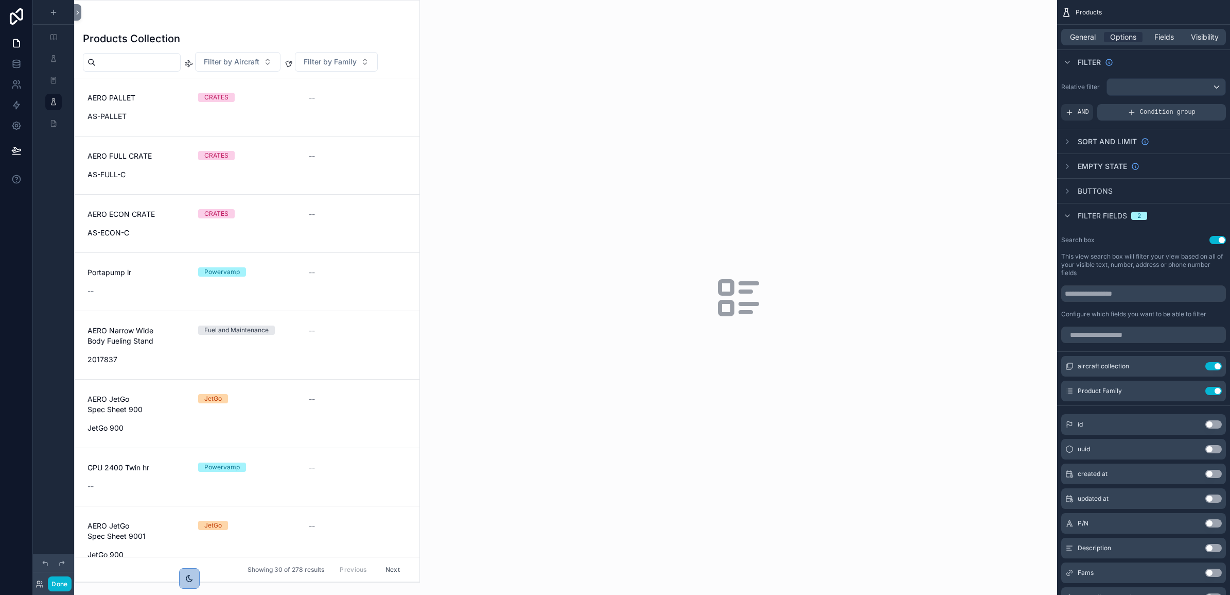
click at [1190, 111] on span "Condition group" at bounding box center [1168, 112] width 56 height 8
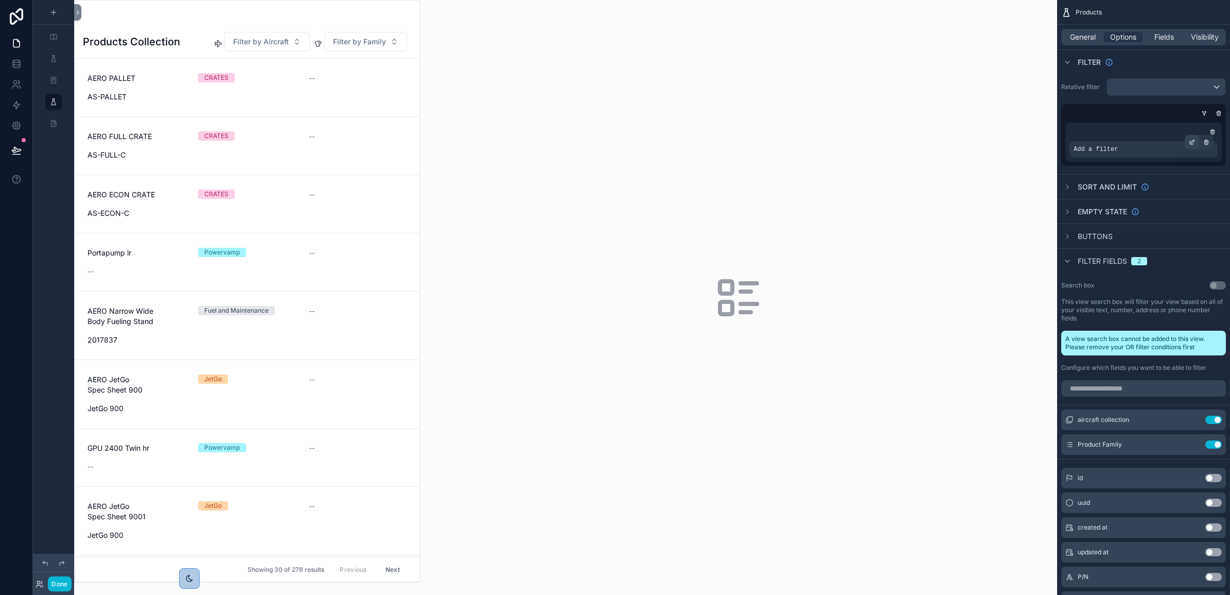
click at [1191, 137] on div "scrollable content" at bounding box center [1192, 142] width 14 height 14
click at [1013, 156] on p "**********" at bounding box center [1000, 155] width 114 height 10
click at [964, 132] on span "Select a field" at bounding box center [966, 133] width 44 height 9
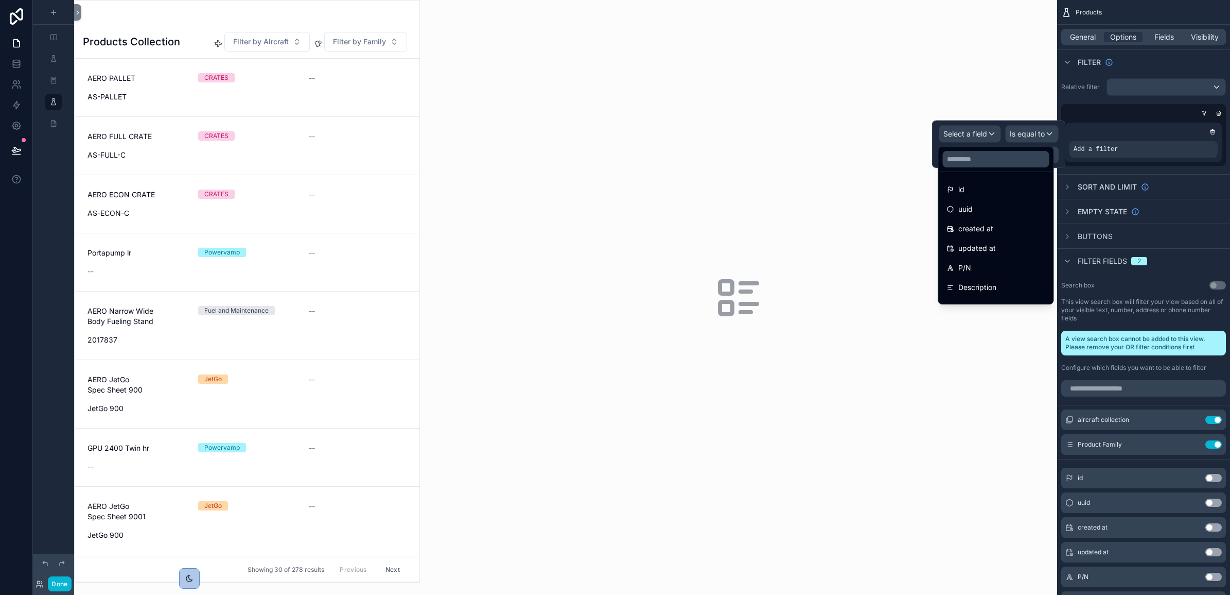
click at [968, 132] on div at bounding box center [998, 143] width 133 height 47
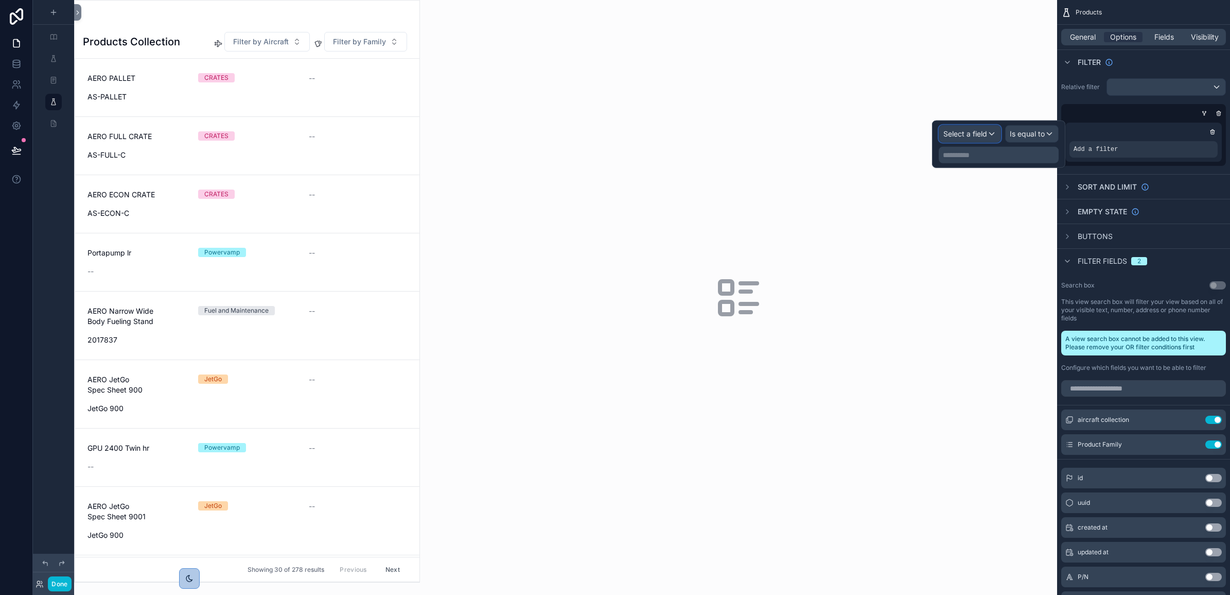
click at [982, 132] on span "Select a field" at bounding box center [966, 133] width 44 height 9
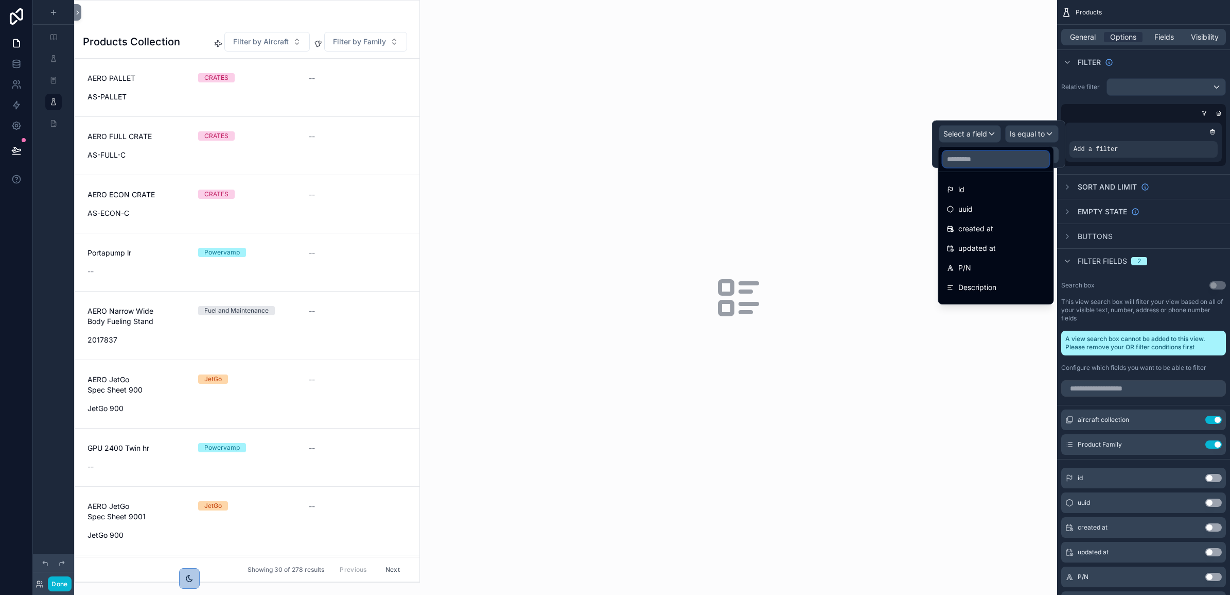
click at [982, 161] on input "text" at bounding box center [996, 159] width 107 height 16
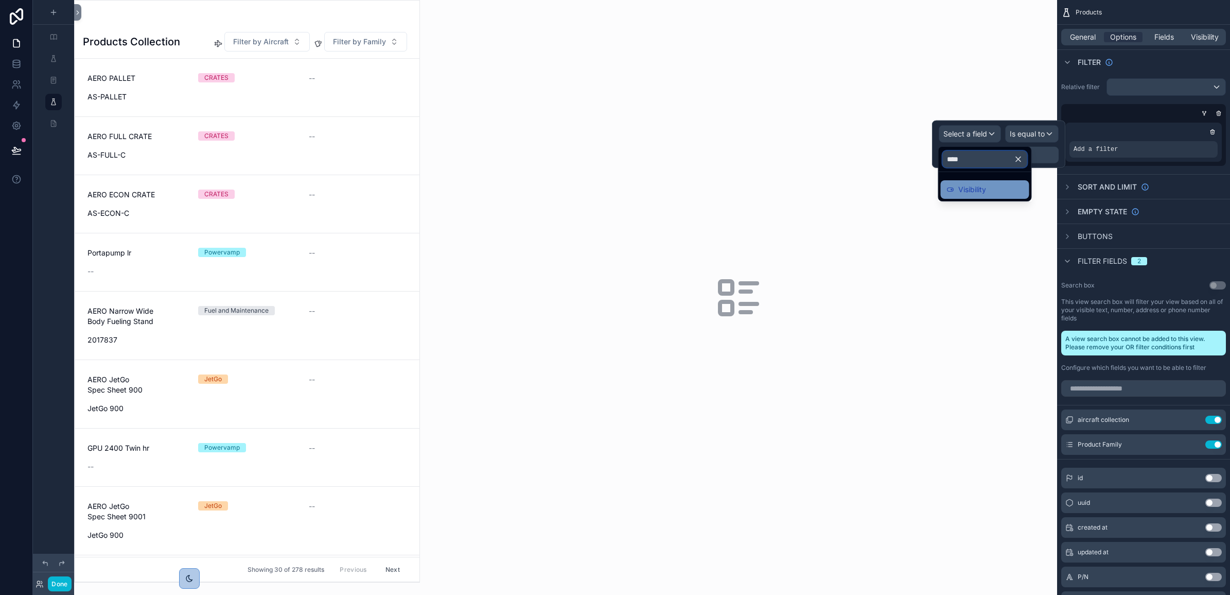
type input "****"
click at [989, 186] on div "Visibility" at bounding box center [985, 189] width 76 height 12
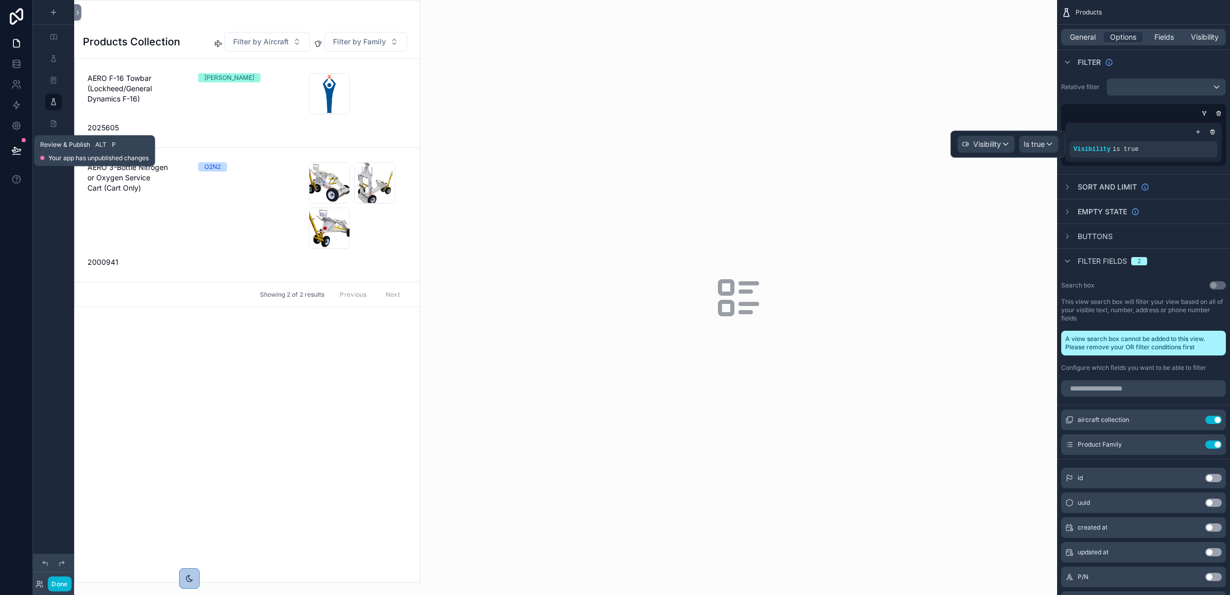
click at [16, 149] on icon at bounding box center [16, 150] width 10 height 10
click at [20, 145] on icon at bounding box center [16, 150] width 10 height 10
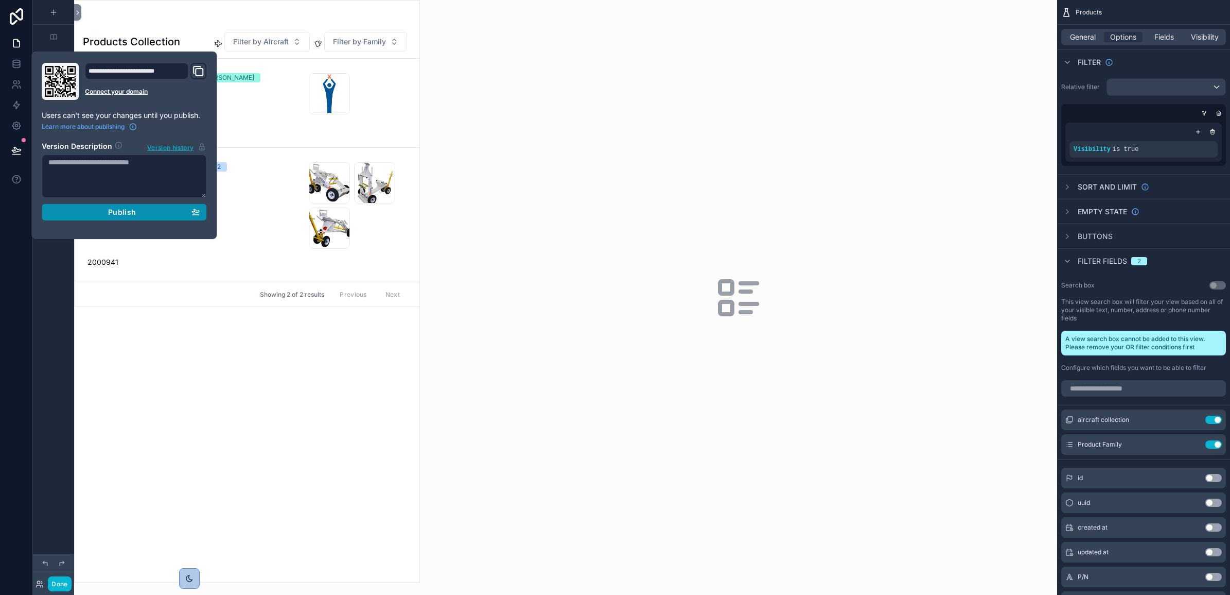
click at [99, 207] on button "Publish" at bounding box center [124, 212] width 165 height 16
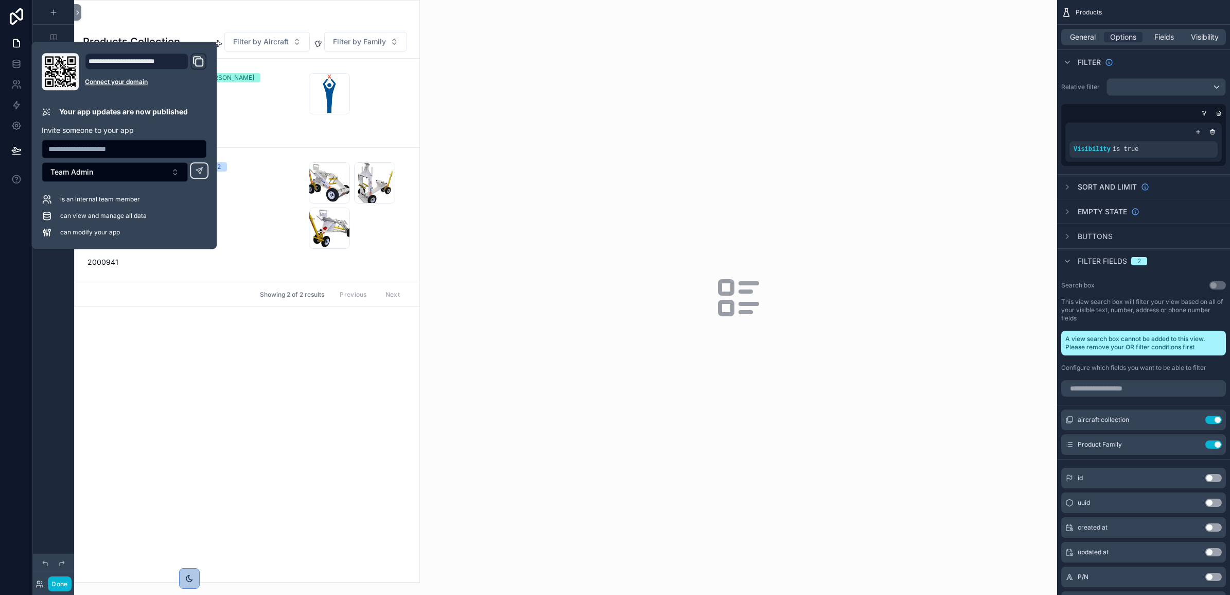
click at [611, 532] on div "scrollable content" at bounding box center [738, 297] width 637 height 595
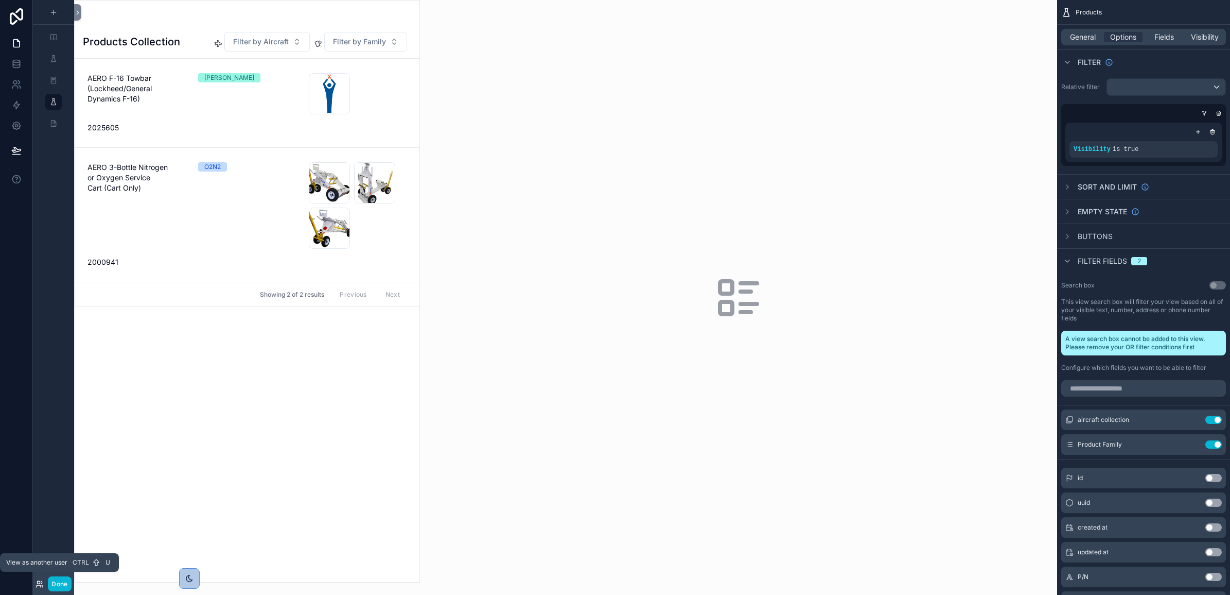
click at [42, 582] on icon at bounding box center [40, 584] width 8 height 8
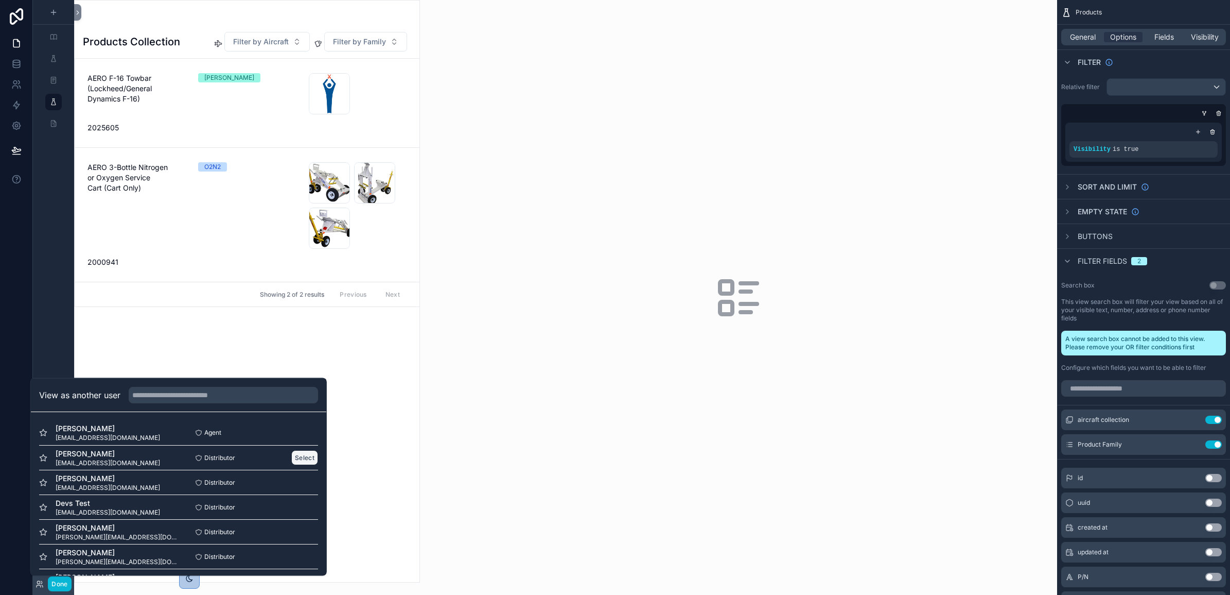
click at [291, 458] on button "Select" at bounding box center [304, 457] width 27 height 15
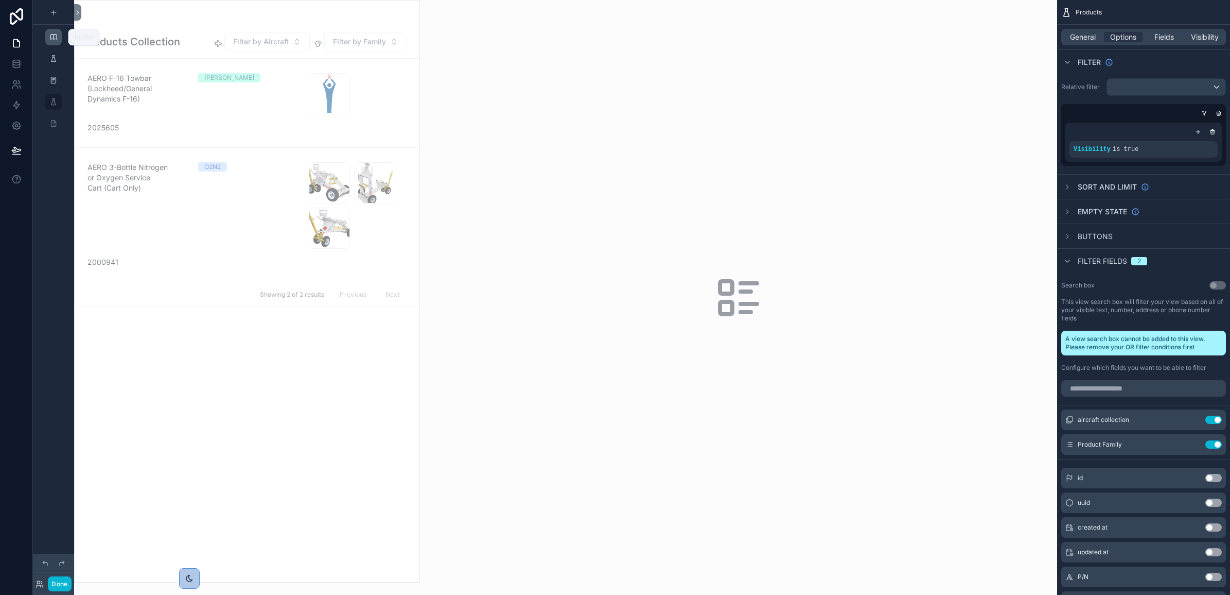
click at [57, 36] on icon "scrollable content" at bounding box center [53, 37] width 8 height 8
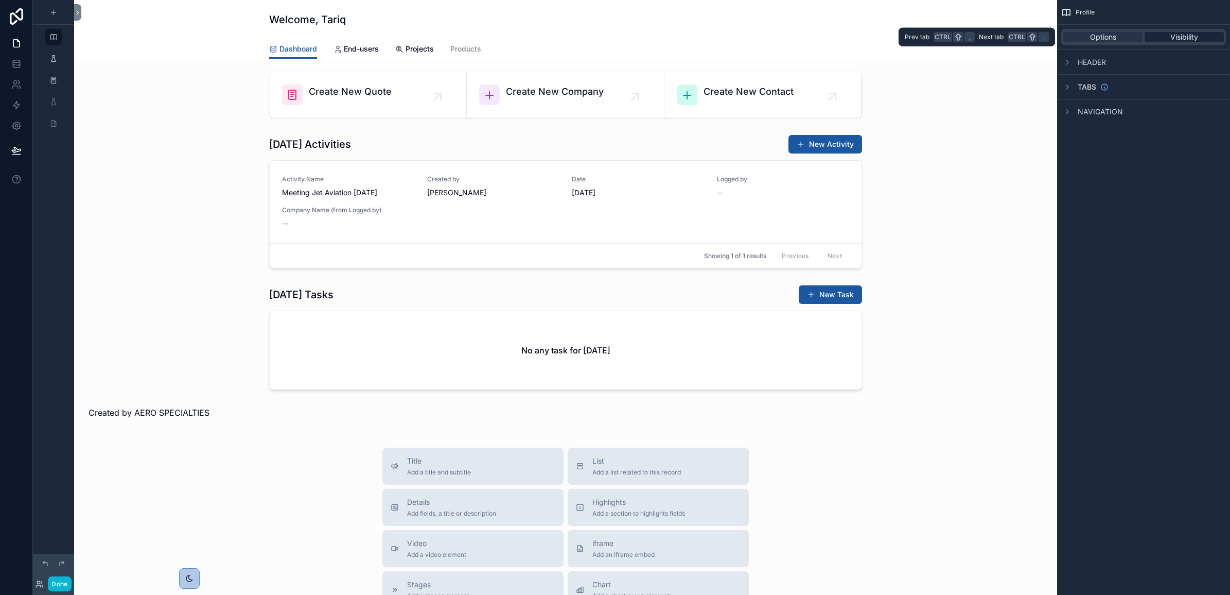
click at [1178, 37] on span "Visibility" at bounding box center [1185, 37] width 28 height 10
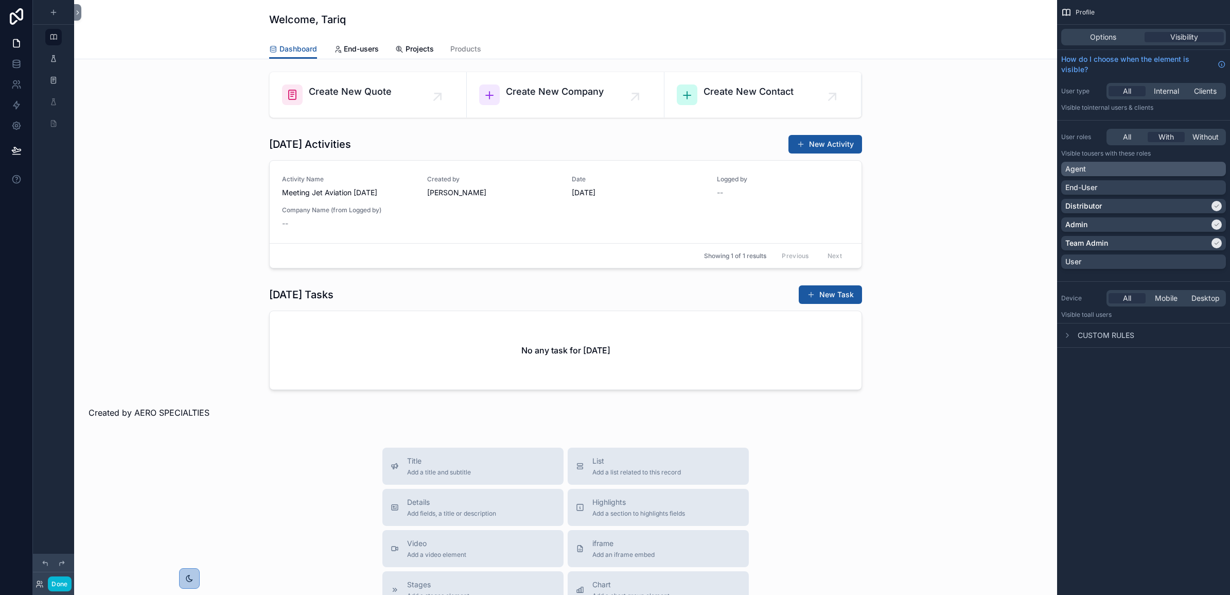
click at [1215, 166] on div "Agent" at bounding box center [1144, 169] width 157 height 10
click at [407, 46] on span "Projects" at bounding box center [420, 49] width 28 height 10
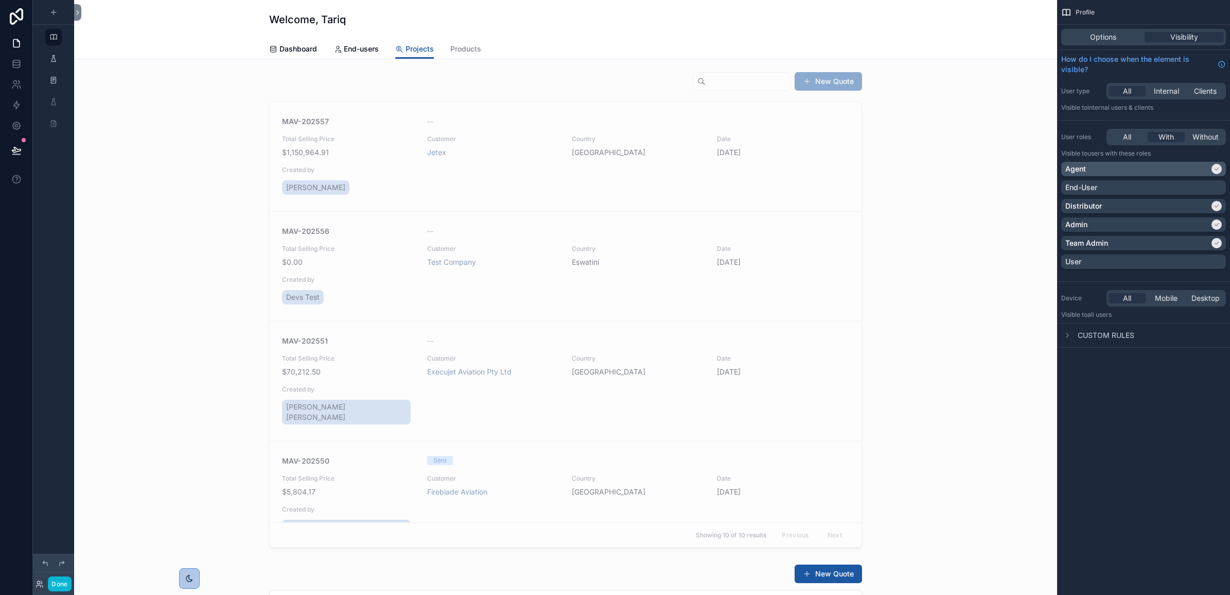
click at [1219, 169] on icon "scrollable content" at bounding box center [1217, 169] width 6 height 6
click at [358, 45] on span "End-users" at bounding box center [361, 49] width 35 height 10
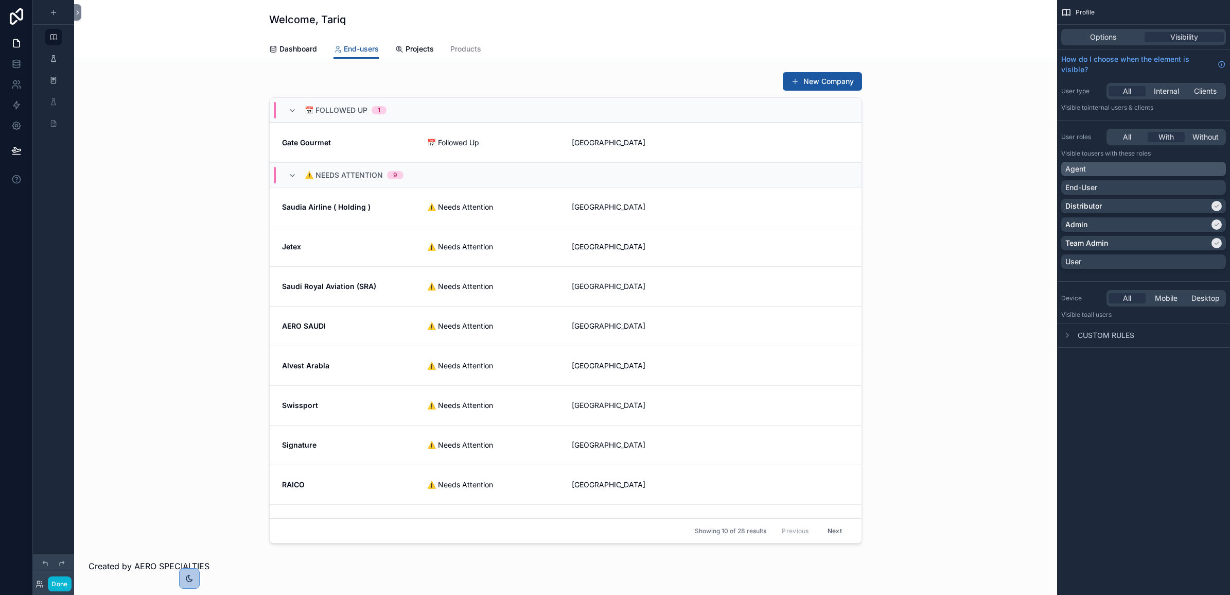
click at [1218, 167] on div "Agent" at bounding box center [1144, 169] width 157 height 10
click at [12, 153] on icon at bounding box center [16, 150] width 10 height 10
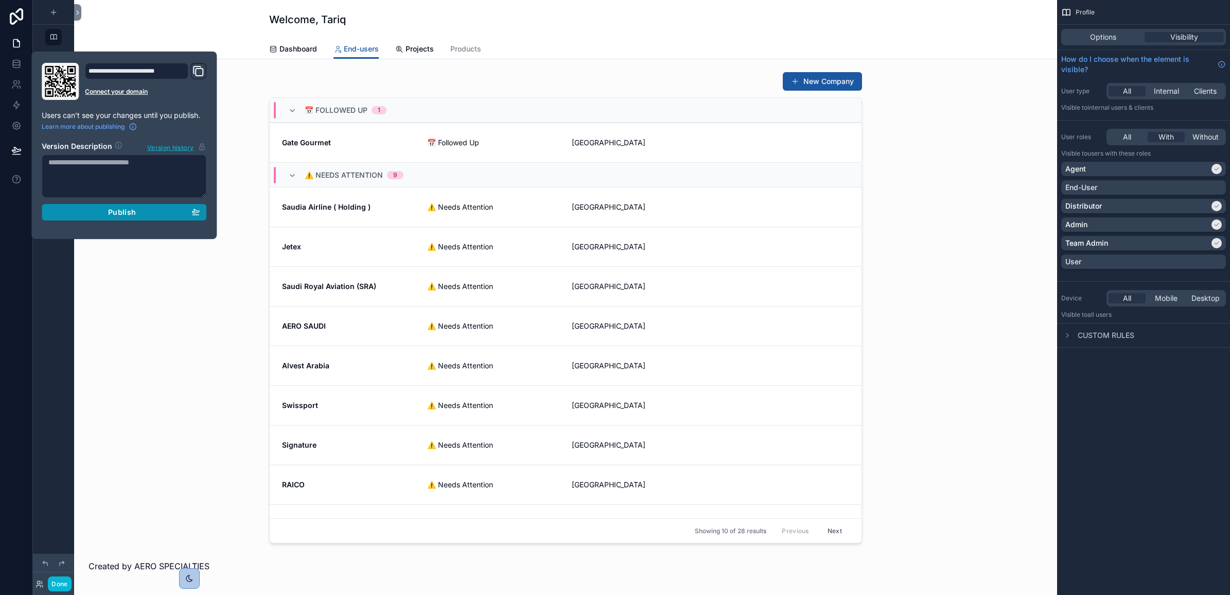
click at [117, 214] on span "Publish" at bounding box center [122, 211] width 28 height 9
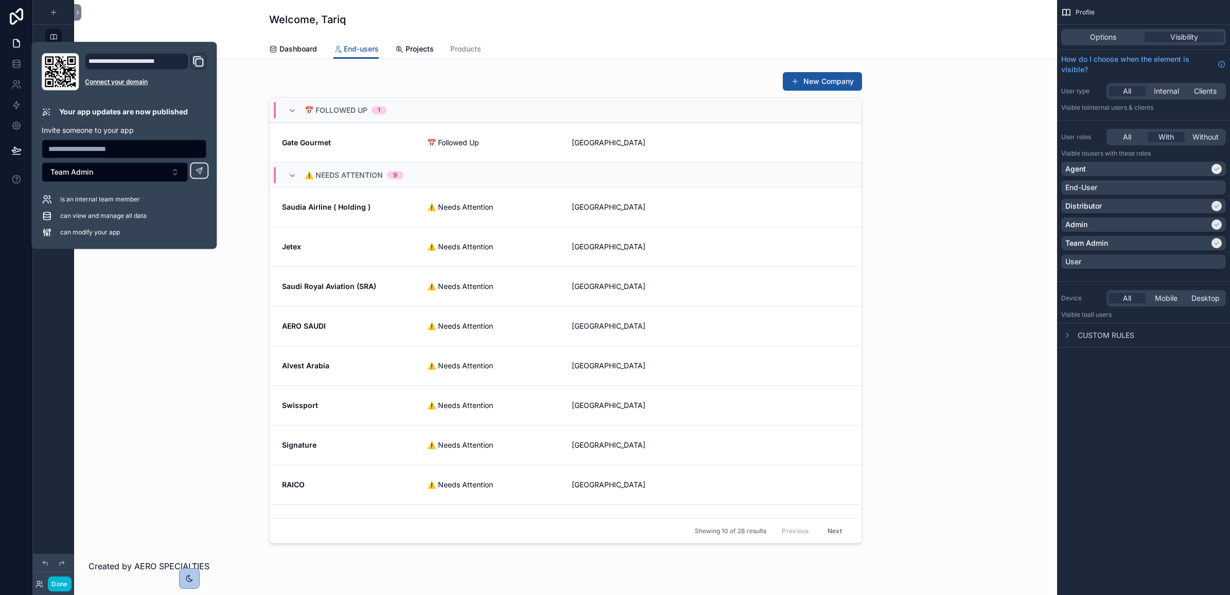
click at [132, 260] on div "scrollable content" at bounding box center [565, 307] width 967 height 480
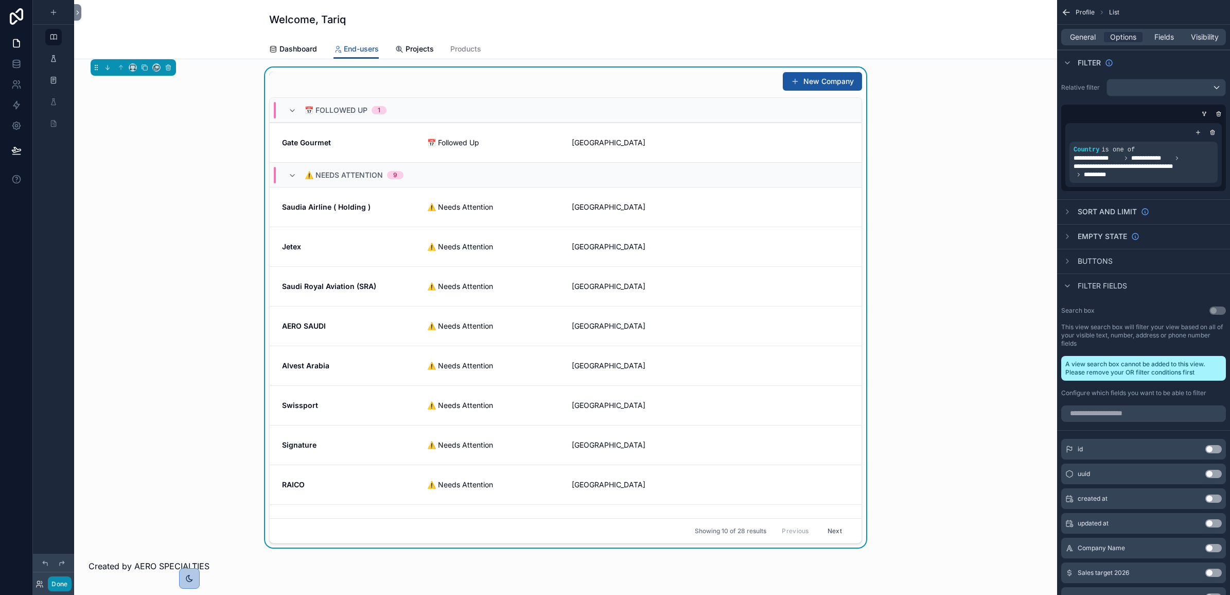
click at [63, 582] on button "Done" at bounding box center [59, 583] width 23 height 15
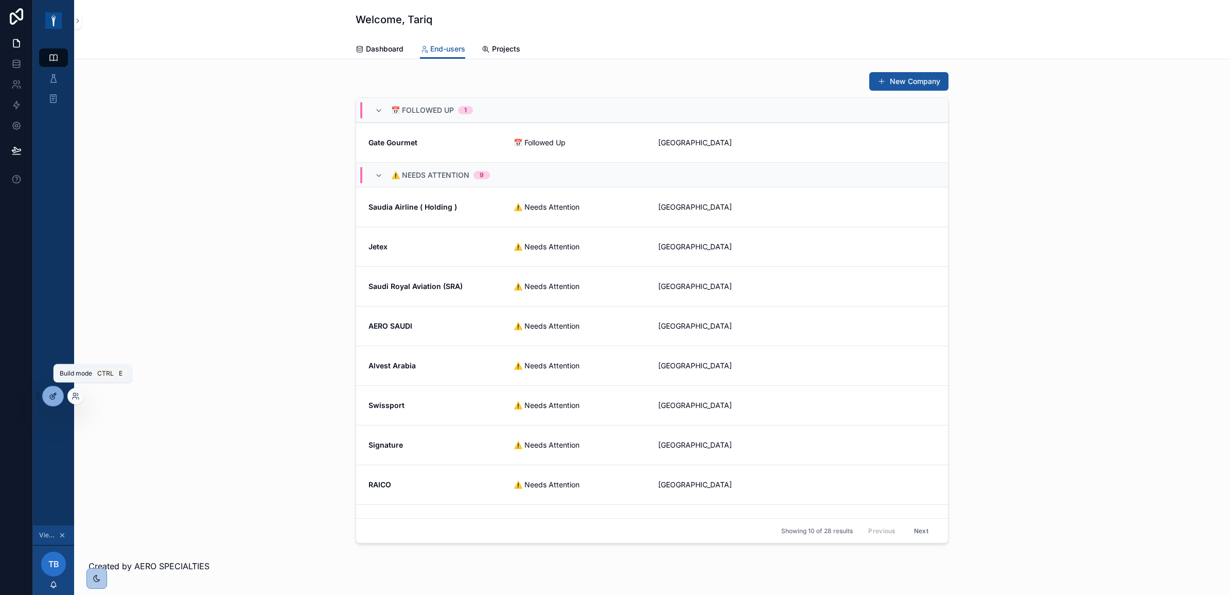
click at [53, 388] on div at bounding box center [53, 396] width 21 height 20
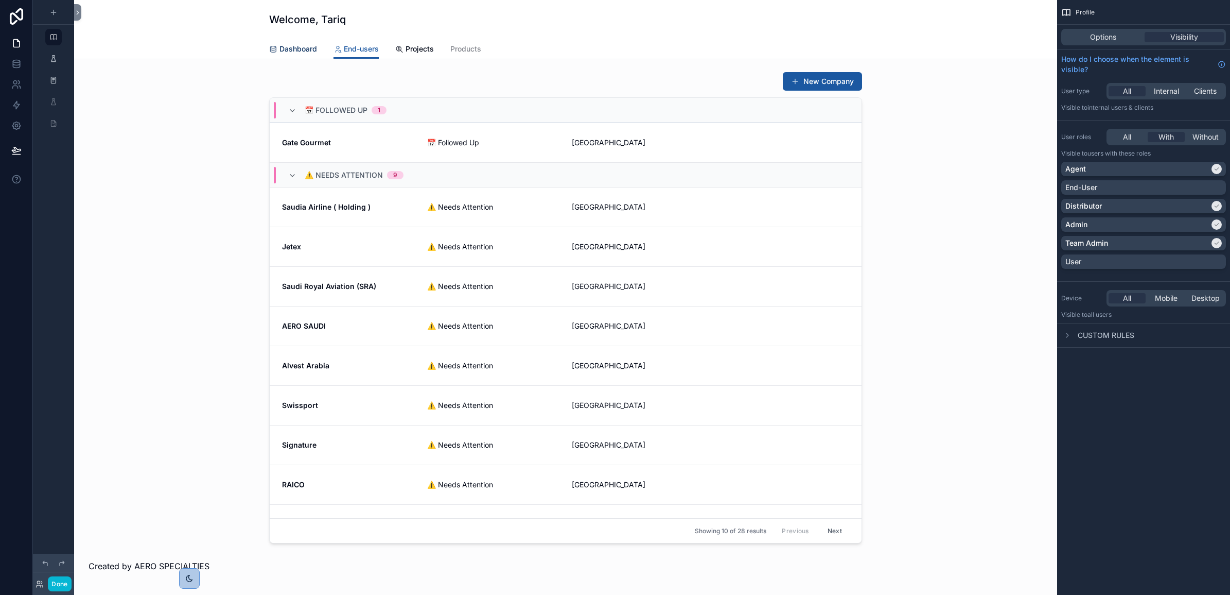
click at [299, 46] on span "Dashboard" at bounding box center [299, 49] width 38 height 10
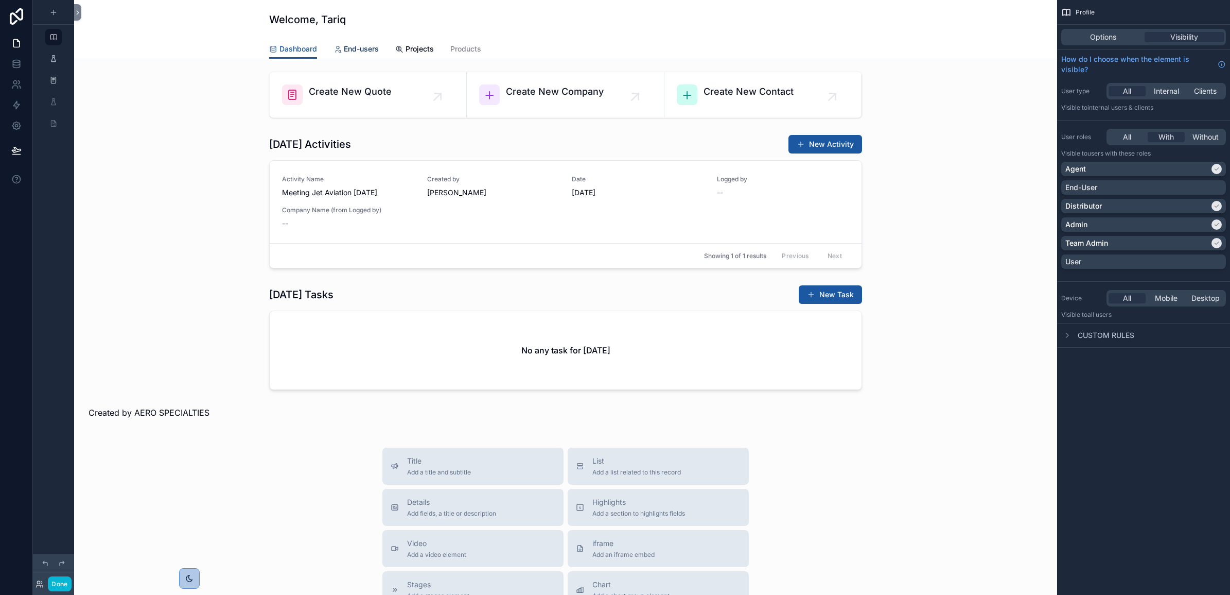
click at [363, 51] on span "End-users" at bounding box center [361, 49] width 35 height 10
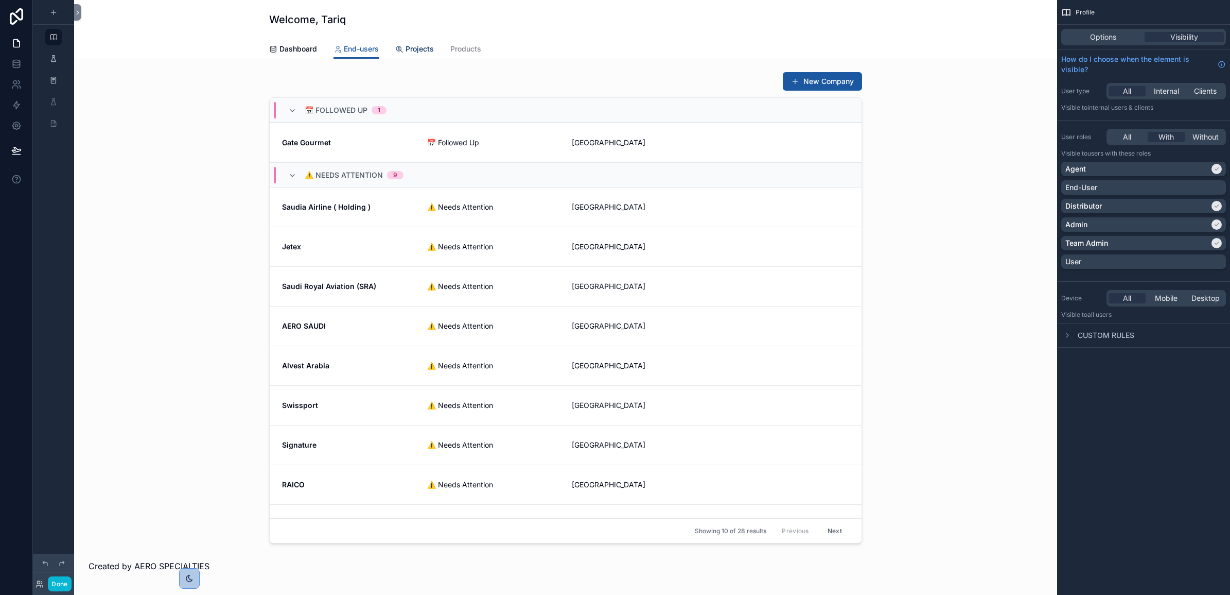
click at [406, 45] on span "Projects" at bounding box center [420, 49] width 28 height 10
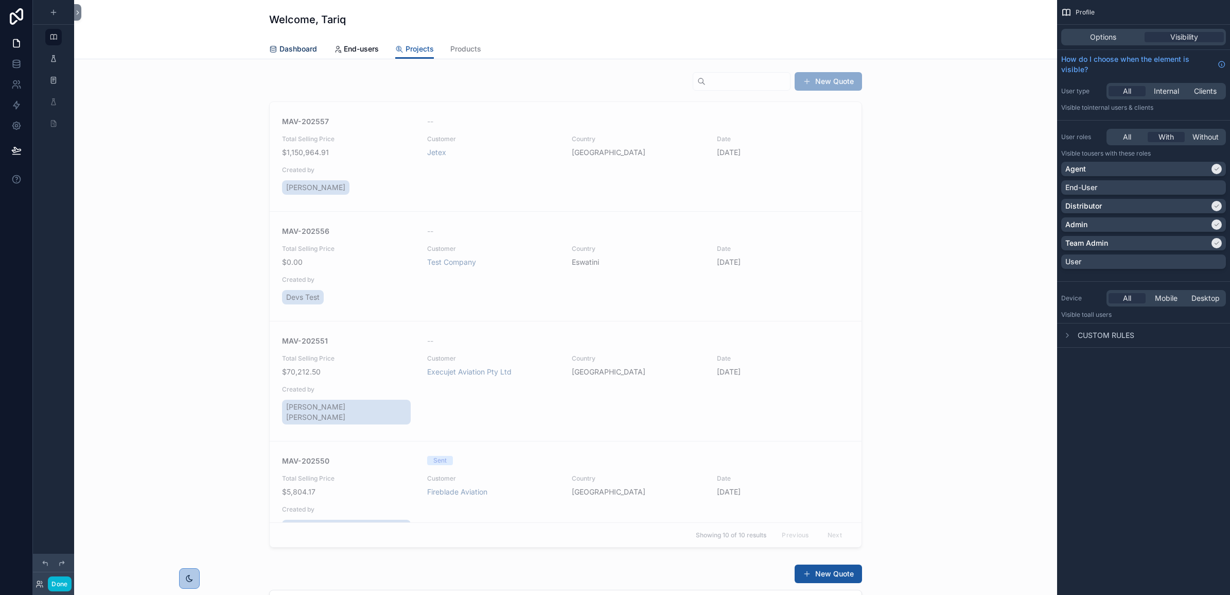
click at [305, 45] on span "Dashboard" at bounding box center [299, 49] width 38 height 10
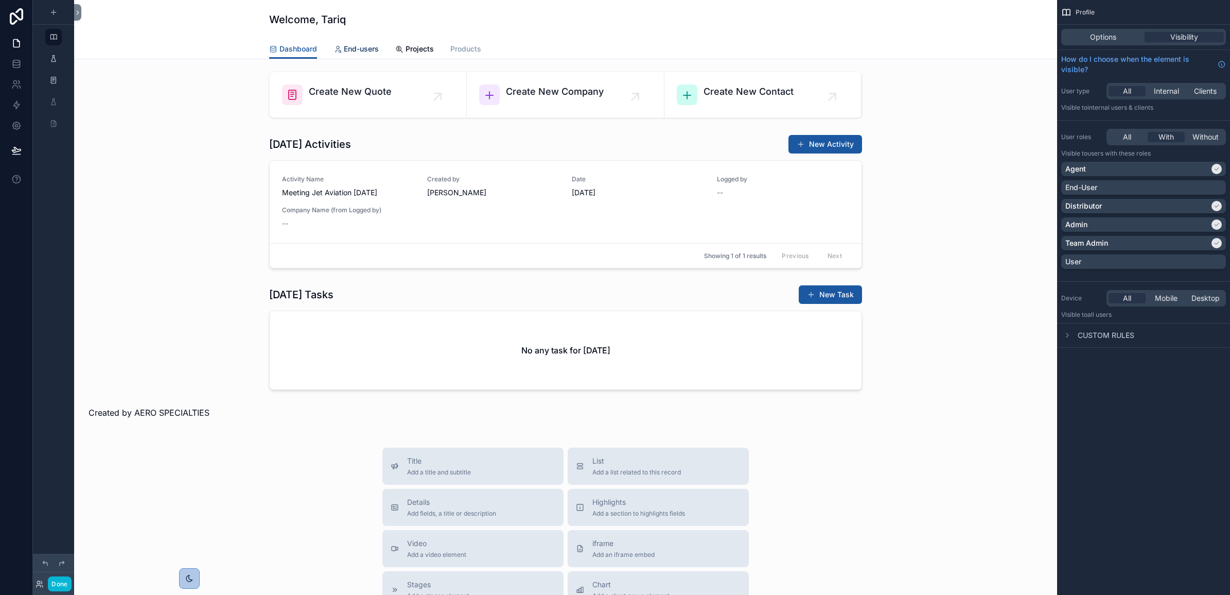
click at [344, 44] on span "End-users" at bounding box center [361, 49] width 35 height 10
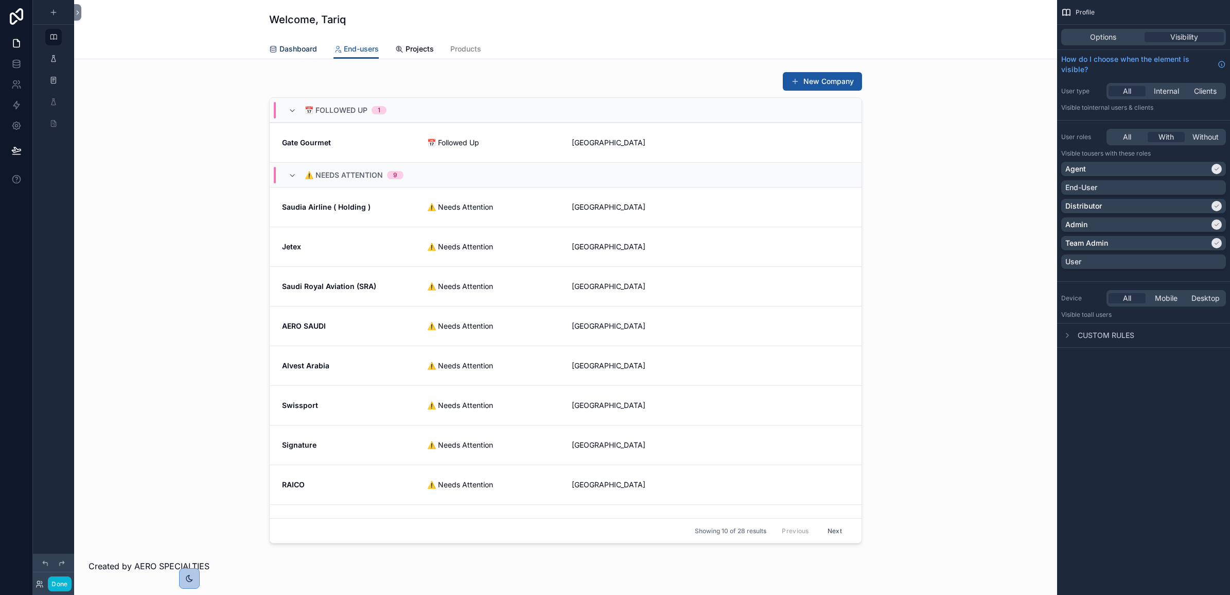
click at [299, 45] on span "Dashboard" at bounding box center [299, 49] width 38 height 10
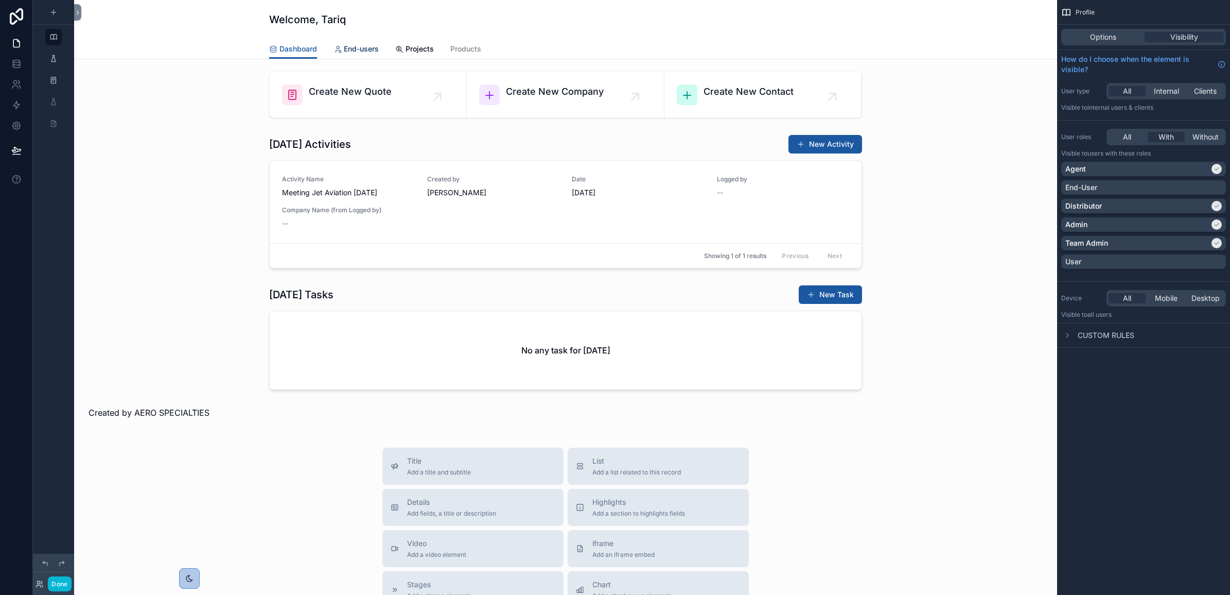
click at [354, 48] on span "End-users" at bounding box center [361, 49] width 35 height 10
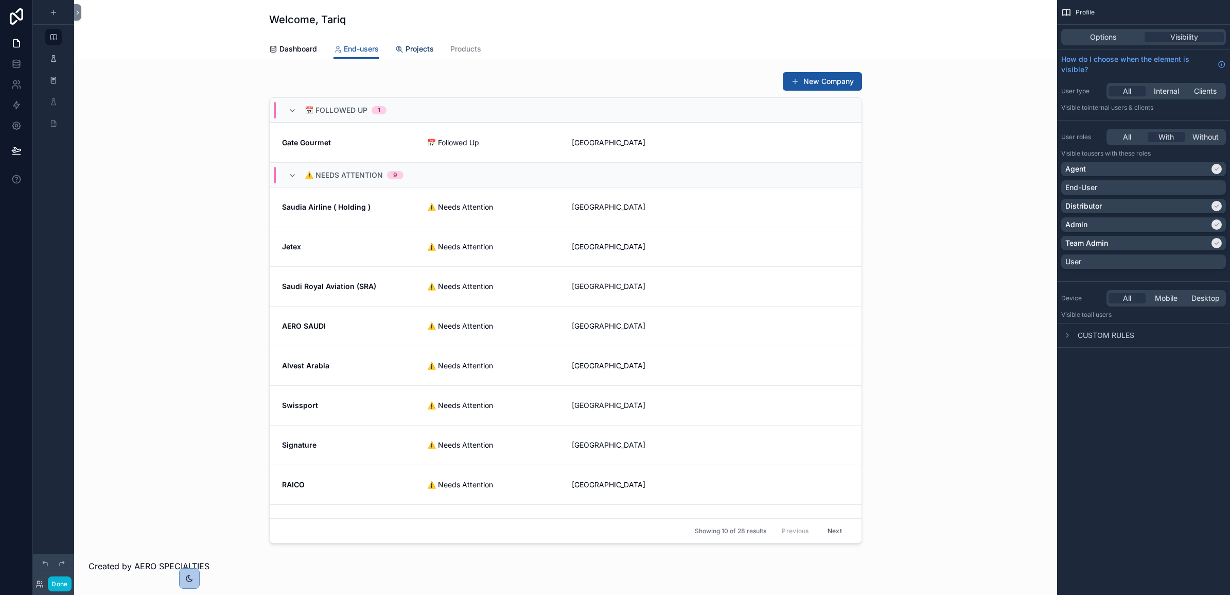
click at [413, 50] on span "Projects" at bounding box center [420, 49] width 28 height 10
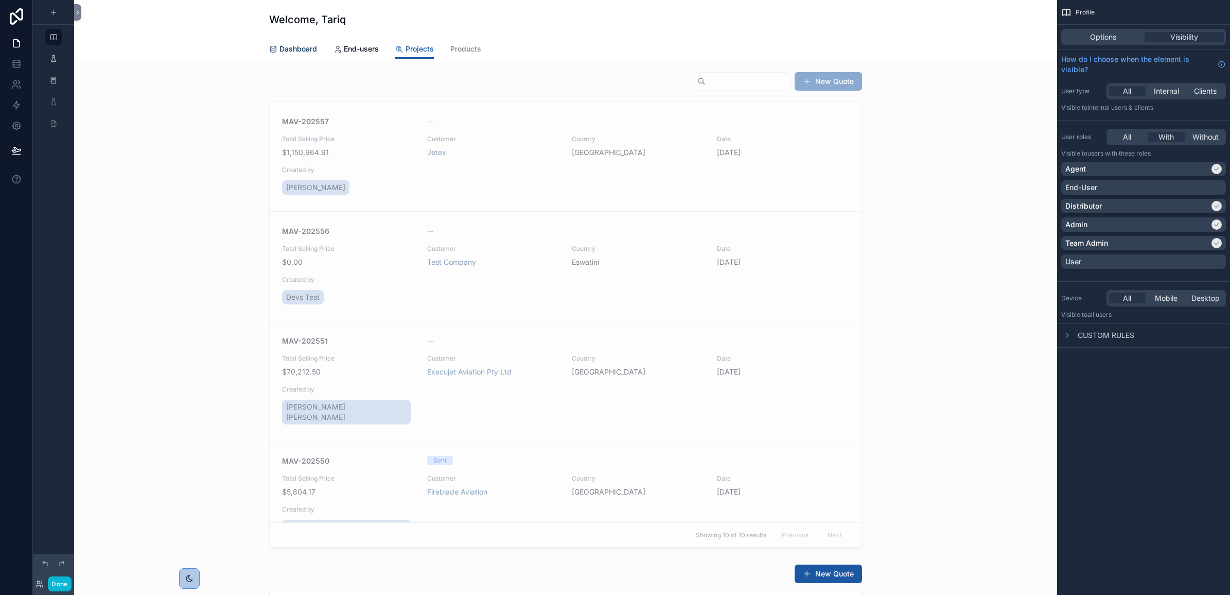
click at [271, 50] on icon "scrollable content" at bounding box center [273, 49] width 8 height 8
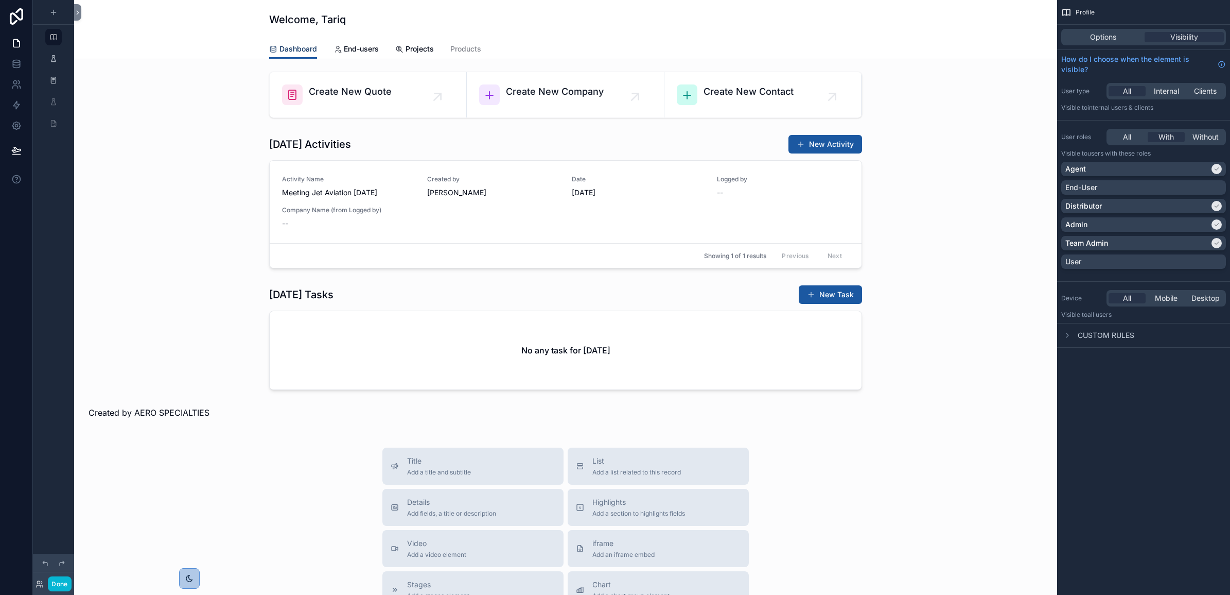
drag, startPoint x: 285, startPoint y: 47, endPoint x: 301, endPoint y: 49, distance: 16.7
click at [286, 47] on span "Dashboard" at bounding box center [299, 49] width 38 height 10
click at [301, 49] on span "Dashboard" at bounding box center [299, 49] width 38 height 10
click at [37, 585] on icon at bounding box center [40, 584] width 8 height 8
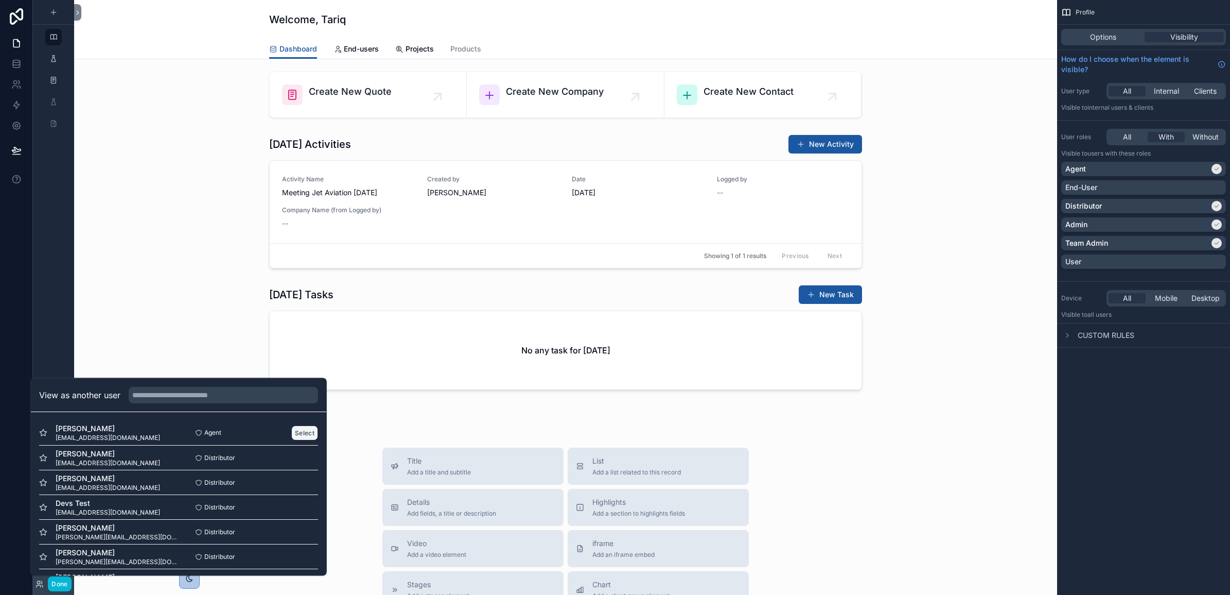
click at [291, 429] on button "Select" at bounding box center [304, 432] width 27 height 15
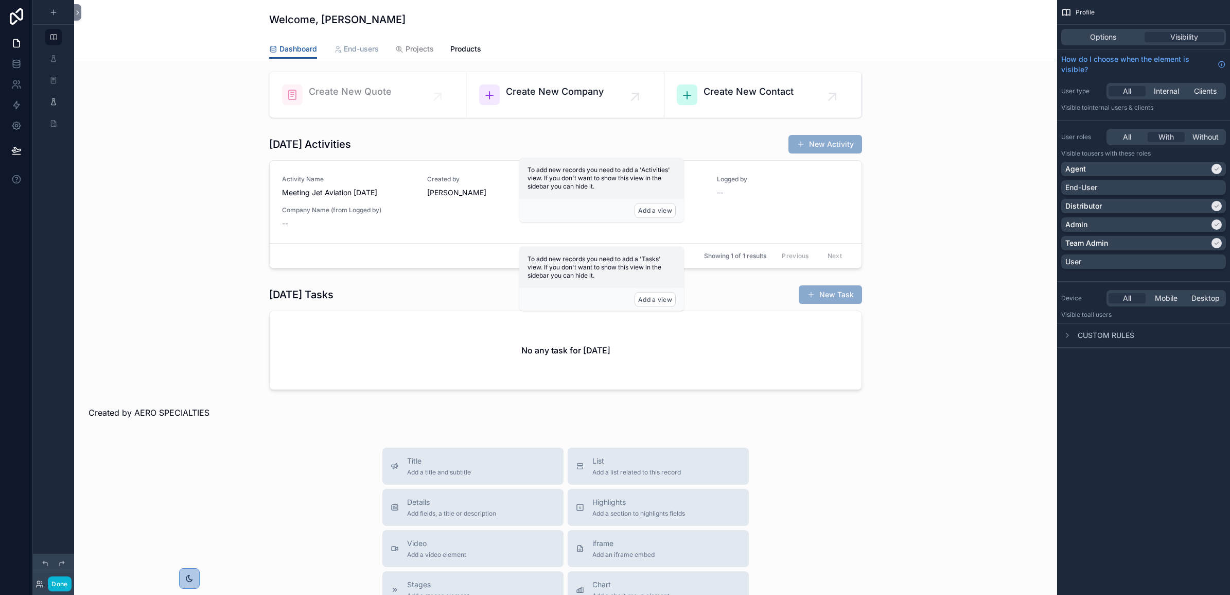
click at [350, 49] on span "End-users" at bounding box center [361, 49] width 35 height 10
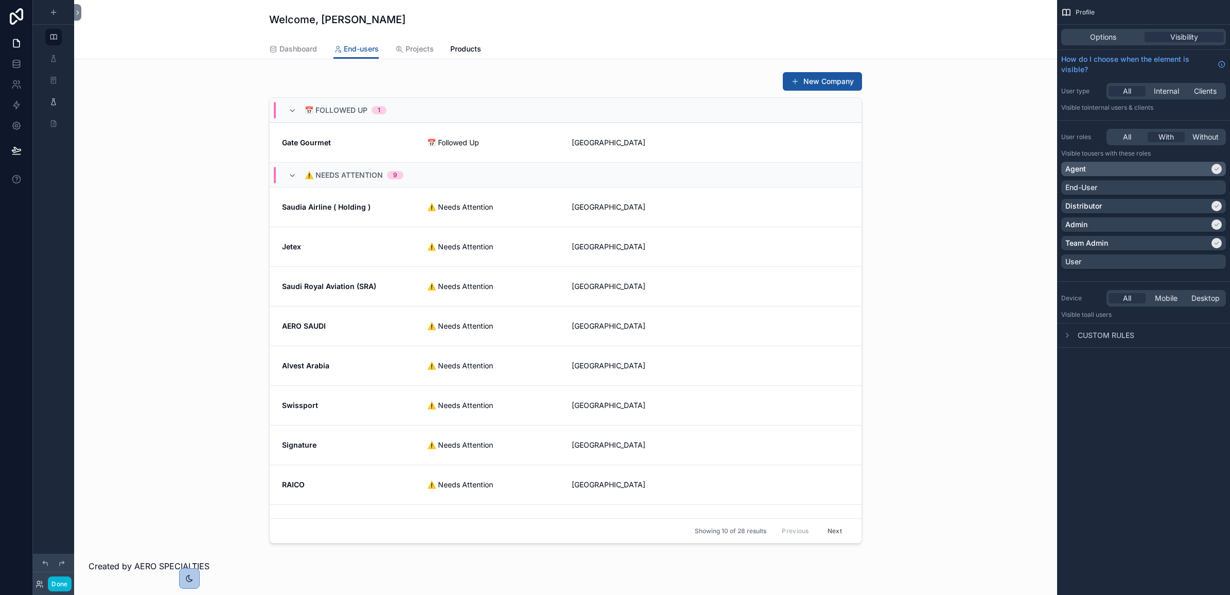
click at [1212, 168] on div "scrollable content" at bounding box center [1217, 169] width 10 height 10
click at [1215, 169] on div "Agent" at bounding box center [1144, 169] width 157 height 10
click at [1158, 375] on div "Profile Options Visibility How do I choose when the element is visible? User ty…" at bounding box center [1143, 297] width 173 height 595
click at [16, 150] on icon at bounding box center [16, 150] width 10 height 10
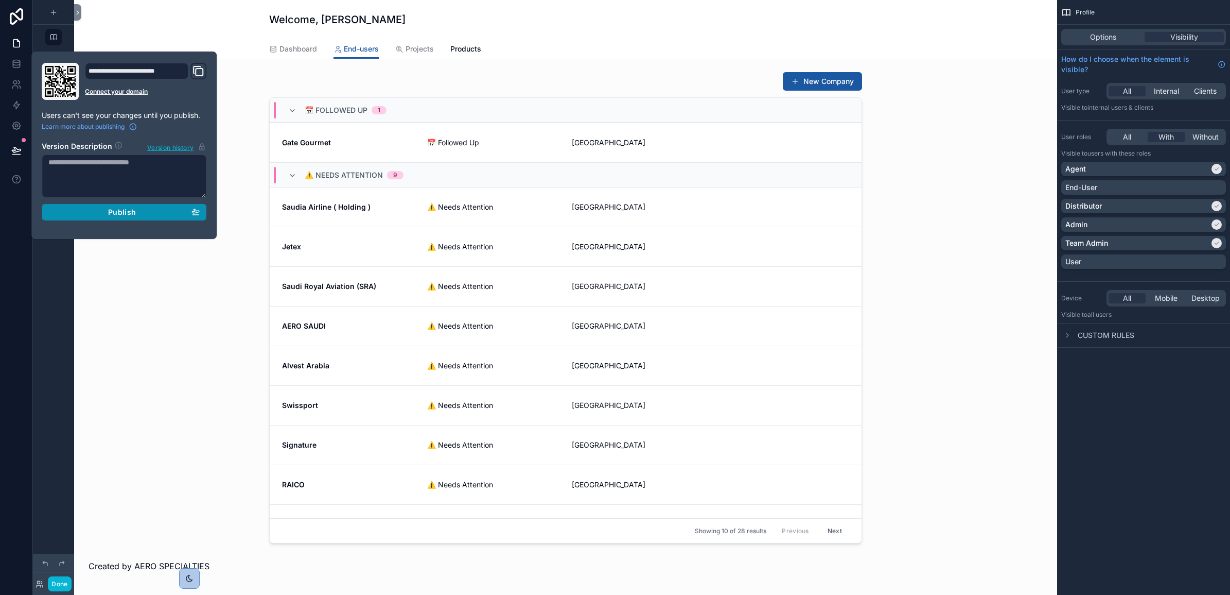
click at [100, 209] on div "Publish" at bounding box center [123, 211] width 151 height 9
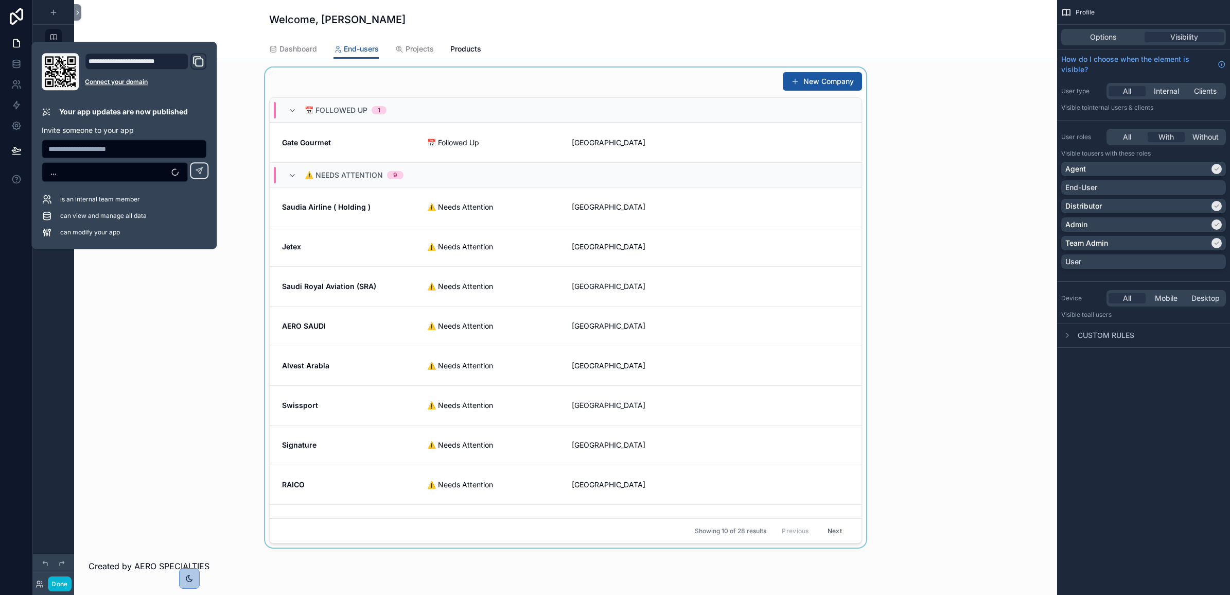
click at [135, 285] on div "scrollable content" at bounding box center [565, 307] width 967 height 480
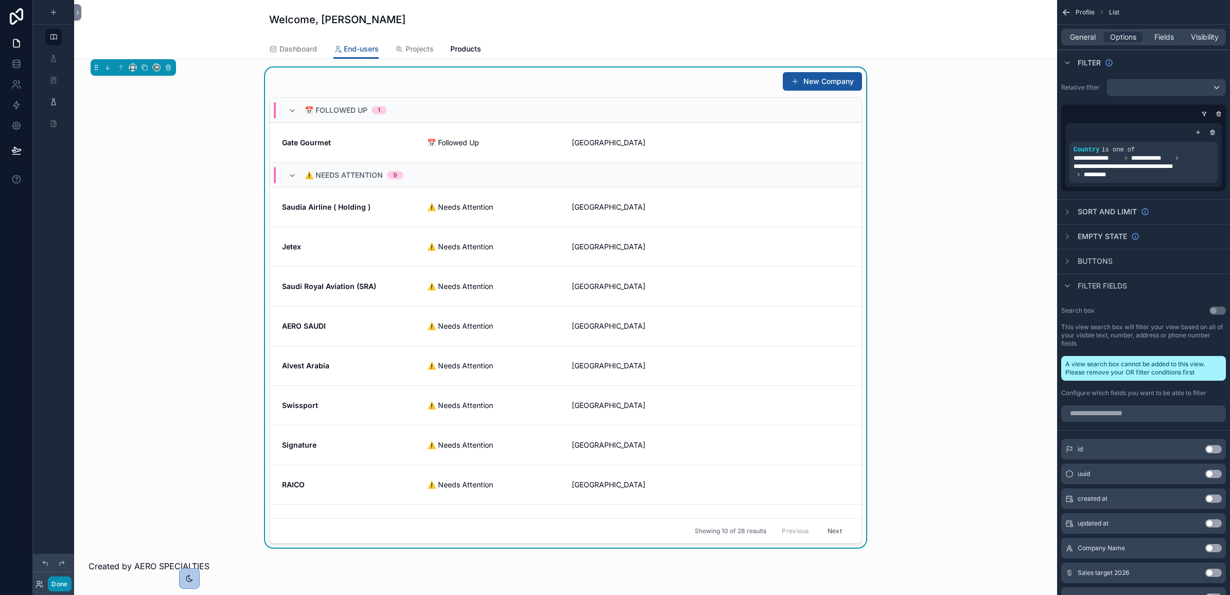
click at [61, 586] on button "Done" at bounding box center [59, 583] width 23 height 15
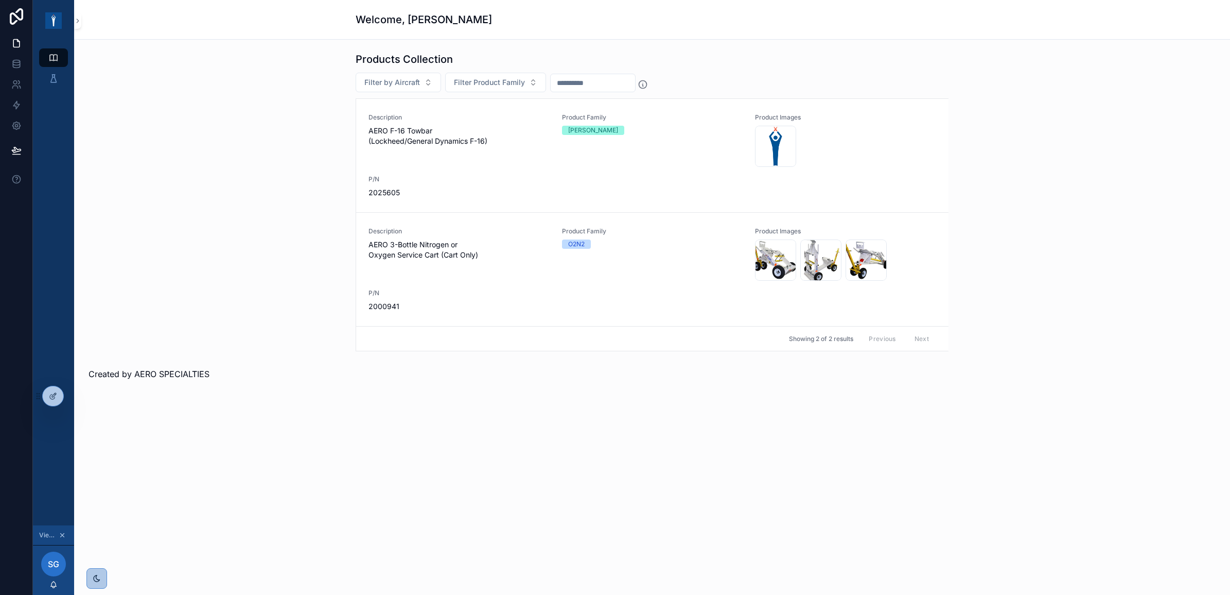
click at [53, 565] on span "SG" at bounding box center [53, 564] width 11 height 12
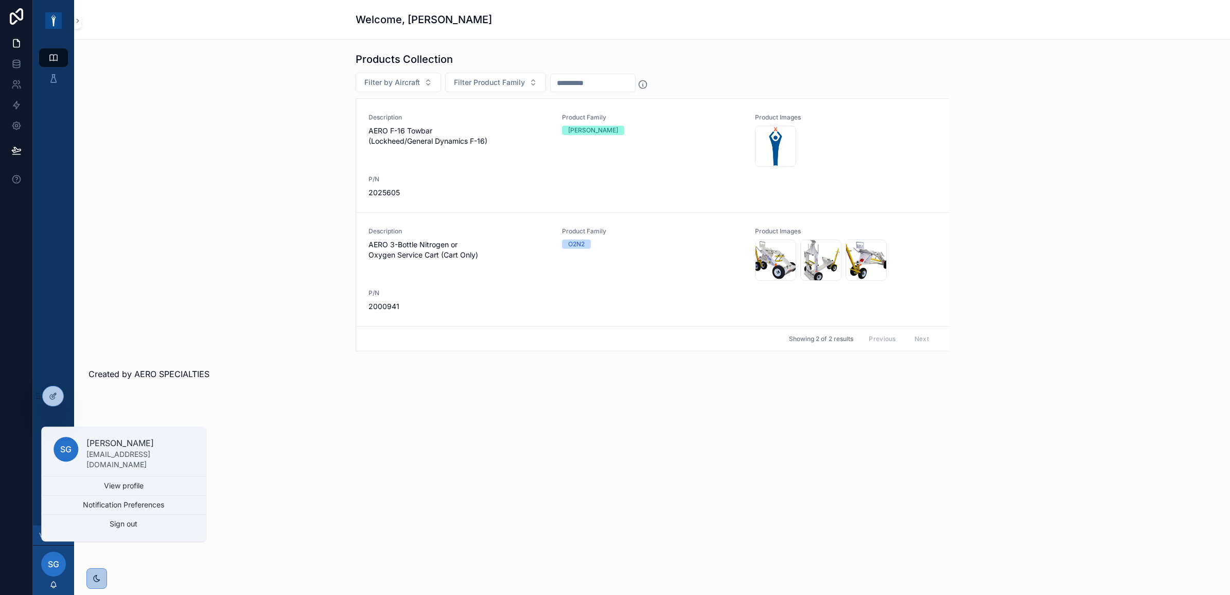
drag, startPoint x: 280, startPoint y: 569, endPoint x: 257, endPoint y: 569, distance: 22.1
click at [279, 569] on div "Welcome, Simon Products Collection Filter by Aircraft Filter Product Family Des…" at bounding box center [652, 297] width 1156 height 595
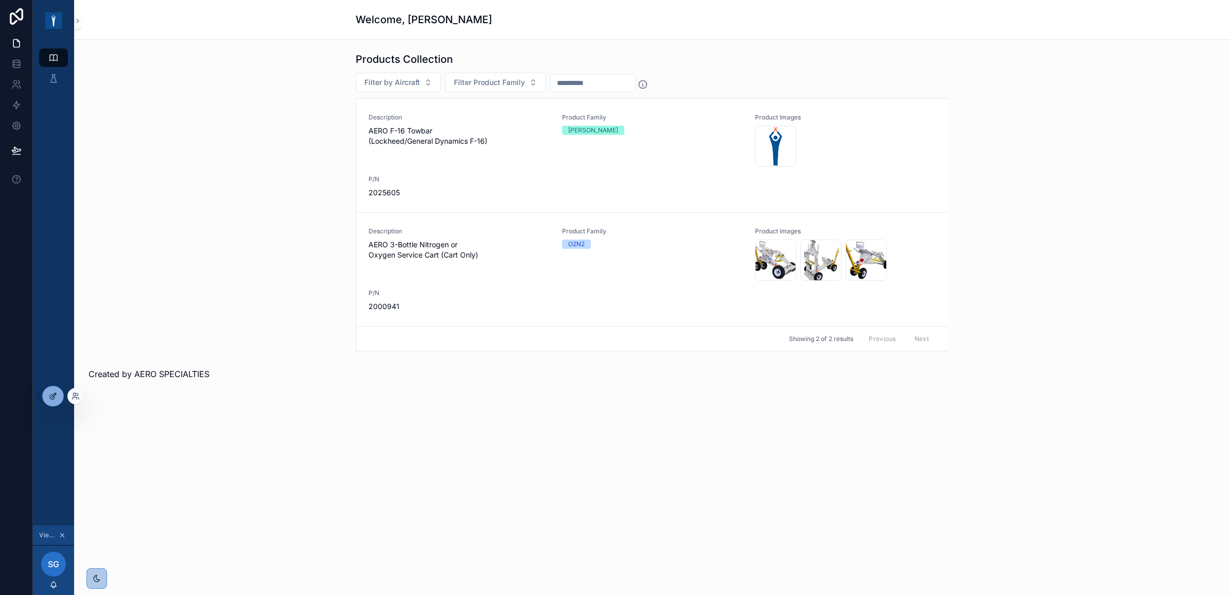
click at [52, 397] on icon at bounding box center [53, 396] width 8 height 8
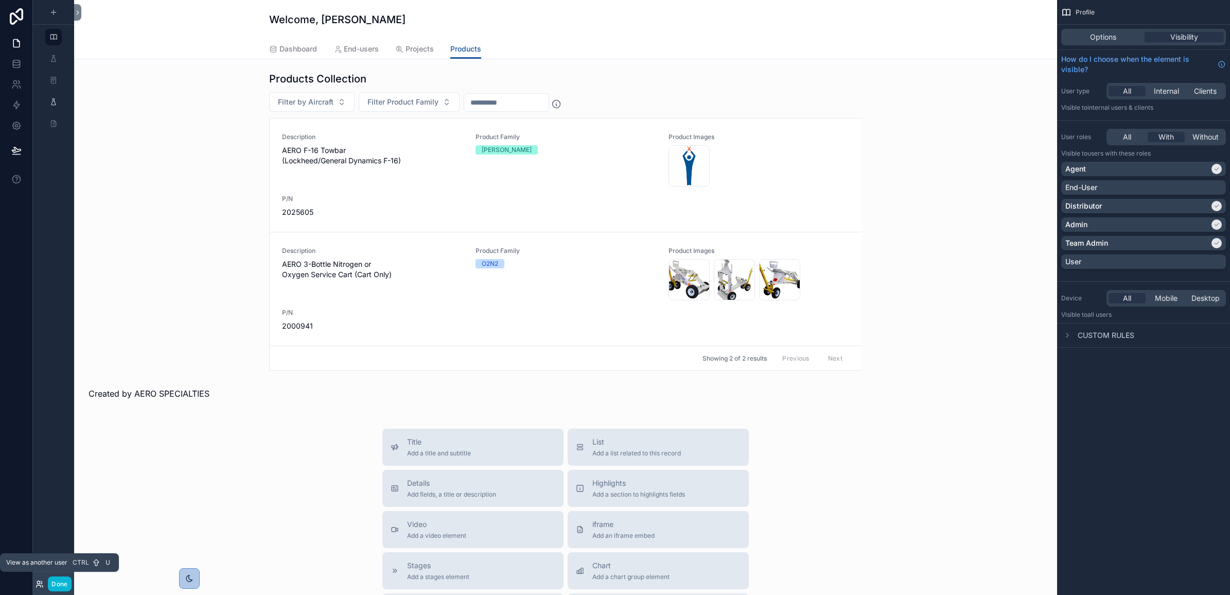
click at [38, 585] on icon at bounding box center [39, 586] width 4 height 2
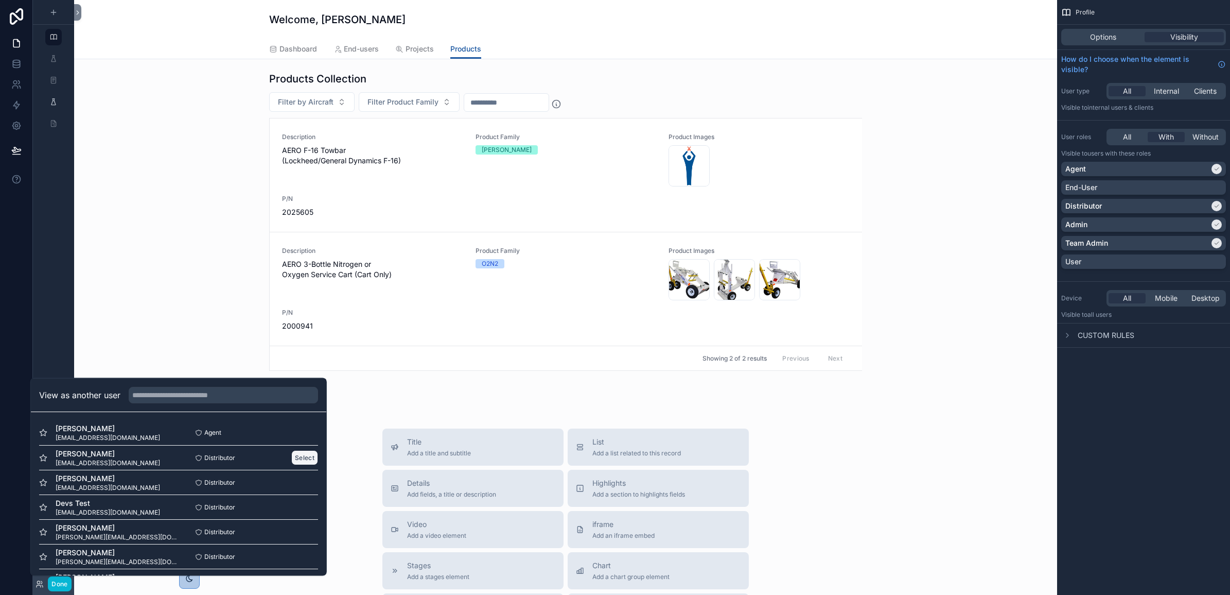
click at [300, 457] on button "Select" at bounding box center [304, 457] width 27 height 15
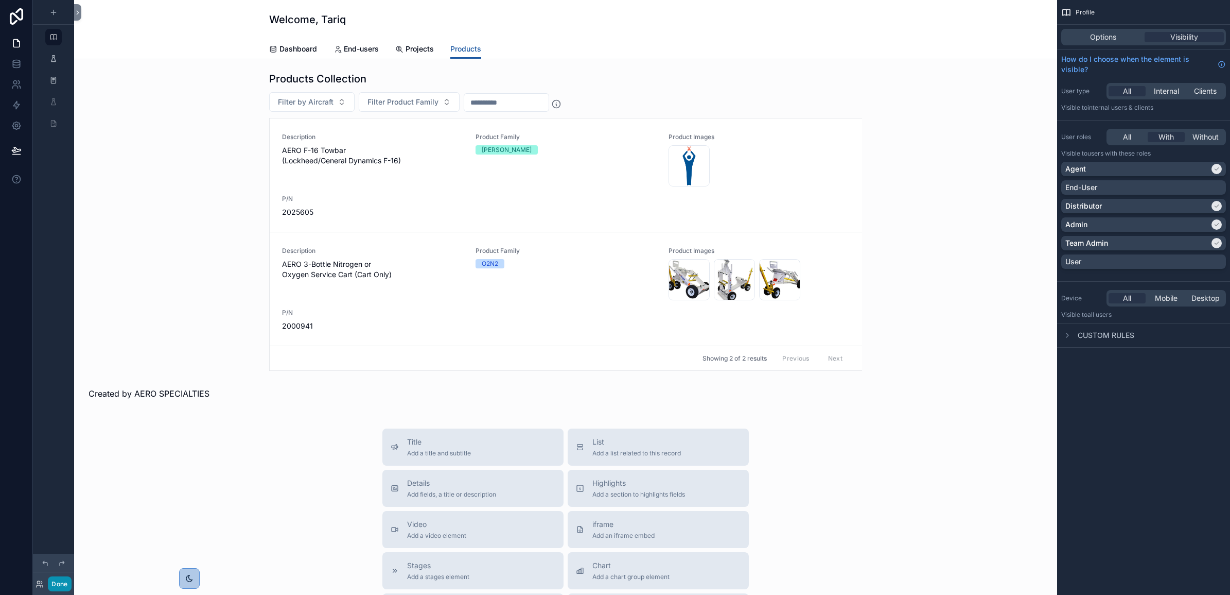
click at [49, 583] on button "Done" at bounding box center [59, 583] width 23 height 15
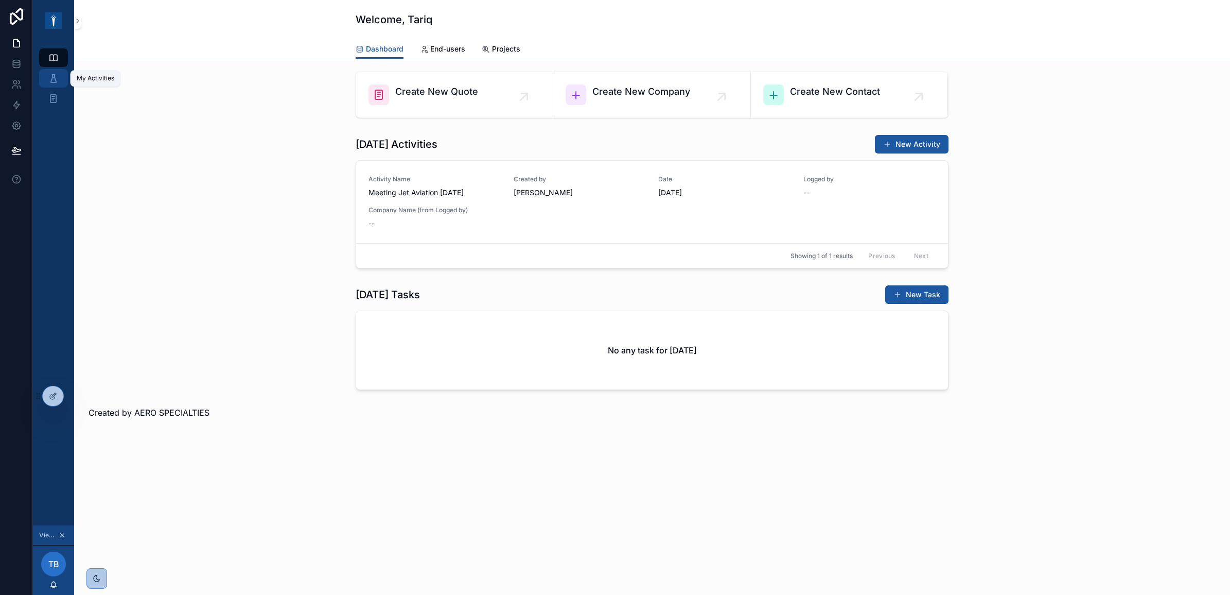
click at [49, 75] on icon "scrollable content" at bounding box center [53, 78] width 10 height 10
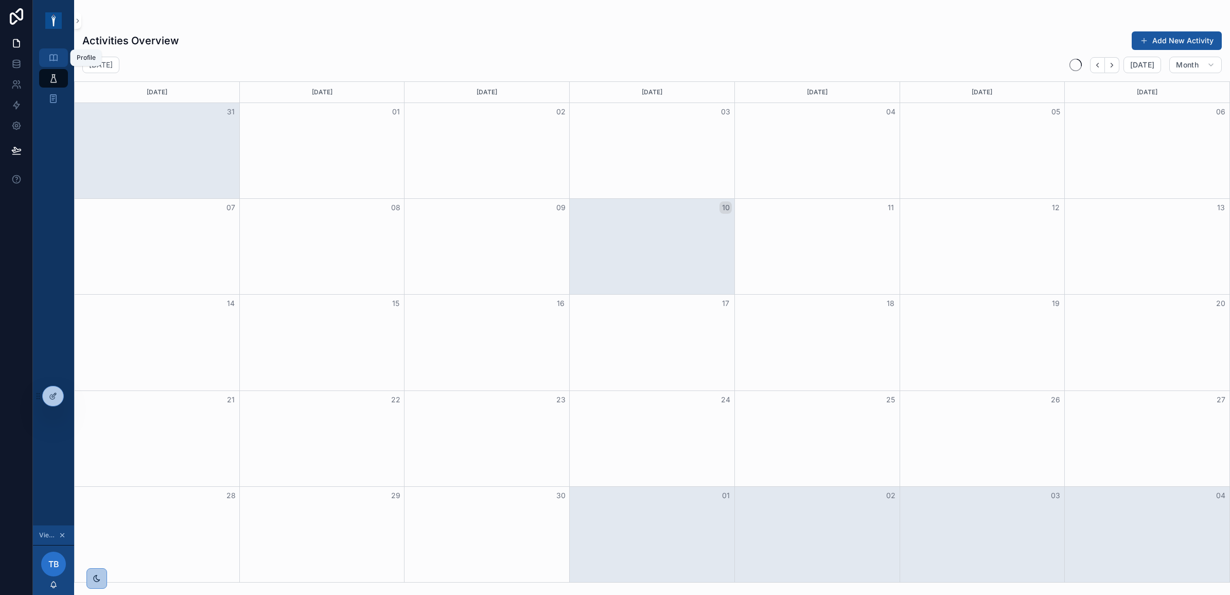
click at [53, 60] on icon "scrollable content" at bounding box center [53, 58] width 10 height 10
